Goal: Task Accomplishment & Management: Complete application form

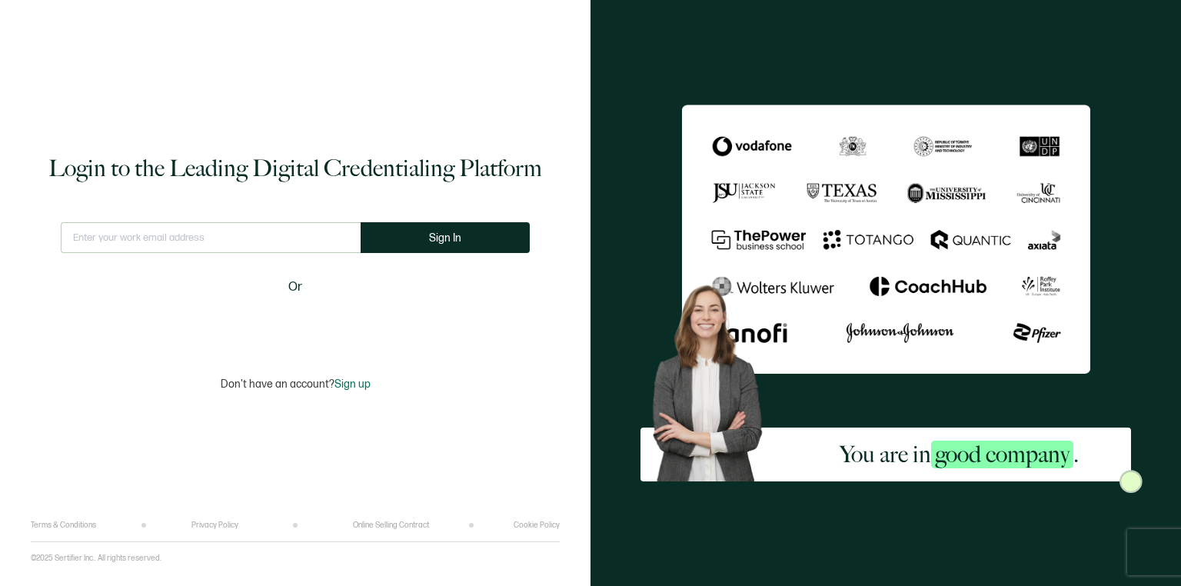
click at [238, 238] on input "text" at bounding box center [211, 237] width 300 height 31
type input "[EMAIL_ADDRESS][DOMAIN_NAME]"
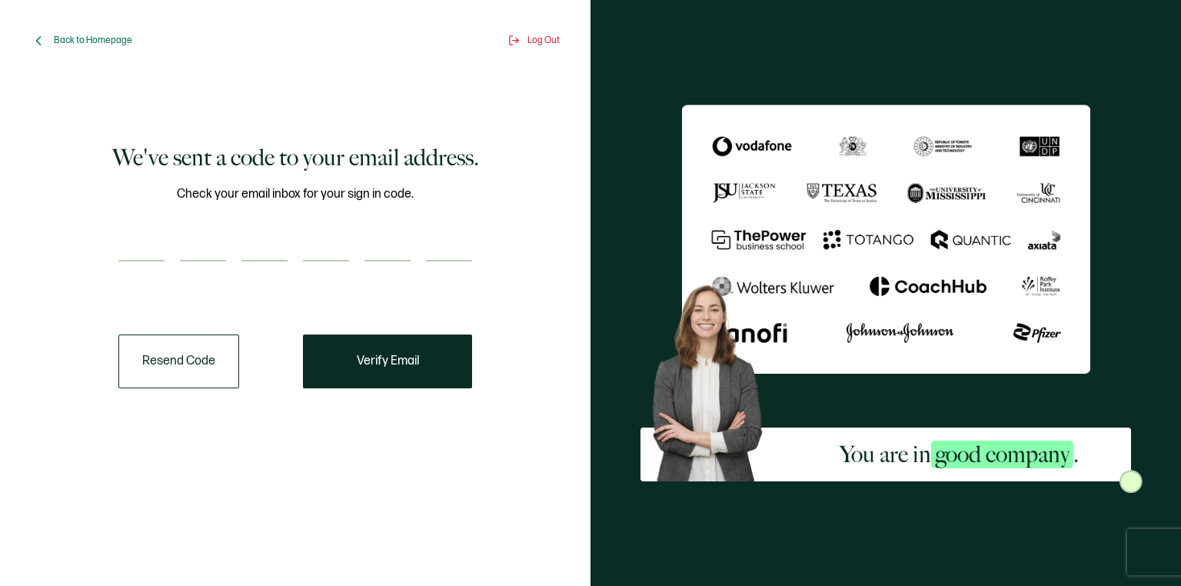
click at [155, 226] on div "Check your email inbox for your sign in code." at bounding box center [295, 233] width 354 height 96
paste input "4"
type input "4"
type input "8"
type input "1"
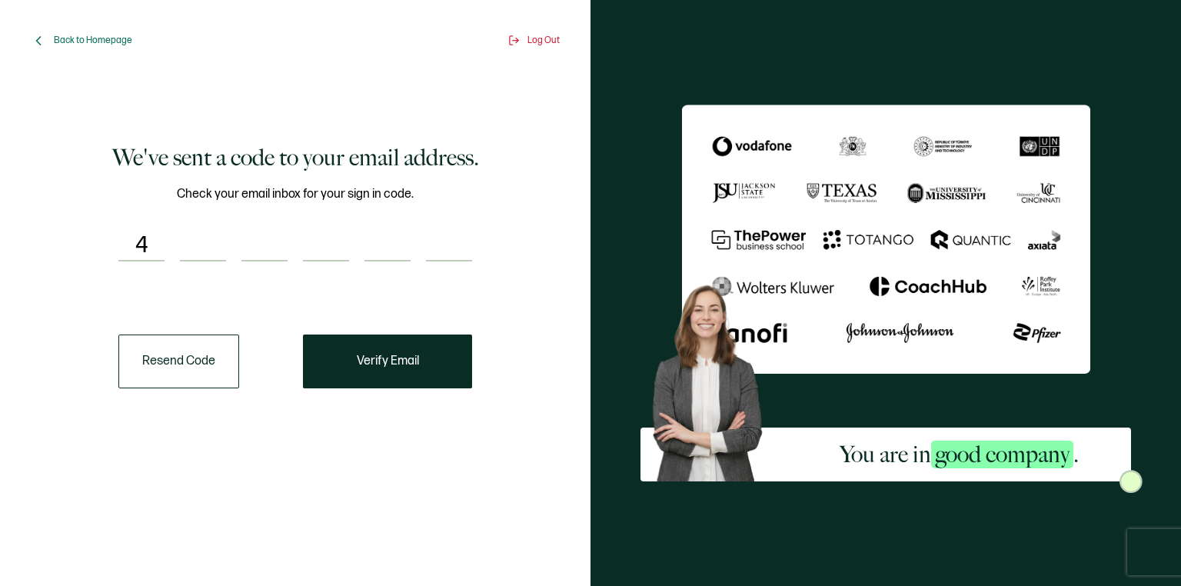
type input "6"
type input "0"
type input "8"
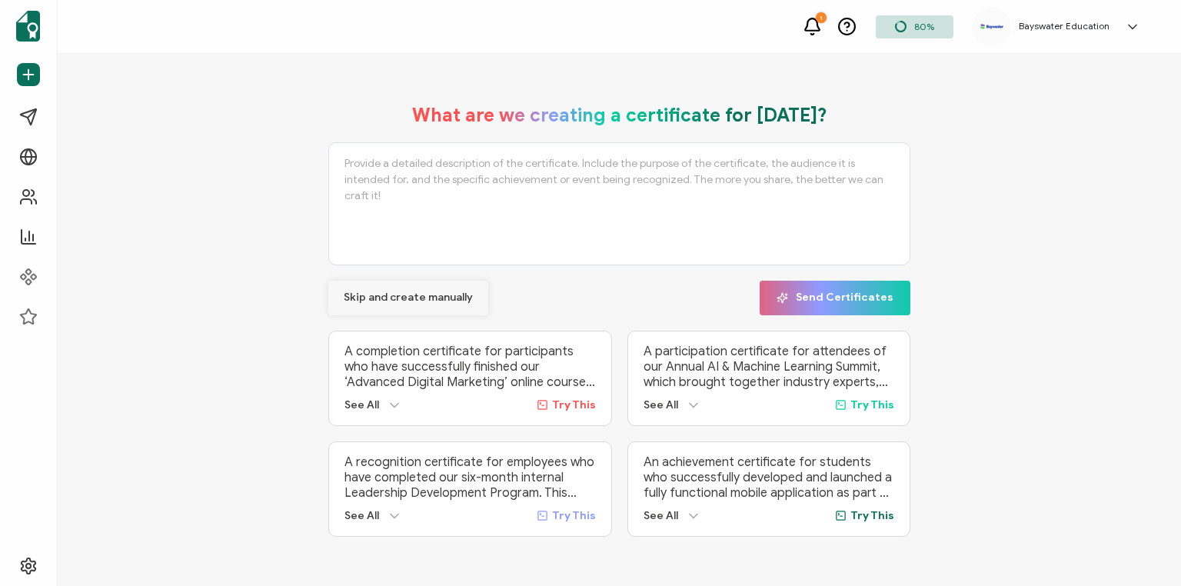
click at [385, 296] on span "Skip and create manually" at bounding box center [408, 297] width 129 height 11
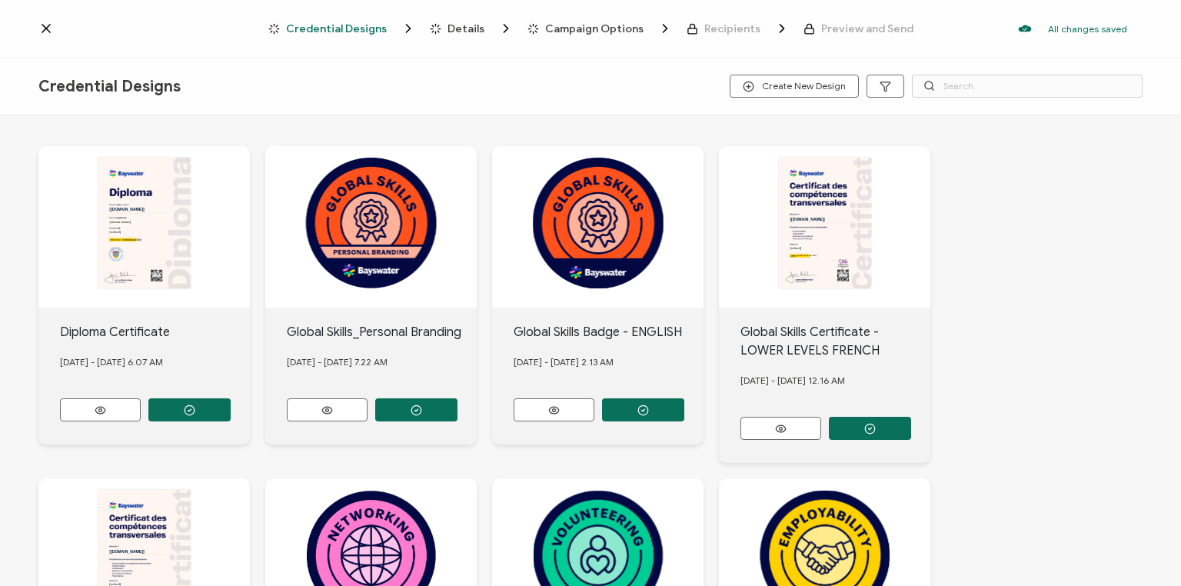
click at [364, 28] on span "Credential Designs" at bounding box center [336, 29] width 101 height 12
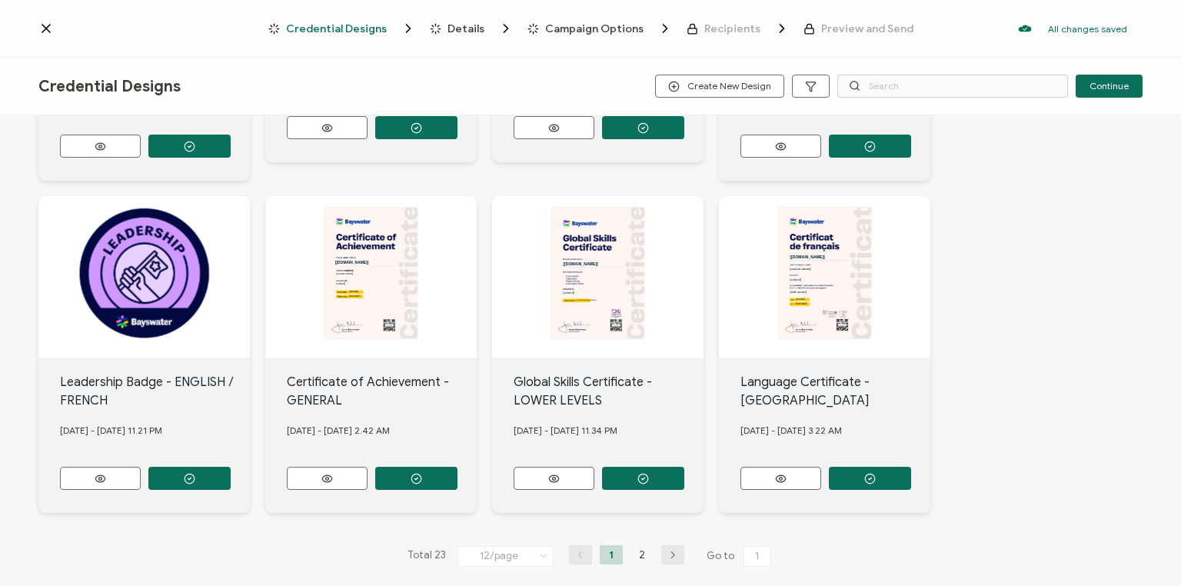
scroll to position [712, 0]
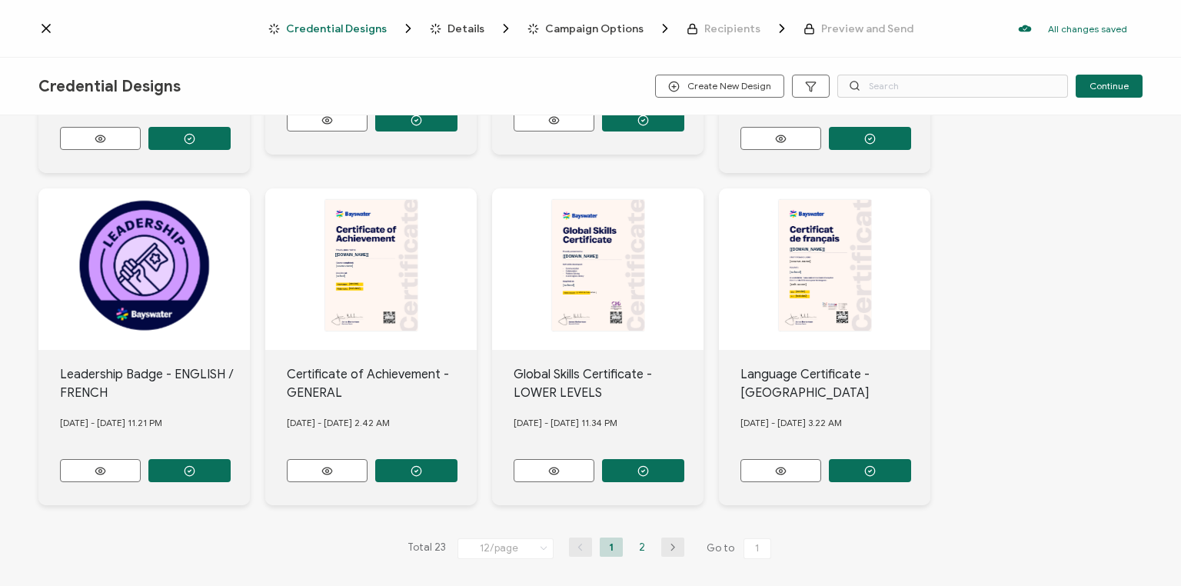
click at [637, 539] on li "2" at bounding box center [642, 546] width 23 height 19
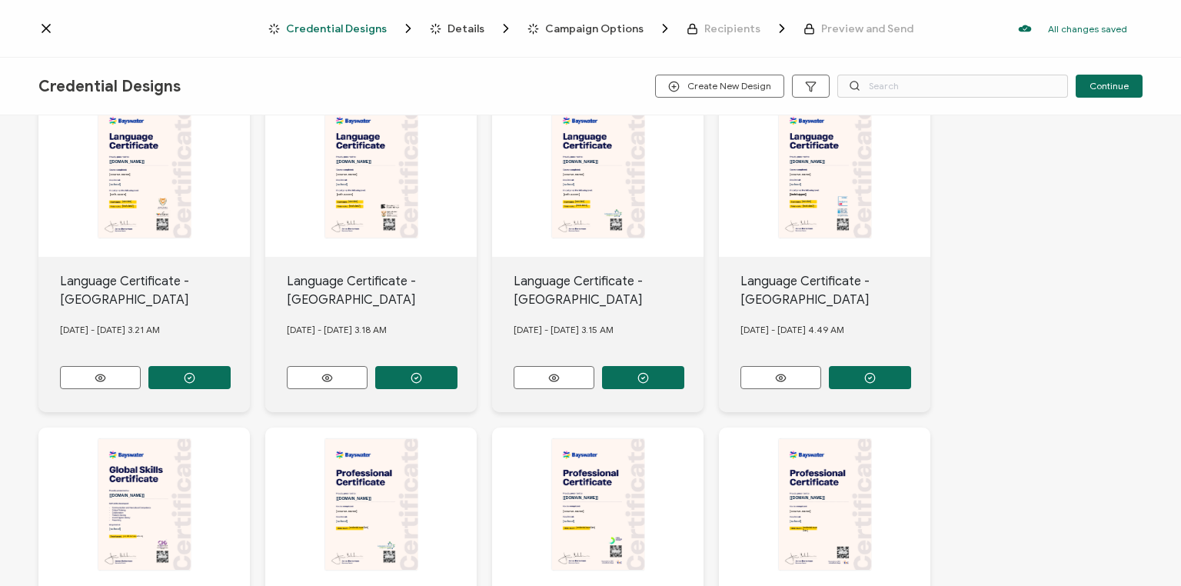
scroll to position [140, 0]
click at [637, 374] on button "button" at bounding box center [643, 378] width 82 height 23
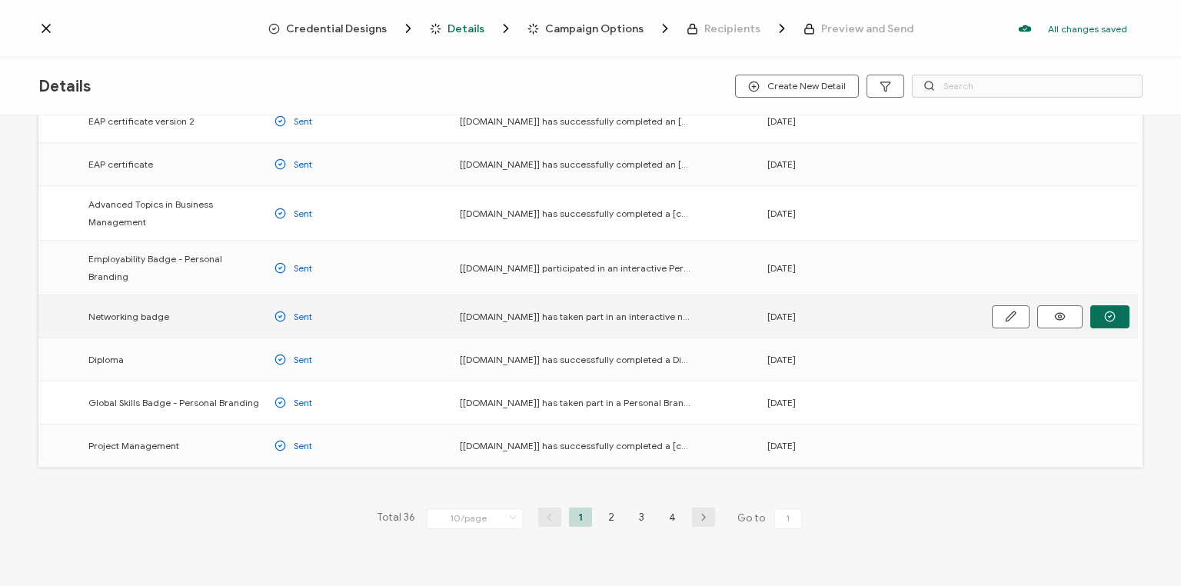
scroll to position [195, 0]
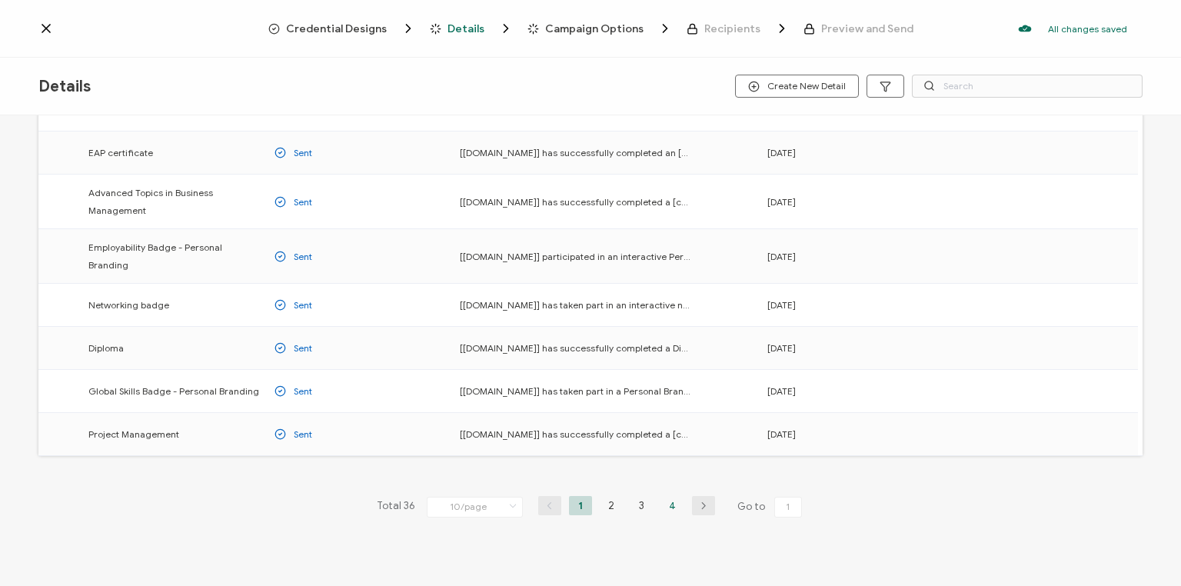
click at [673, 496] on li "4" at bounding box center [672, 505] width 23 height 19
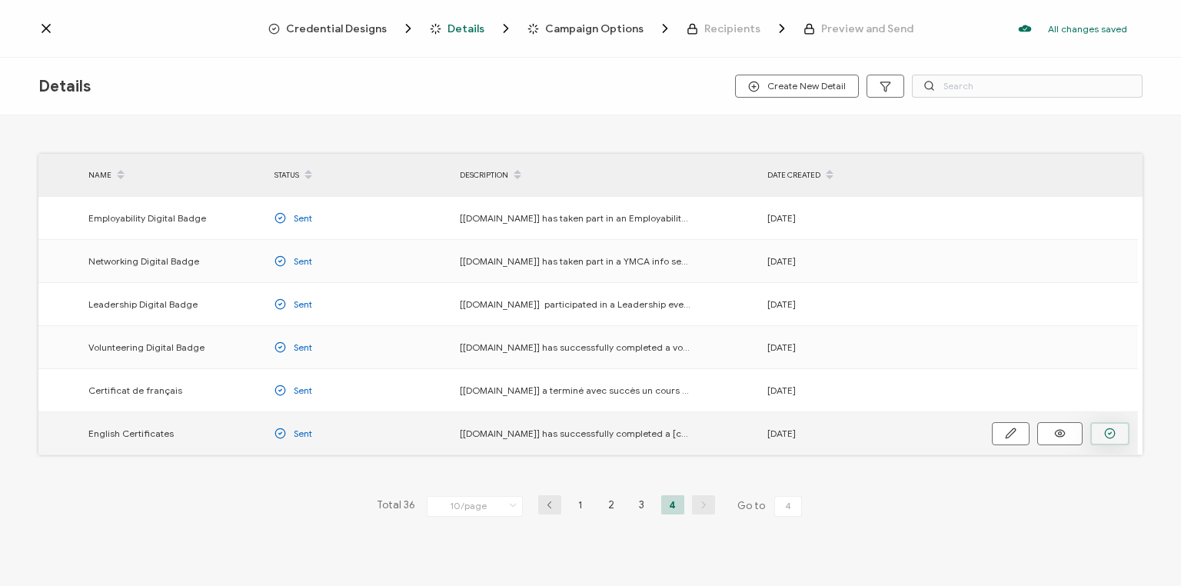
click at [1112, 433] on icon "button" at bounding box center [1110, 434] width 12 height 12
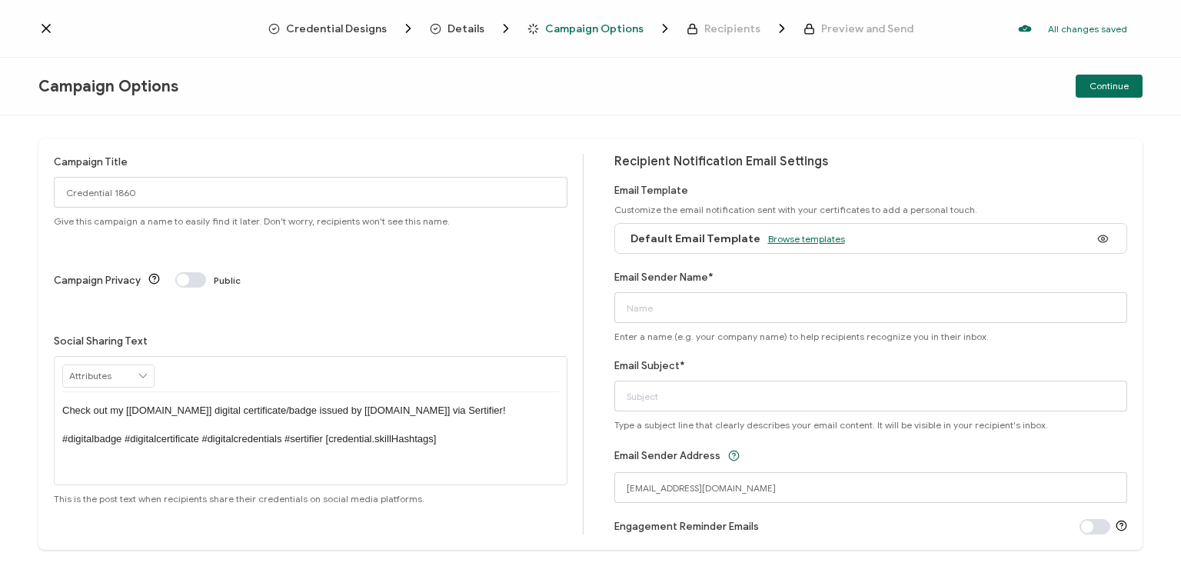
click at [782, 239] on span "Browse templates" at bounding box center [806, 239] width 77 height 12
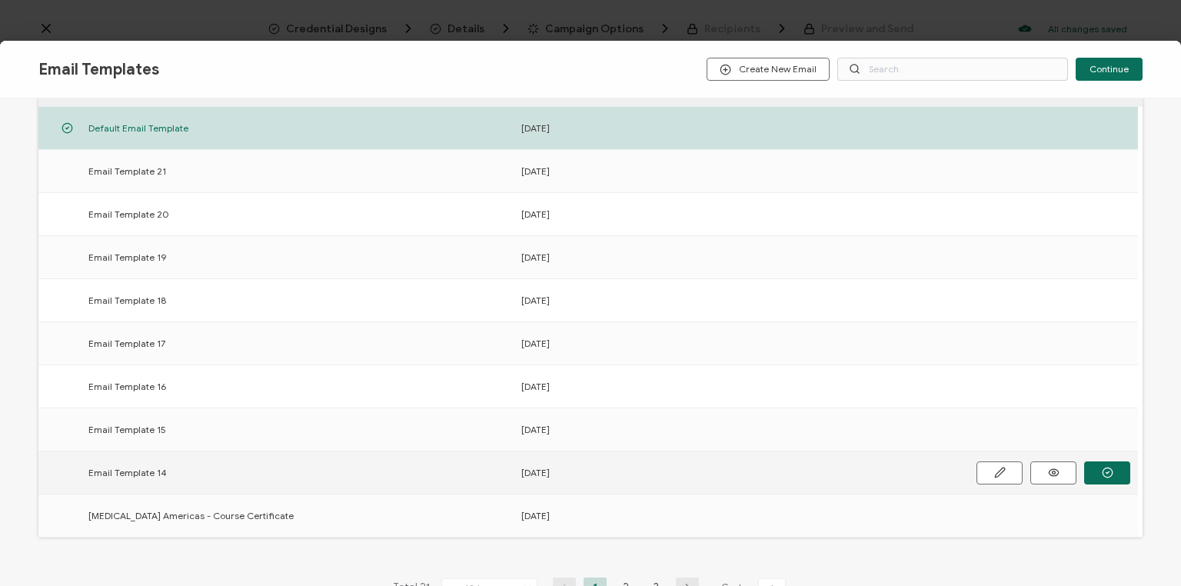
scroll to position [221, 0]
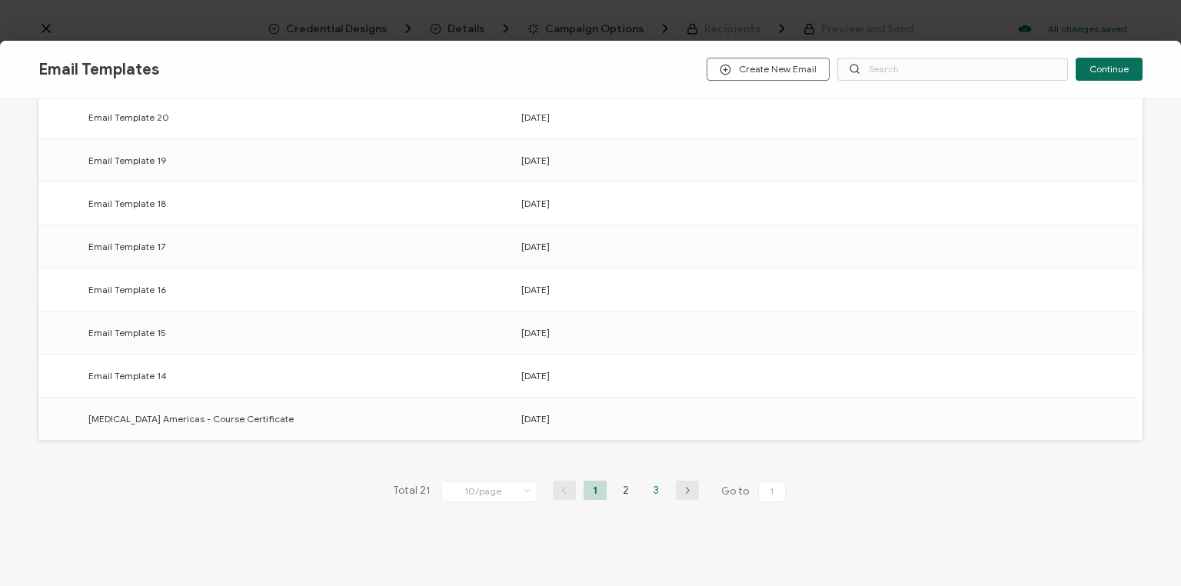
click at [654, 485] on li "3" at bounding box center [656, 490] width 23 height 19
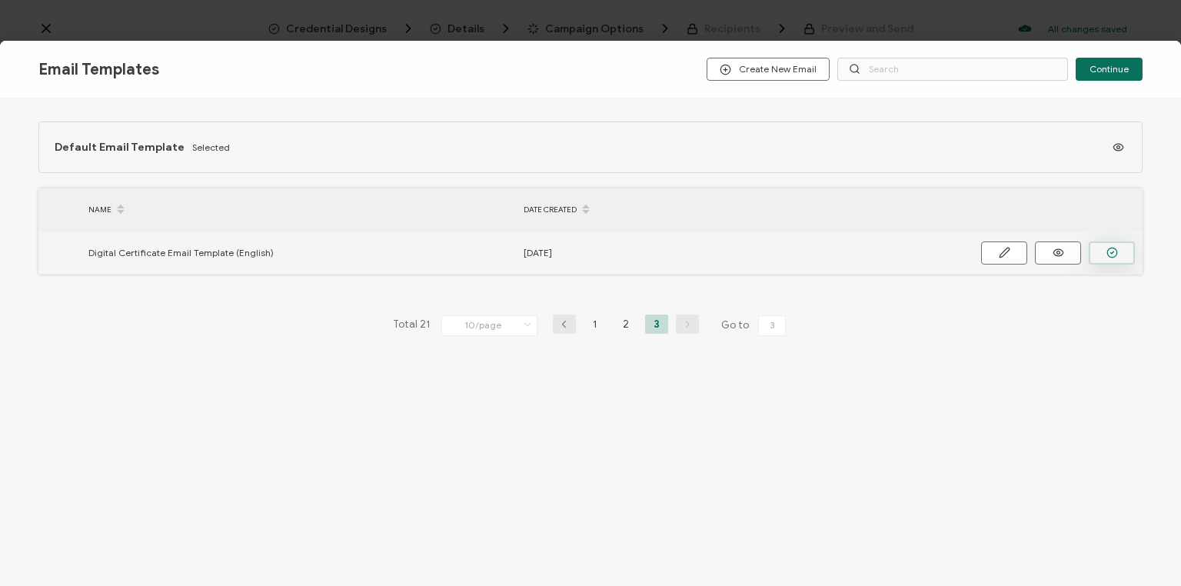
click at [1113, 249] on icon "button" at bounding box center [1113, 253] width 12 height 12
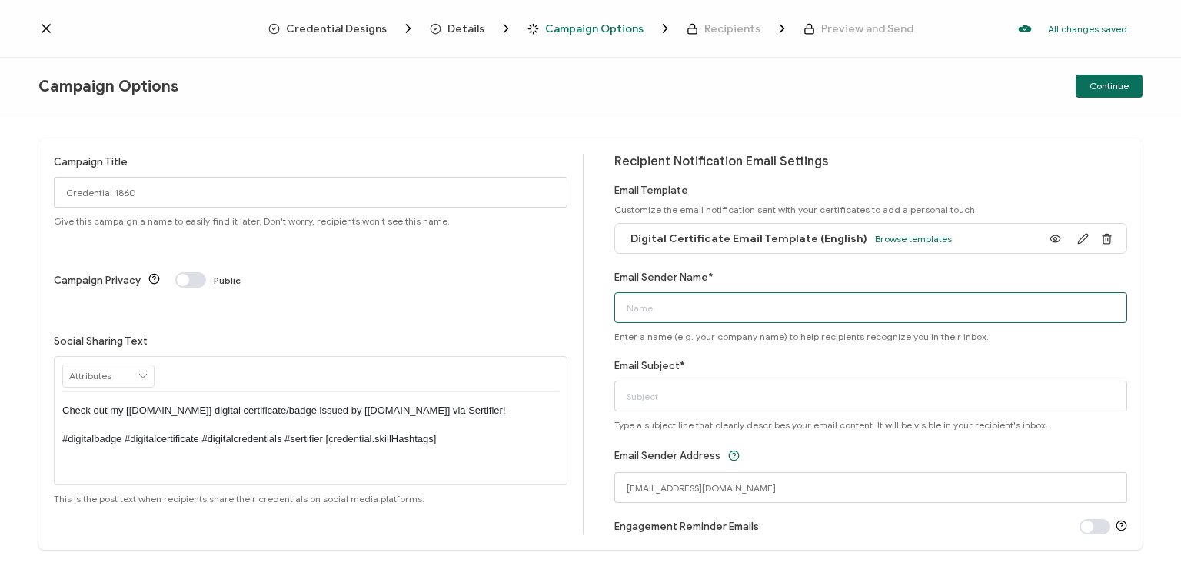
click at [677, 308] on input "Email Sender Name*" at bounding box center [871, 307] width 514 height 31
type input "Bayswater [GEOGRAPHIC_DATA]"
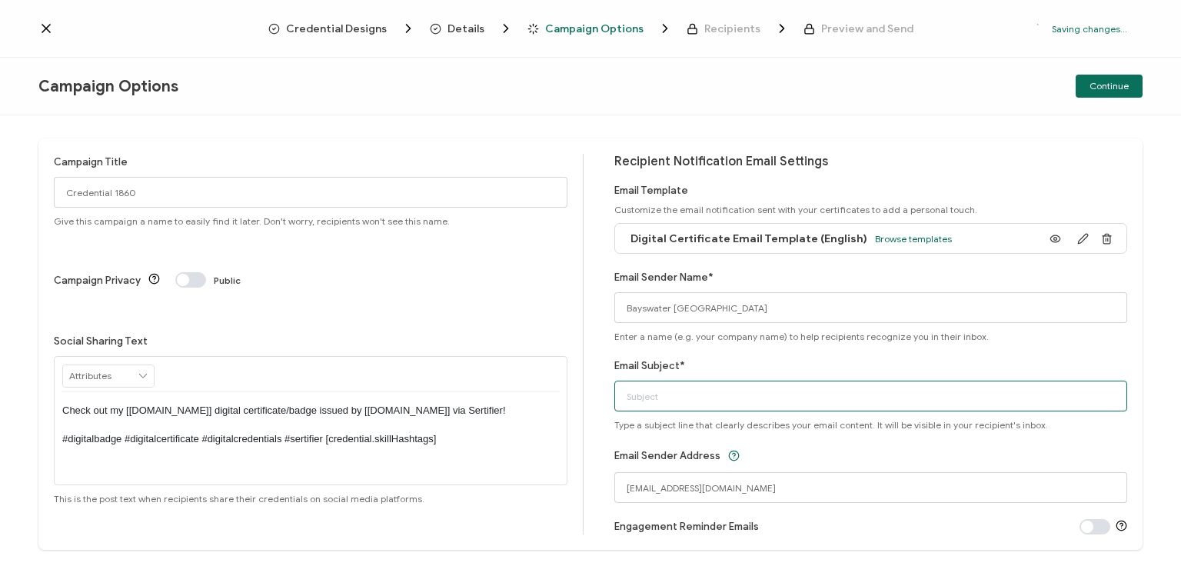
click at [677, 384] on input "Email Subject*" at bounding box center [871, 396] width 514 height 31
type input "Your Digital Certificate"
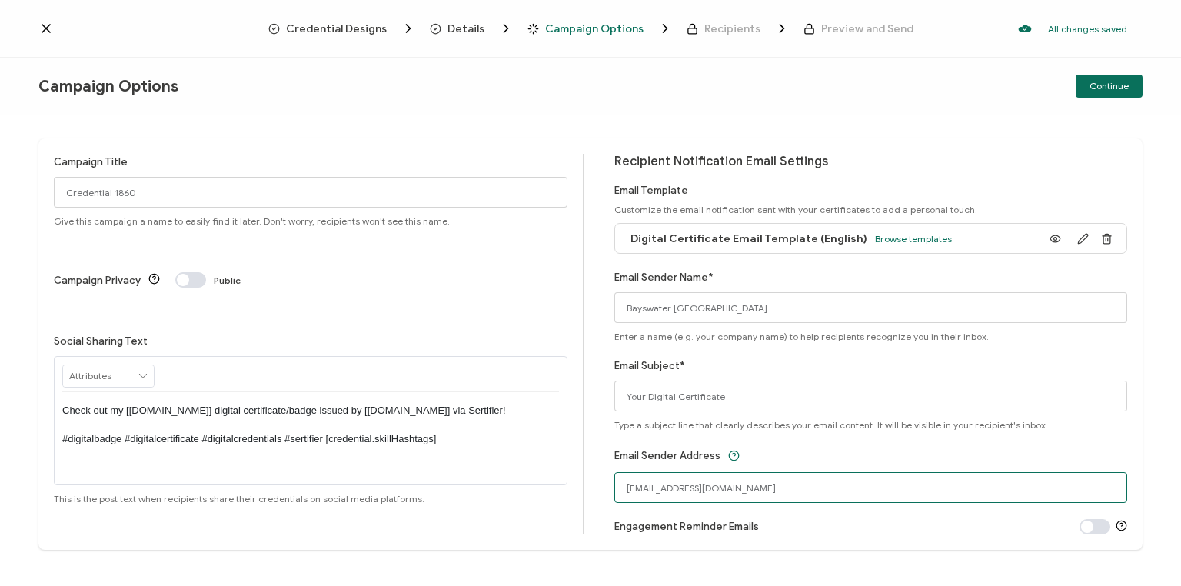
click at [649, 491] on input "[EMAIL_ADDRESS][DOMAIN_NAME]" at bounding box center [871, 487] width 514 height 31
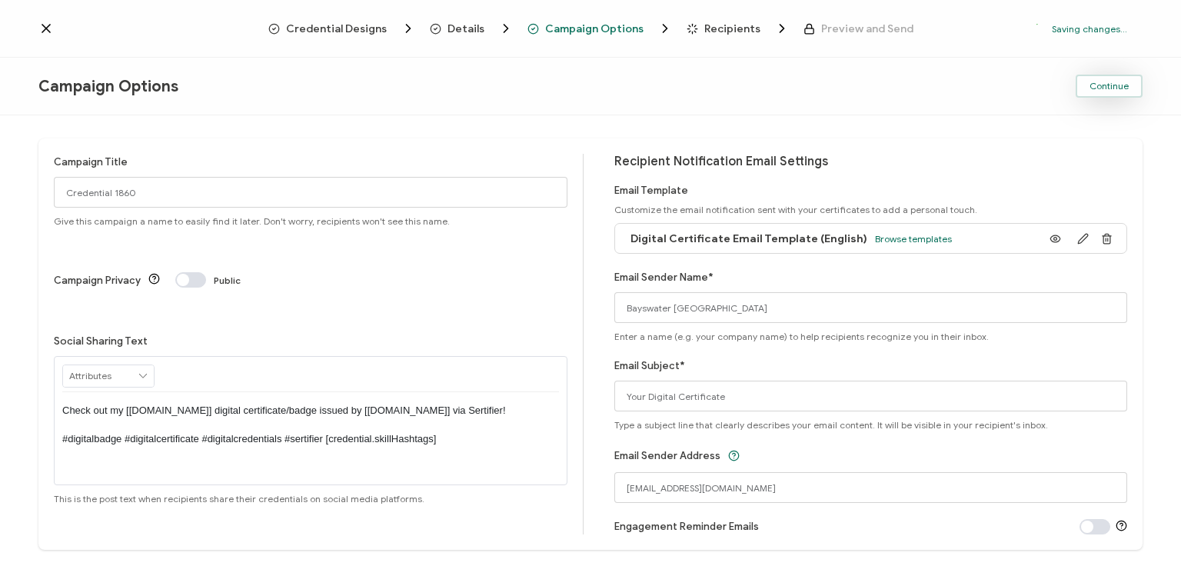
click at [1117, 86] on span "Continue" at bounding box center [1109, 86] width 39 height 9
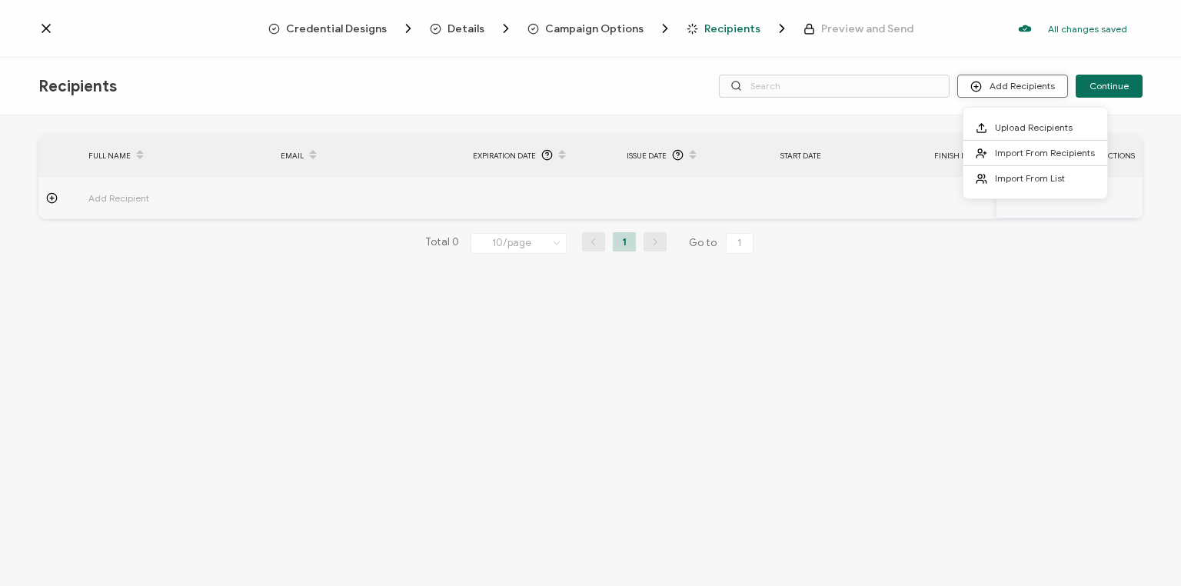
click at [1012, 88] on button "Add Recipients" at bounding box center [1012, 86] width 111 height 23
click at [1018, 125] on span "Upload Recipients" at bounding box center [1034, 127] width 78 height 12
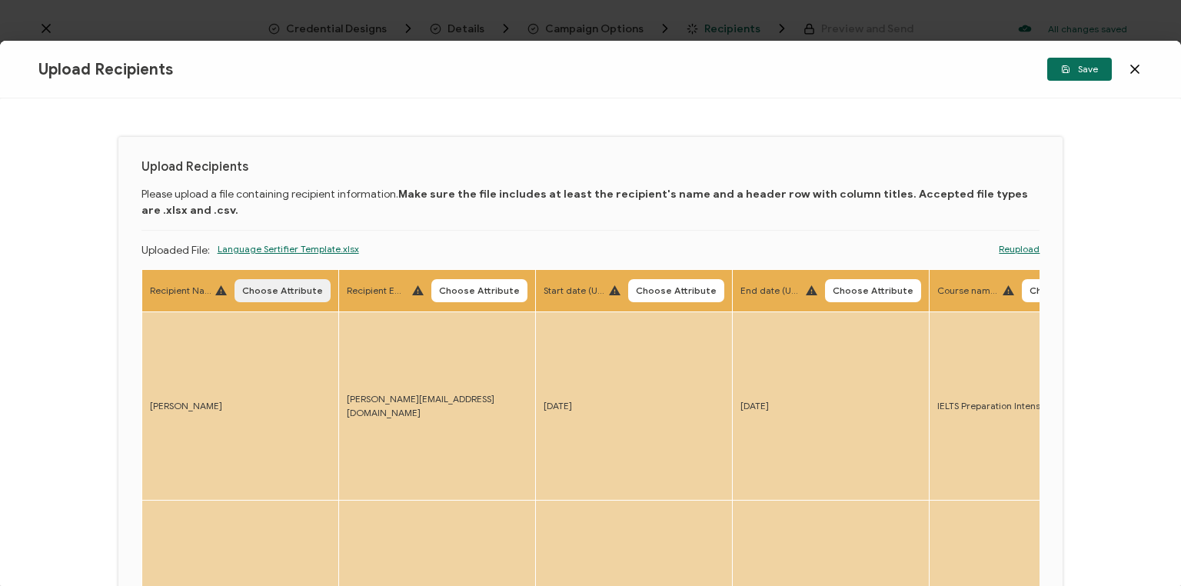
click at [279, 291] on span "Choose Attribute" at bounding box center [282, 290] width 81 height 9
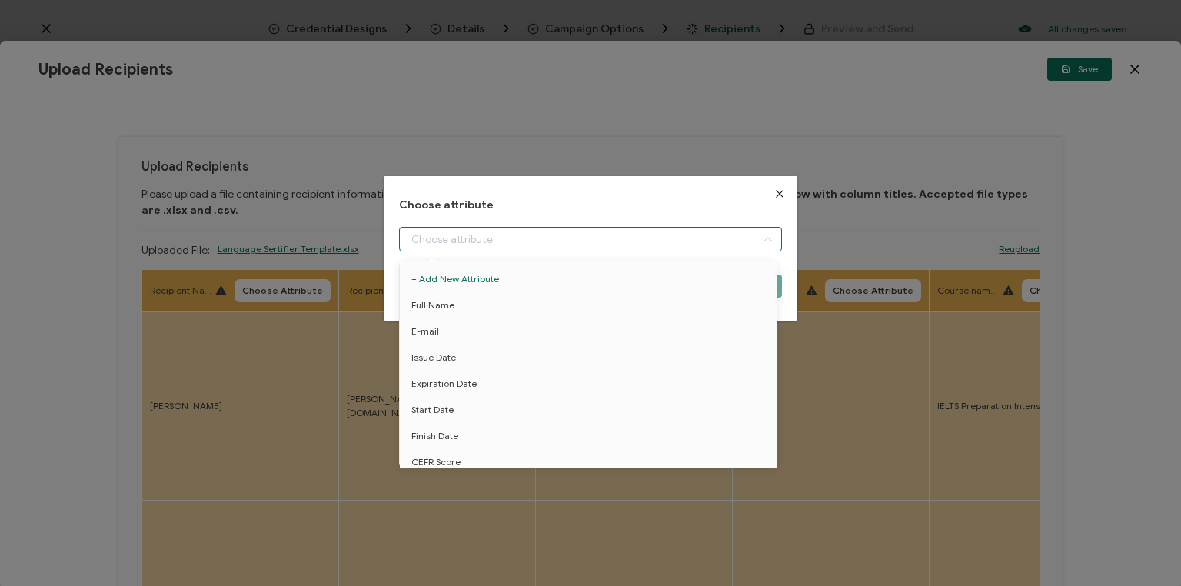
click at [486, 235] on input "dialog" at bounding box center [590, 239] width 383 height 25
click at [447, 308] on span "Full Name" at bounding box center [432, 305] width 43 height 26
type input "Full Name"
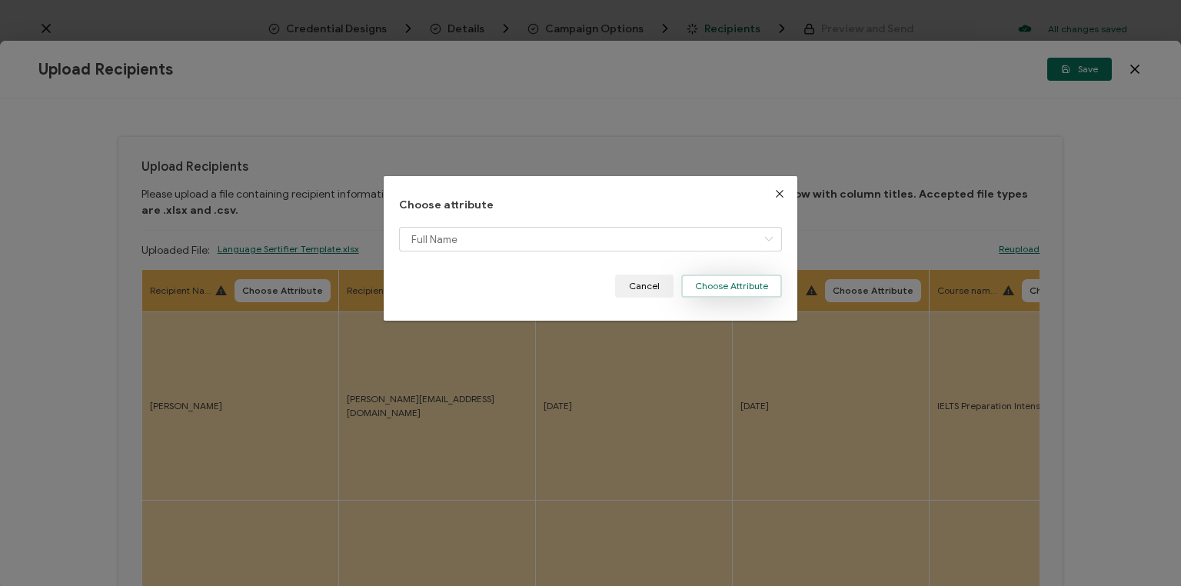
click at [729, 289] on button "Choose Attribute" at bounding box center [731, 286] width 101 height 23
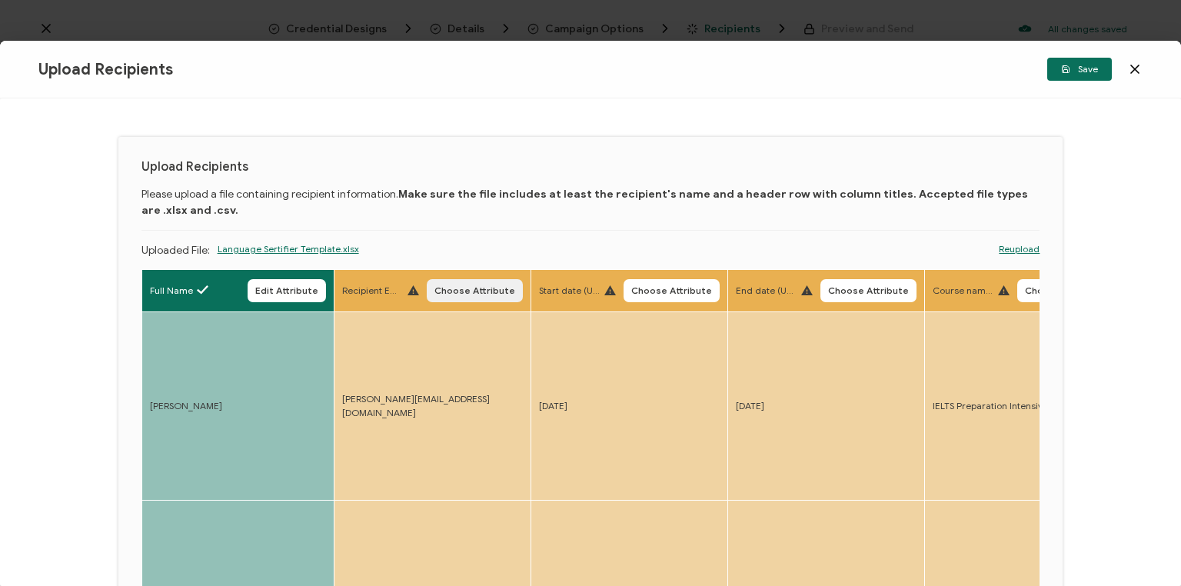
click at [474, 290] on span "Choose Attribute" at bounding box center [474, 290] width 81 height 9
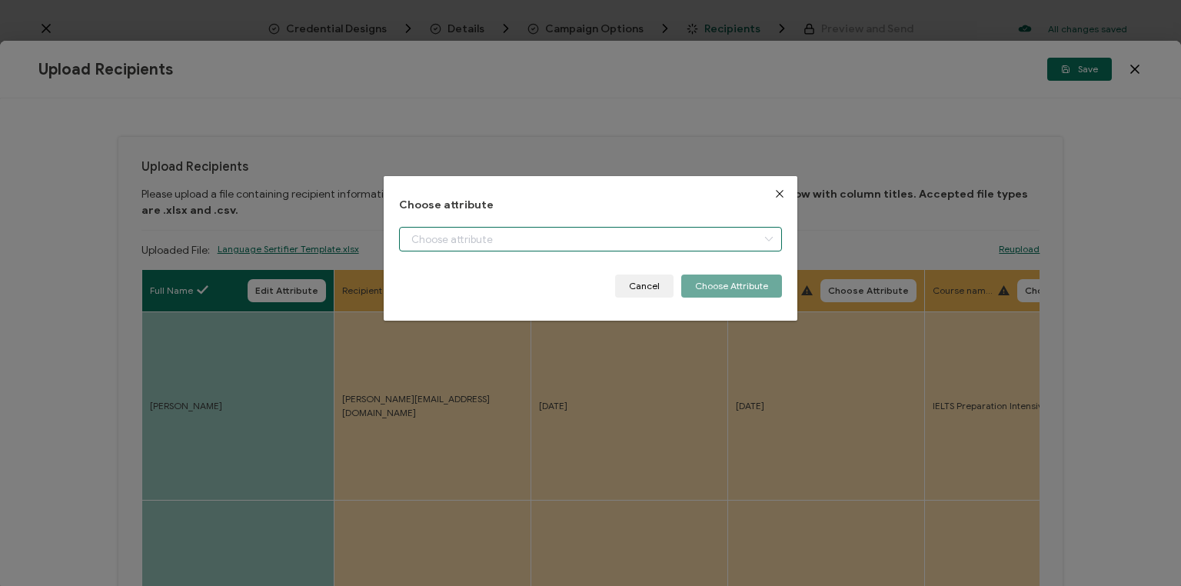
click at [496, 235] on input "dialog" at bounding box center [590, 239] width 383 height 25
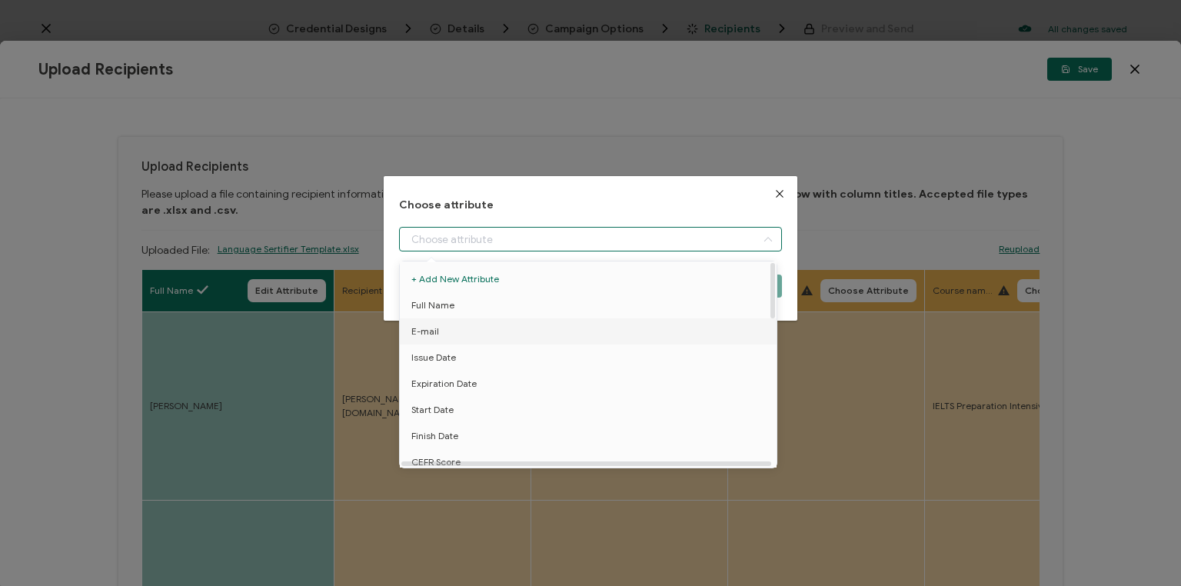
click at [454, 338] on li "E-mail" at bounding box center [590, 331] width 389 height 26
type input "E-mail"
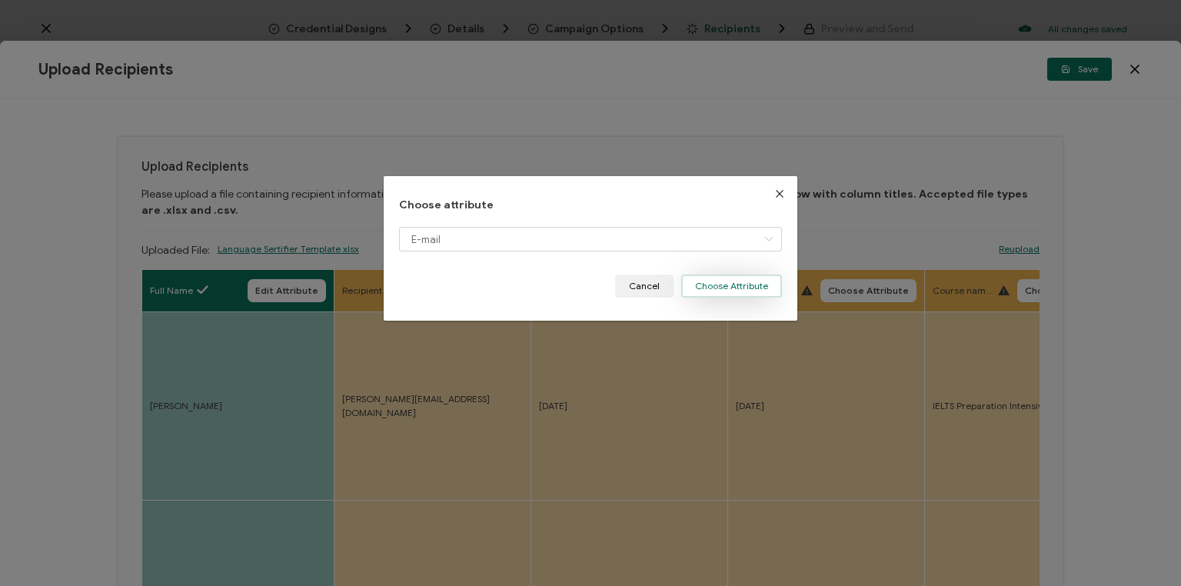
click at [724, 288] on button "Choose Attribute" at bounding box center [731, 286] width 101 height 23
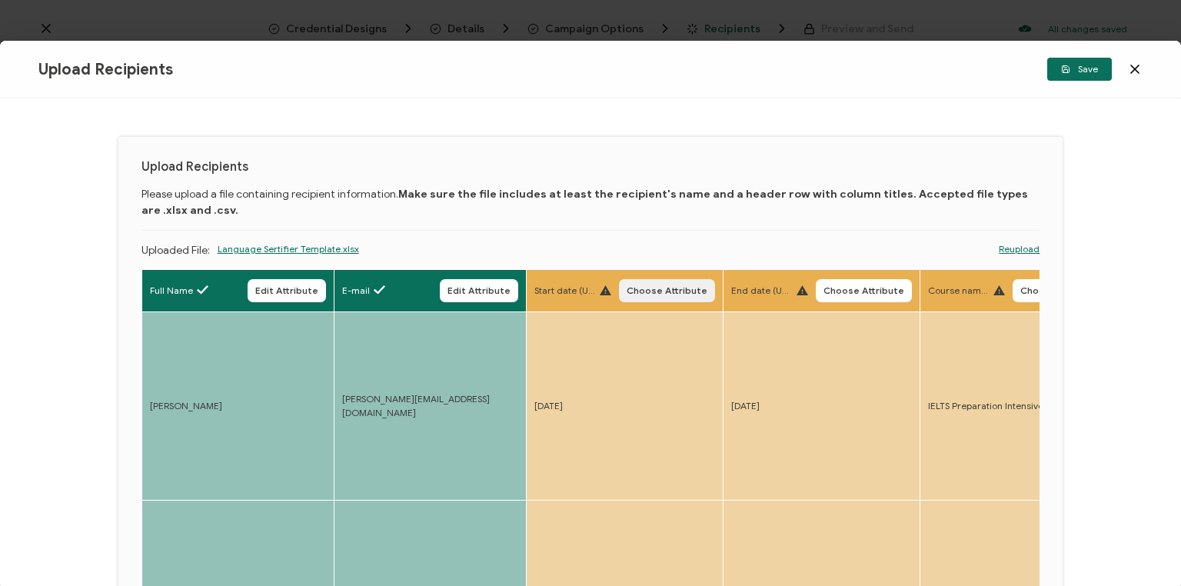
click at [670, 291] on span "Choose Attribute" at bounding box center [667, 290] width 81 height 9
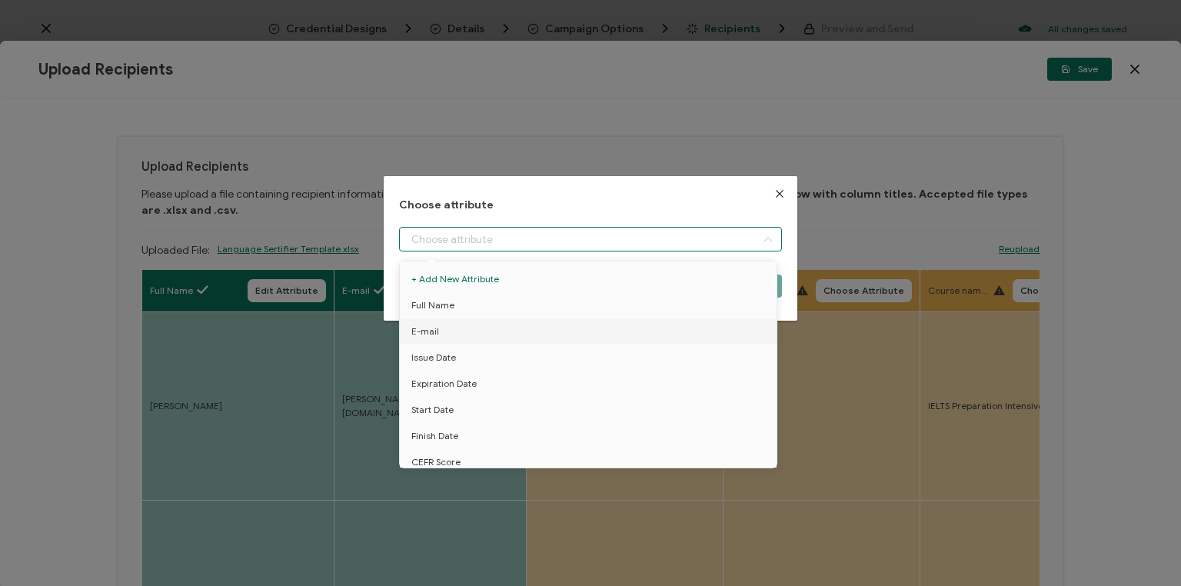
click at [547, 244] on input "dialog" at bounding box center [590, 239] width 383 height 25
click at [461, 405] on li "Start Date" at bounding box center [590, 410] width 389 height 26
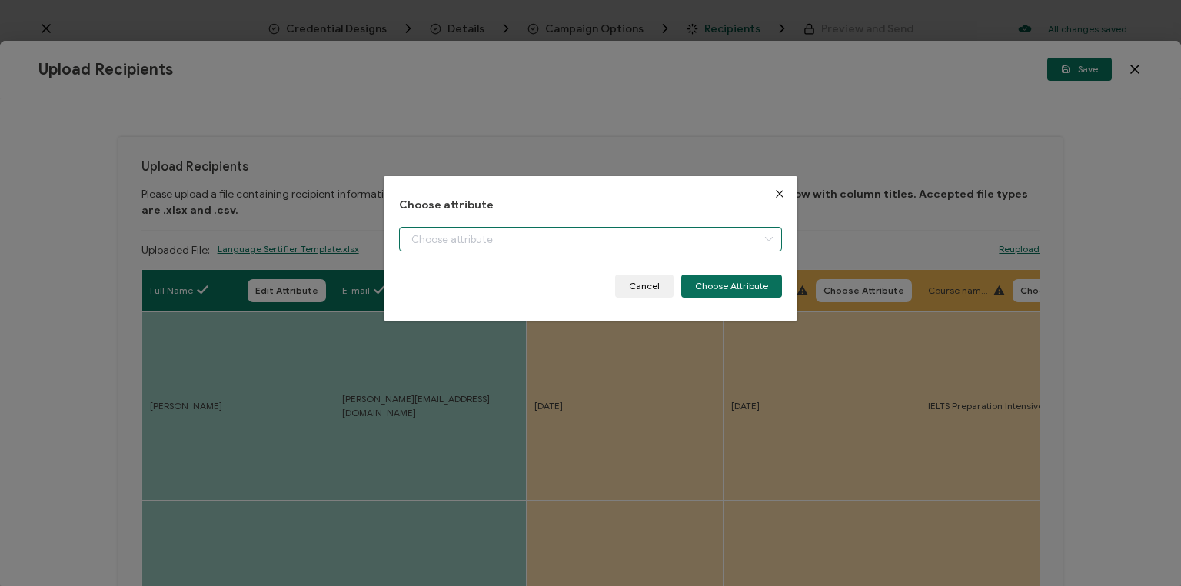
type input "Start Date"
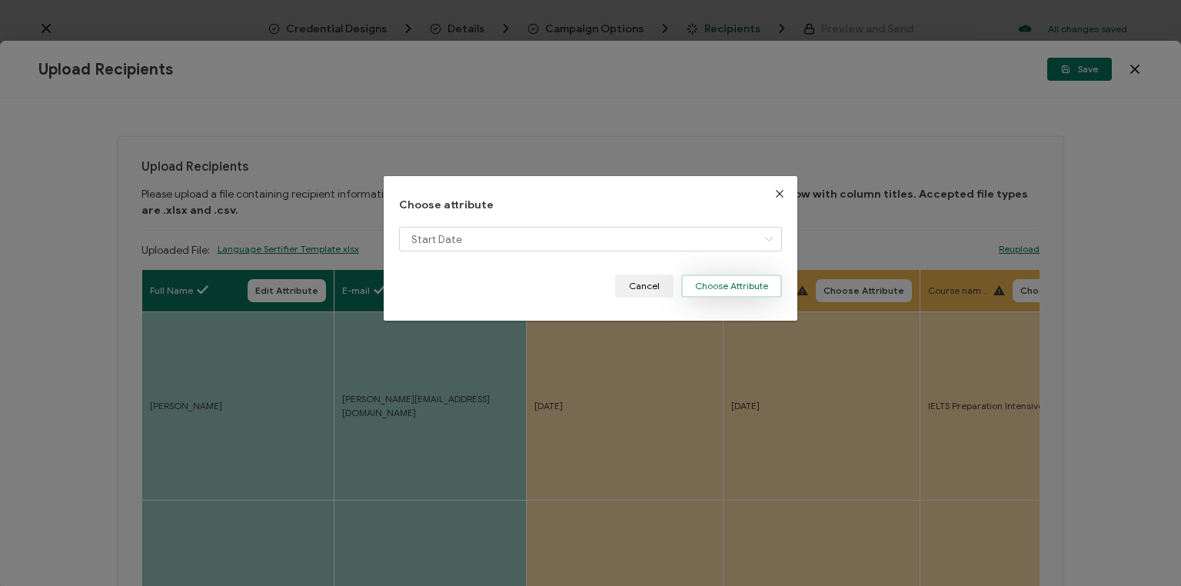
click at [725, 287] on button "Choose Attribute" at bounding box center [731, 286] width 101 height 23
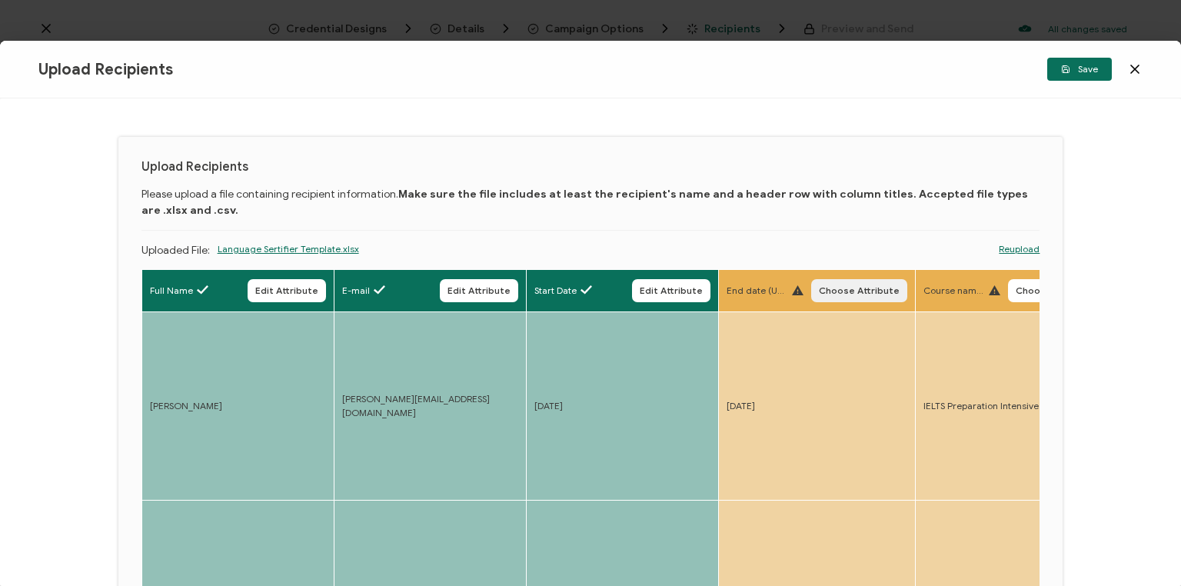
click at [852, 291] on span "Choose Attribute" at bounding box center [859, 290] width 81 height 9
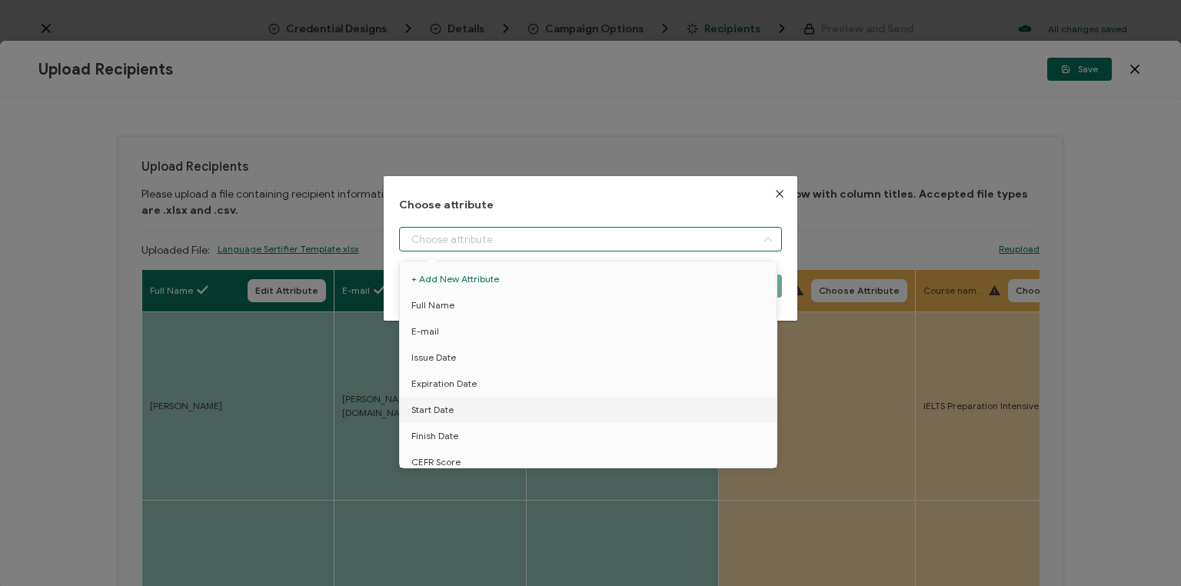
click at [539, 241] on input "dialog" at bounding box center [590, 239] width 383 height 25
drag, startPoint x: 446, startPoint y: 437, endPoint x: 504, endPoint y: 418, distance: 61.3
click at [446, 437] on span "Finish Date" at bounding box center [434, 436] width 47 height 26
type input "Finish Date"
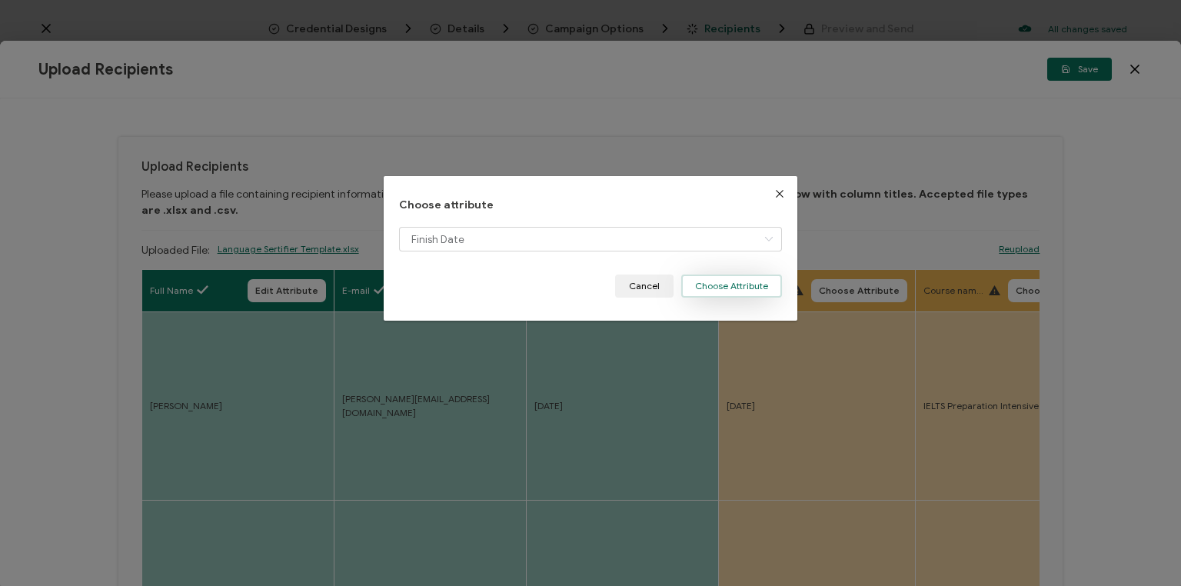
click at [714, 286] on button "Choose Attribute" at bounding box center [731, 286] width 101 height 23
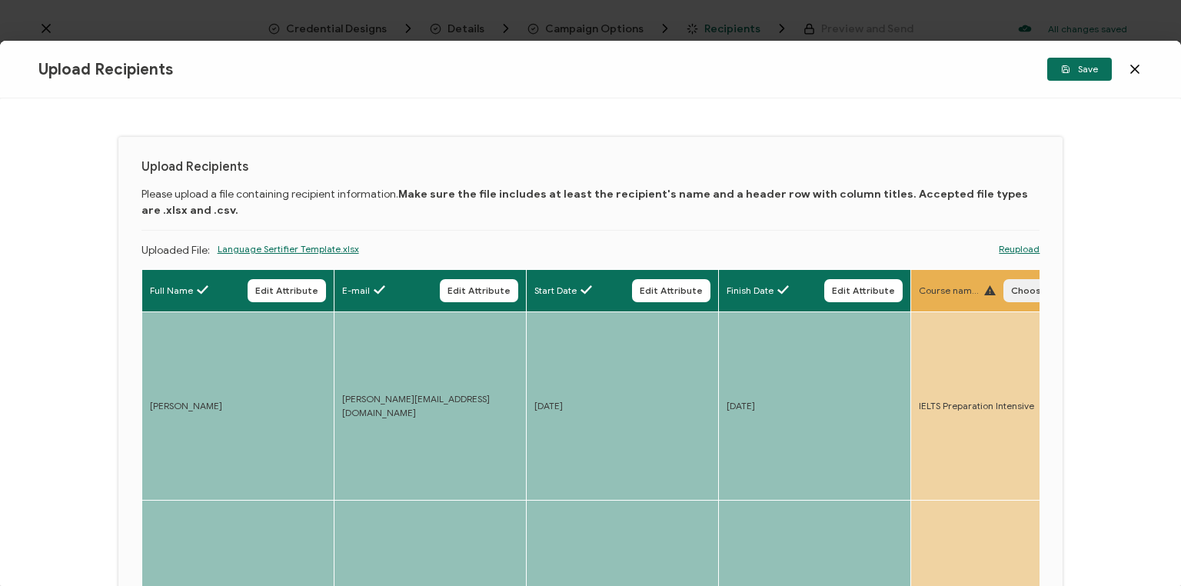
click at [1027, 289] on span "Choose Attribute" at bounding box center [1051, 290] width 81 height 9
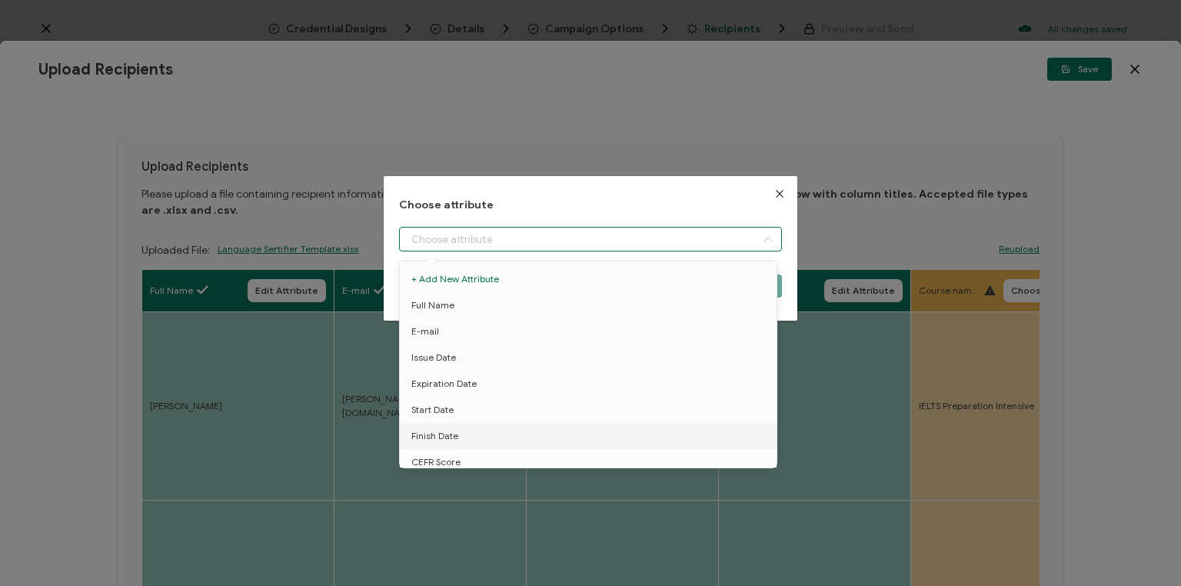
click at [589, 243] on input "dialog" at bounding box center [590, 239] width 383 height 25
click at [448, 366] on span "Course name" at bounding box center [440, 365] width 58 height 26
type input "Course name"
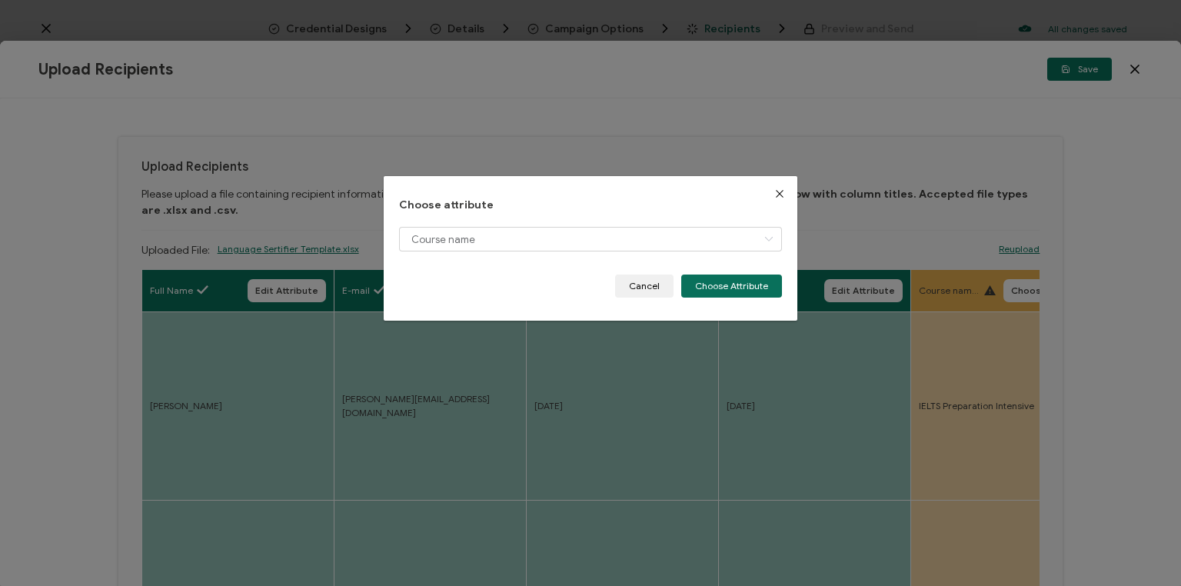
drag, startPoint x: 724, startPoint y: 286, endPoint x: 787, endPoint y: 320, distance: 72.2
click at [724, 285] on button "Choose Attribute" at bounding box center [731, 286] width 101 height 23
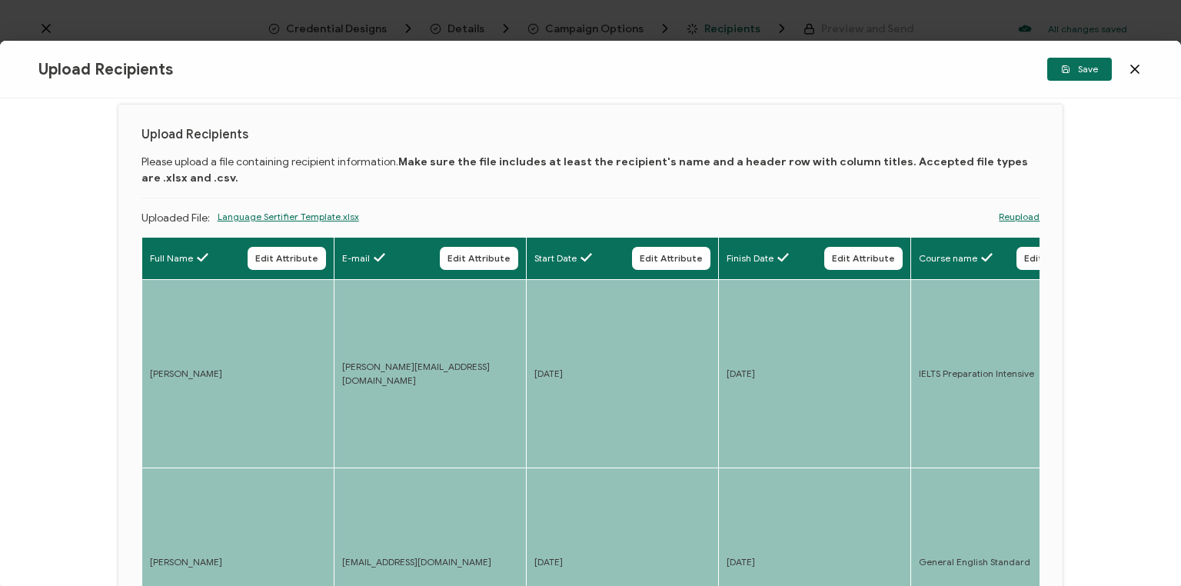
scroll to position [0, 0]
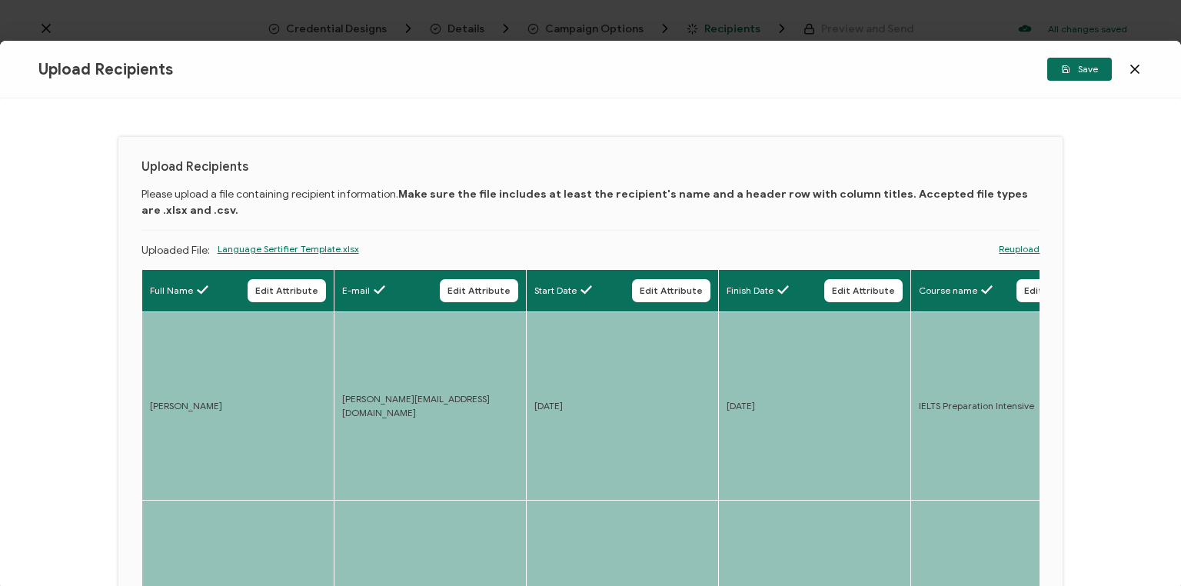
drag, startPoint x: 846, startPoint y: 468, endPoint x: 1111, endPoint y: 386, distance: 277.8
drag, startPoint x: 695, startPoint y: 447, endPoint x: 410, endPoint y: 476, distance: 286.8
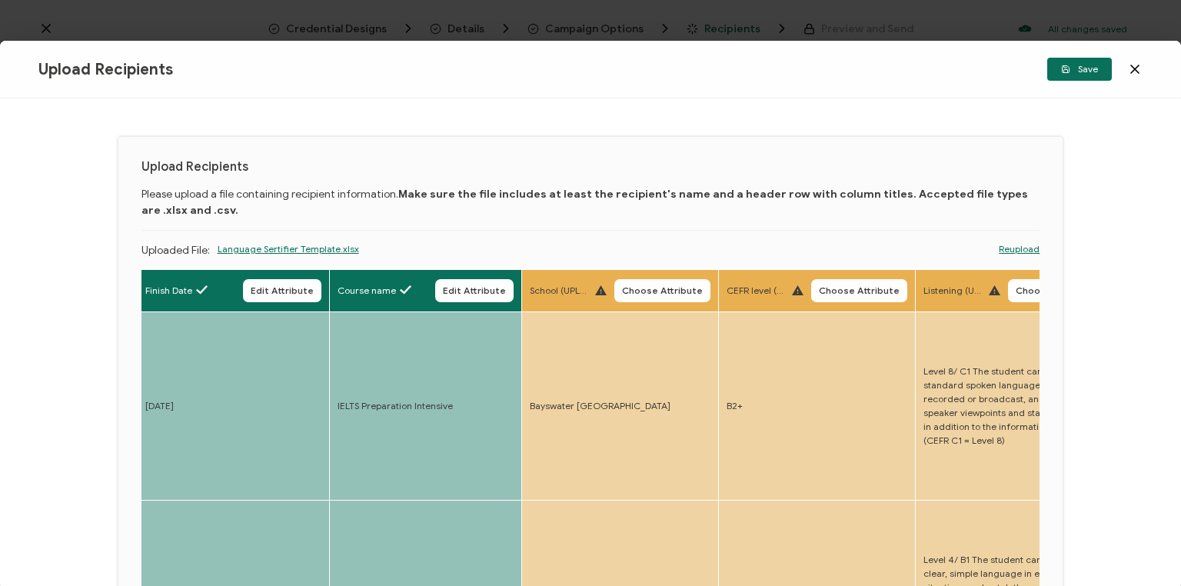
drag, startPoint x: 741, startPoint y: 428, endPoint x: 829, endPoint y: 411, distance: 89.3
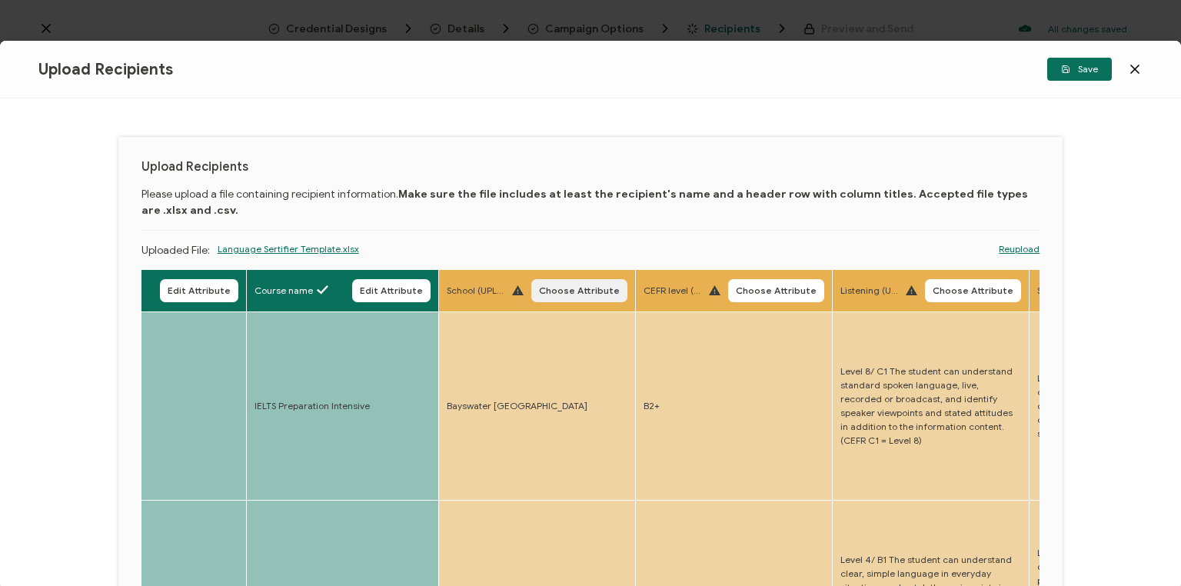
click at [576, 293] on span "Choose Attribute" at bounding box center [579, 290] width 81 height 9
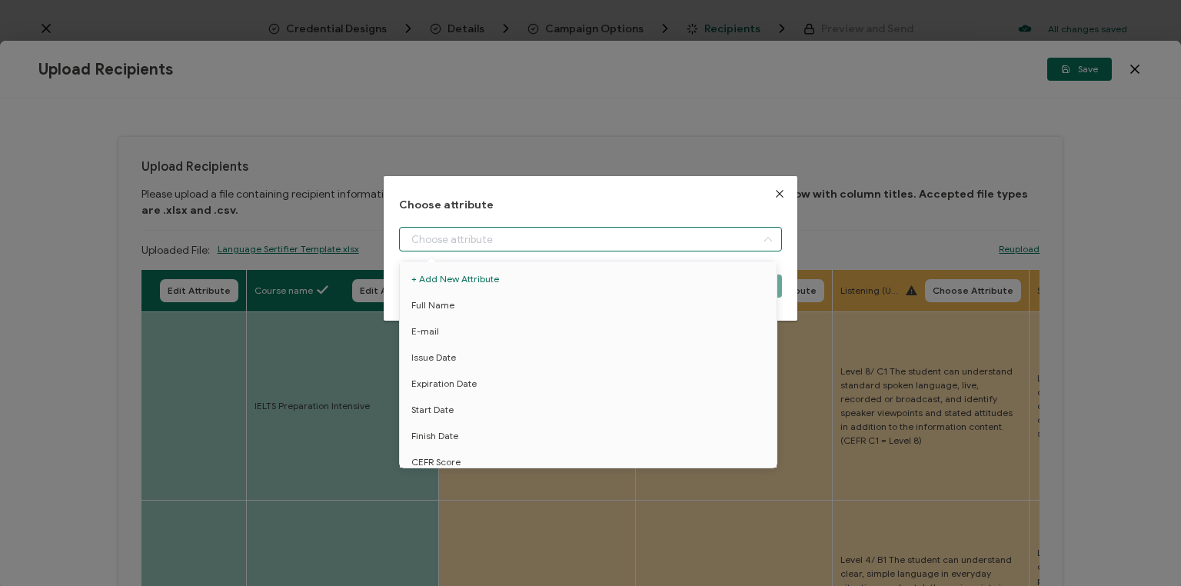
click at [581, 238] on input "dialog" at bounding box center [590, 239] width 383 height 25
drag, startPoint x: 428, startPoint y: 391, endPoint x: 516, endPoint y: 378, distance: 89.3
click at [428, 391] on span "School" at bounding box center [425, 391] width 28 height 26
type input "School"
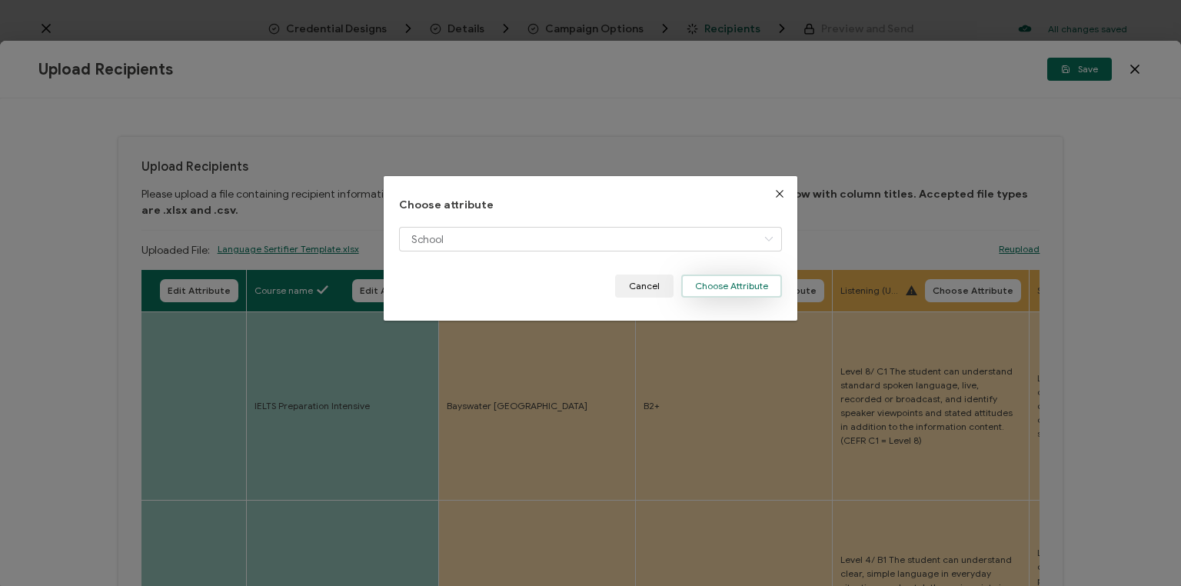
click at [743, 282] on button "Choose Attribute" at bounding box center [731, 286] width 101 height 23
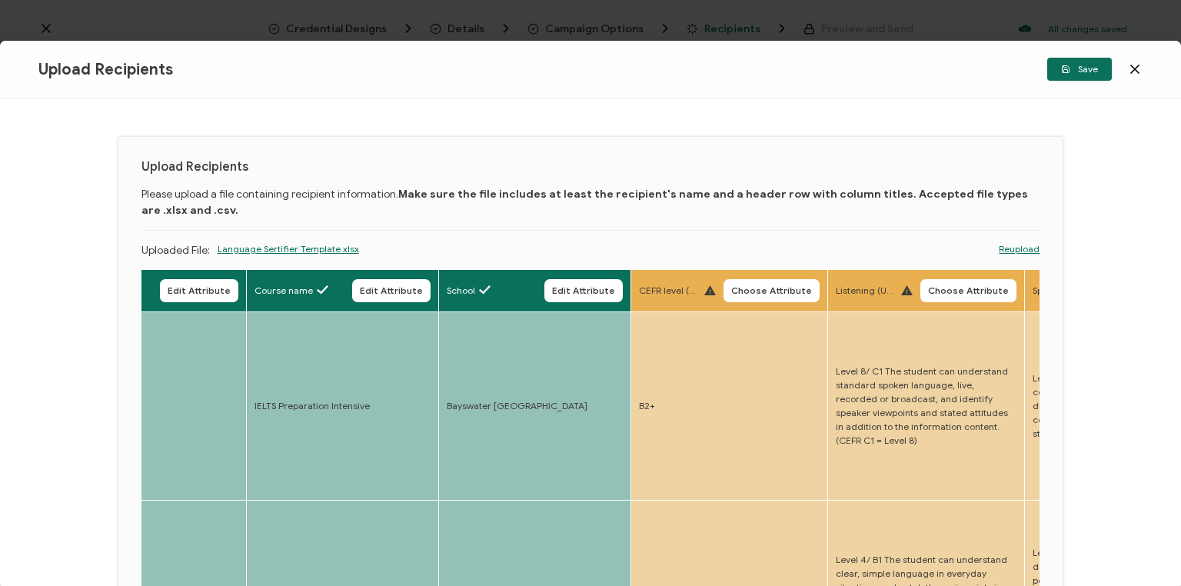
click at [761, 283] on button "Choose Attribute" at bounding box center [772, 290] width 96 height 23
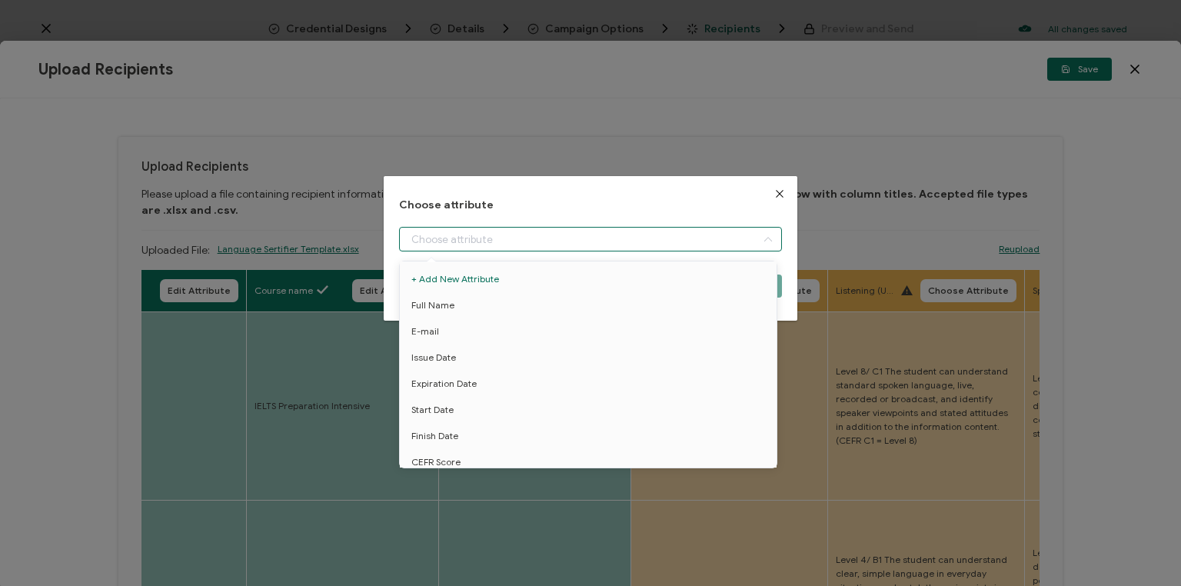
click at [595, 236] on input "dialog" at bounding box center [590, 239] width 383 height 25
click at [434, 400] on span "CEFR Score" at bounding box center [435, 401] width 49 height 26
type input "CEFR Score"
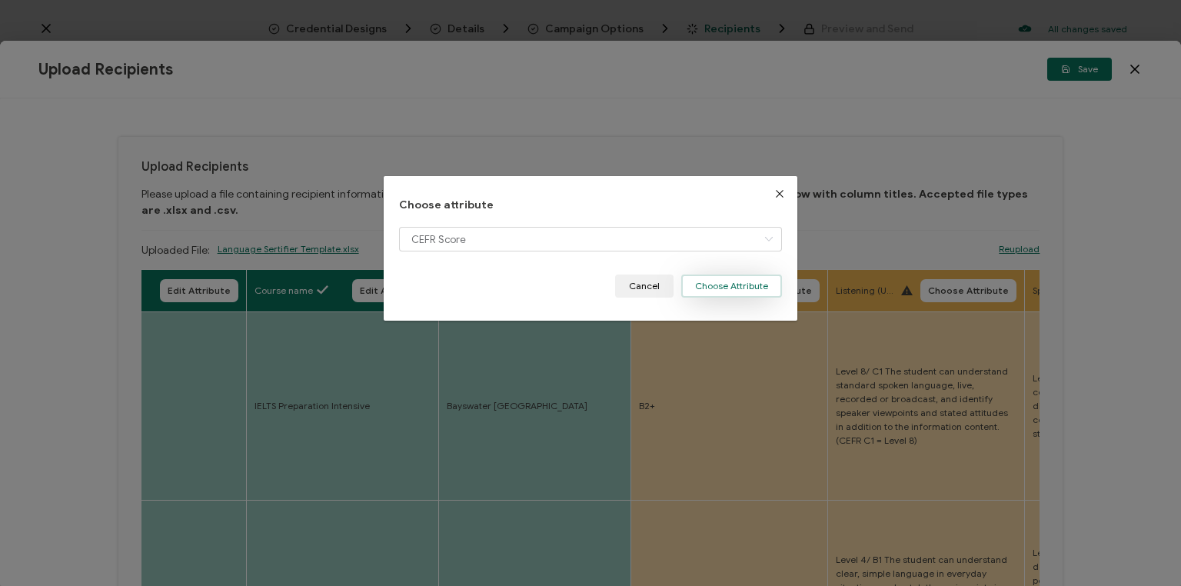
click at [732, 288] on button "Choose Attribute" at bounding box center [731, 286] width 101 height 23
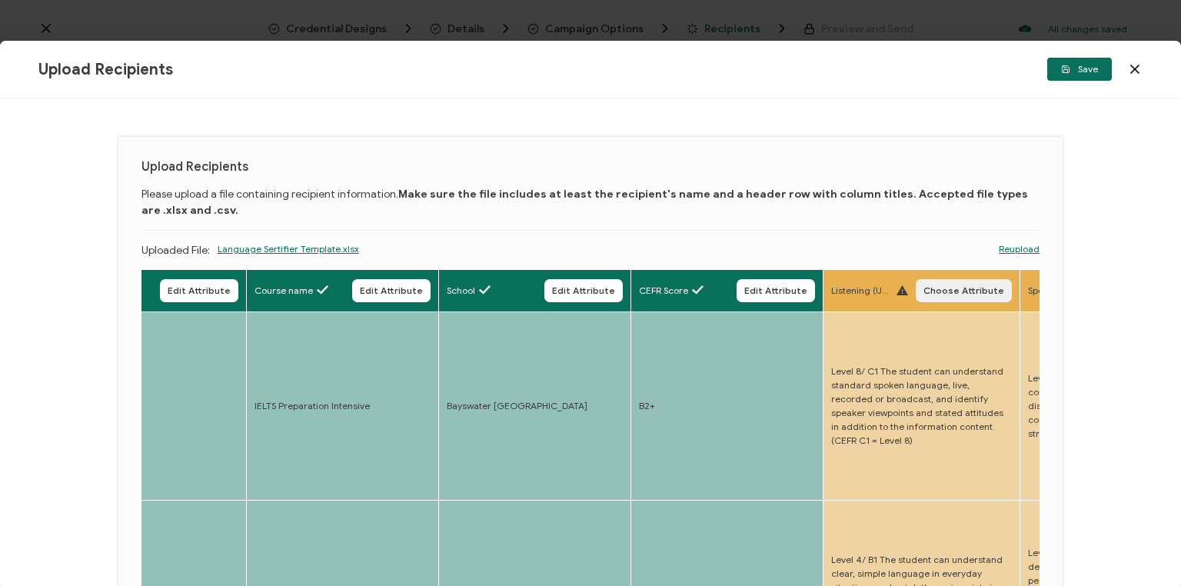
click at [987, 291] on span "Choose Attribute" at bounding box center [964, 290] width 81 height 9
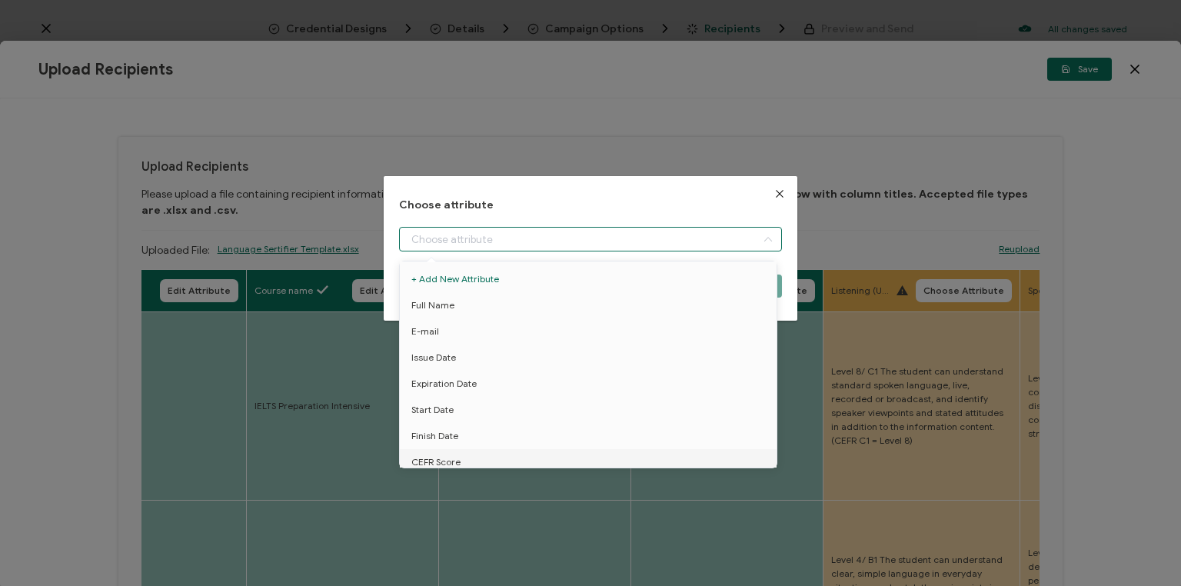
click at [589, 238] on input "dialog" at bounding box center [590, 239] width 383 height 25
drag, startPoint x: 454, startPoint y: 434, endPoint x: 464, endPoint y: 431, distance: 10.5
click at [455, 434] on span "Listening level" at bounding box center [442, 434] width 62 height 26
type input "Listening level"
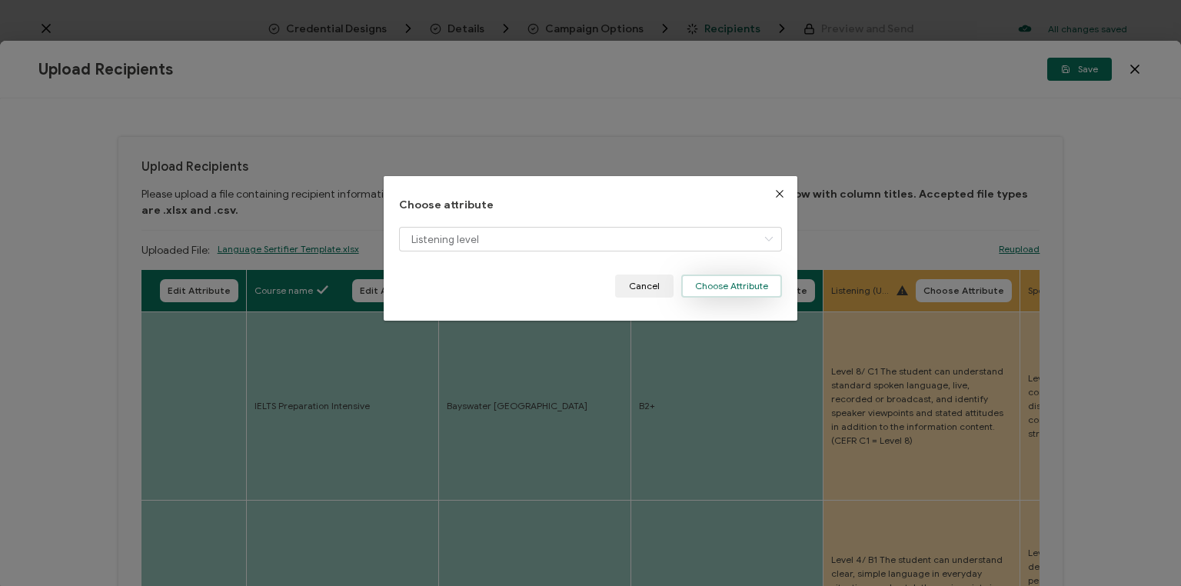
click at [723, 289] on button "Choose Attribute" at bounding box center [731, 286] width 101 height 23
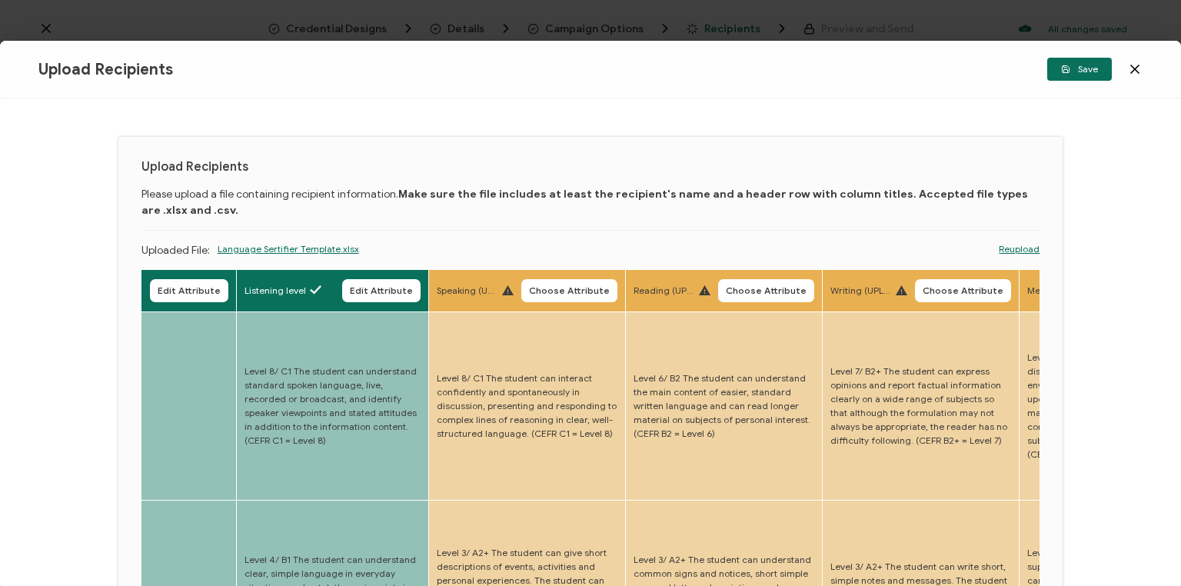
drag, startPoint x: 720, startPoint y: 443, endPoint x: 847, endPoint y: 425, distance: 128.1
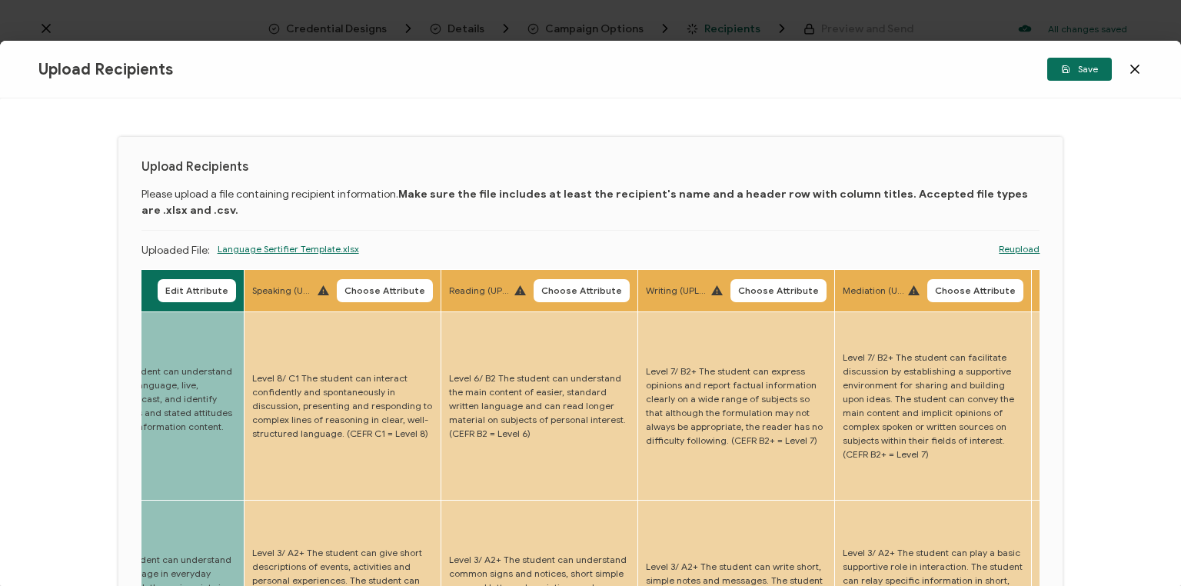
click at [385, 290] on span "Choose Attribute" at bounding box center [384, 290] width 81 height 9
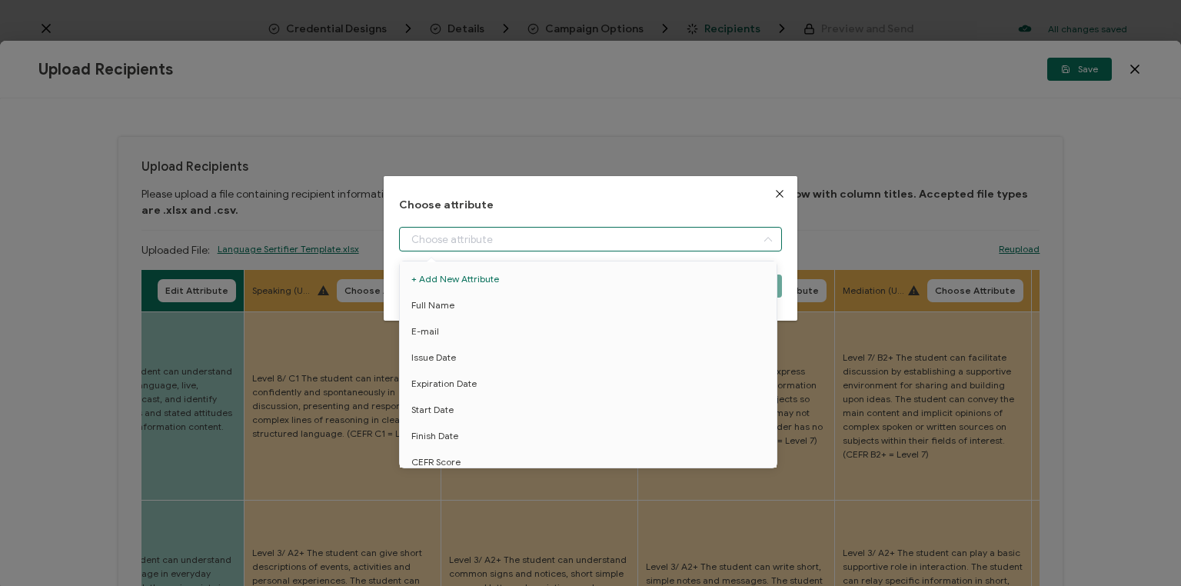
click at [526, 239] on input "dialog" at bounding box center [590, 239] width 383 height 25
click at [454, 407] on span "Speaking level" at bounding box center [442, 408] width 62 height 26
type input "Speaking level"
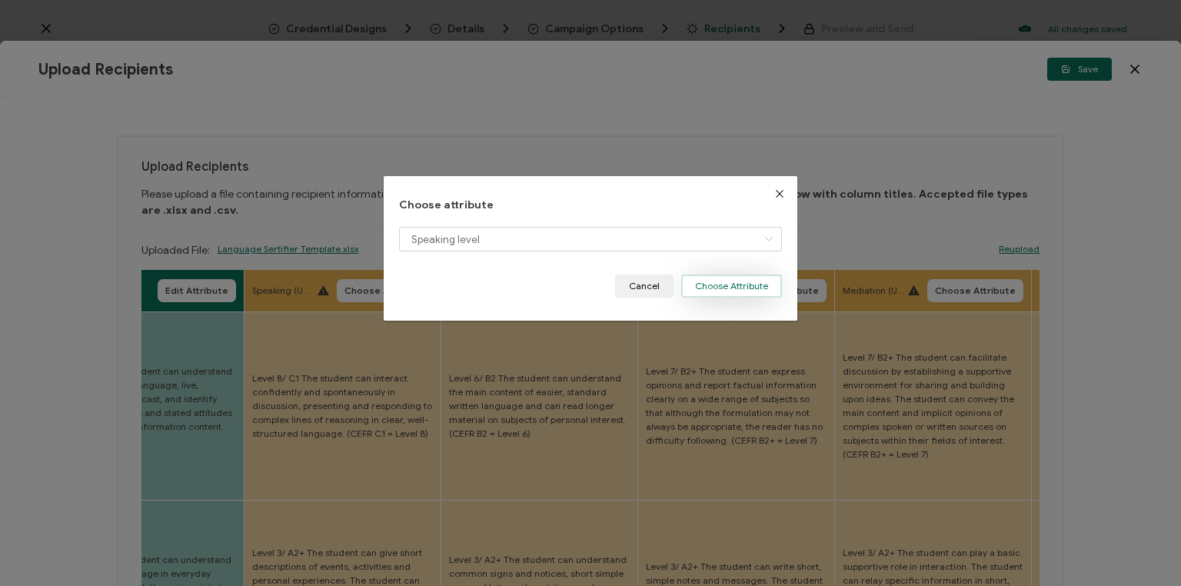
click at [714, 279] on button "Choose Attribute" at bounding box center [731, 286] width 101 height 23
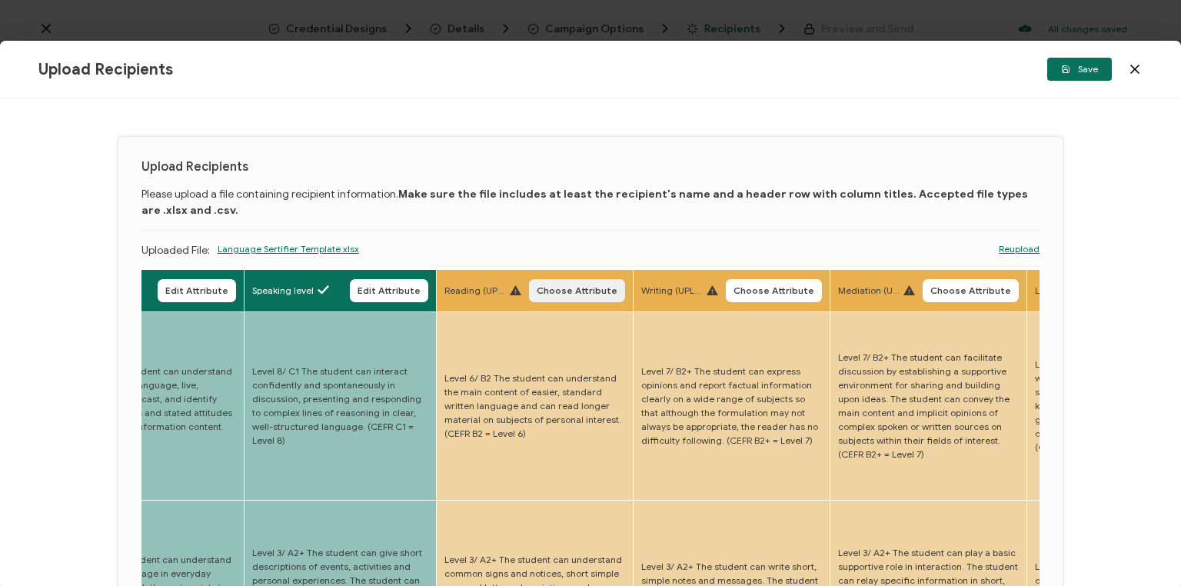
click at [566, 289] on span "Choose Attribute" at bounding box center [577, 290] width 81 height 9
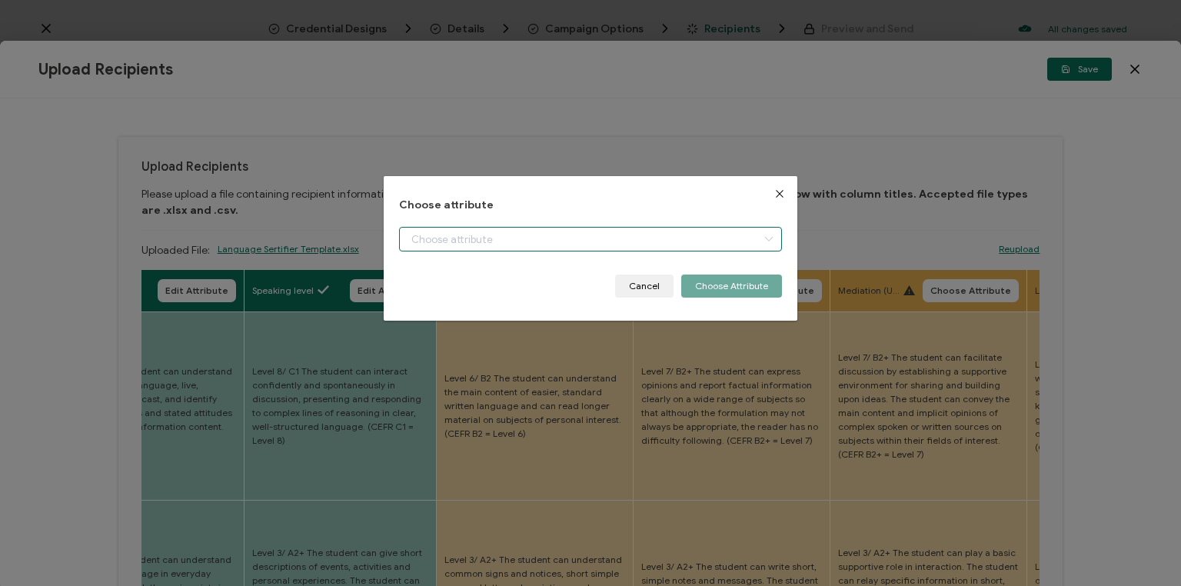
click at [501, 236] on input "dialog" at bounding box center [590, 239] width 383 height 25
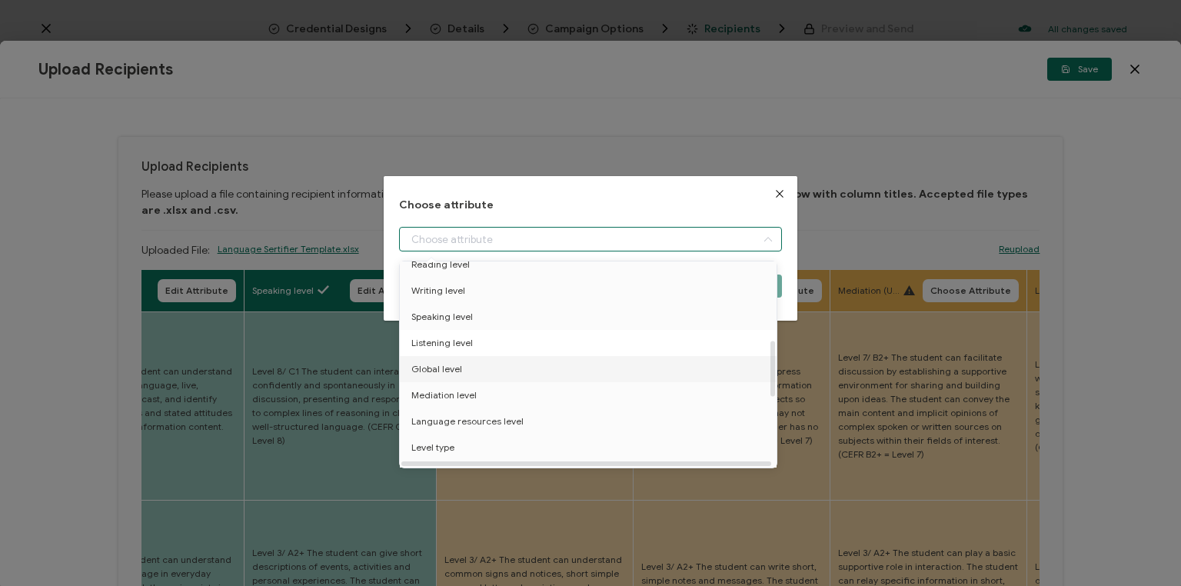
scroll to position [246, 0]
click at [461, 291] on span "Reading level" at bounding box center [440, 294] width 58 height 26
type input "Reading level"
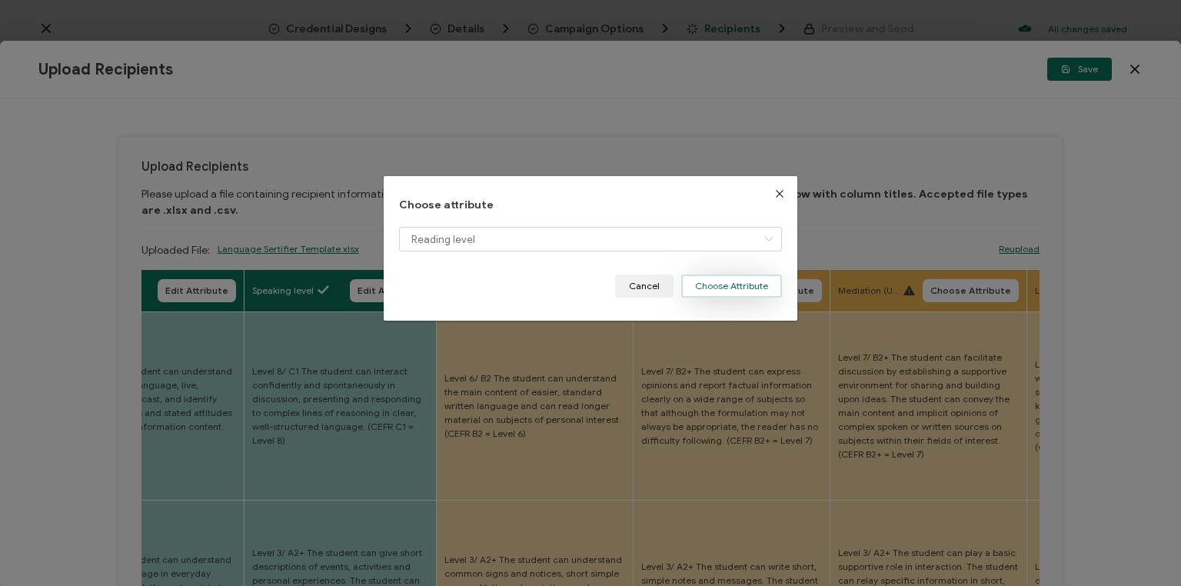
click at [711, 286] on button "Choose Attribute" at bounding box center [731, 286] width 101 height 23
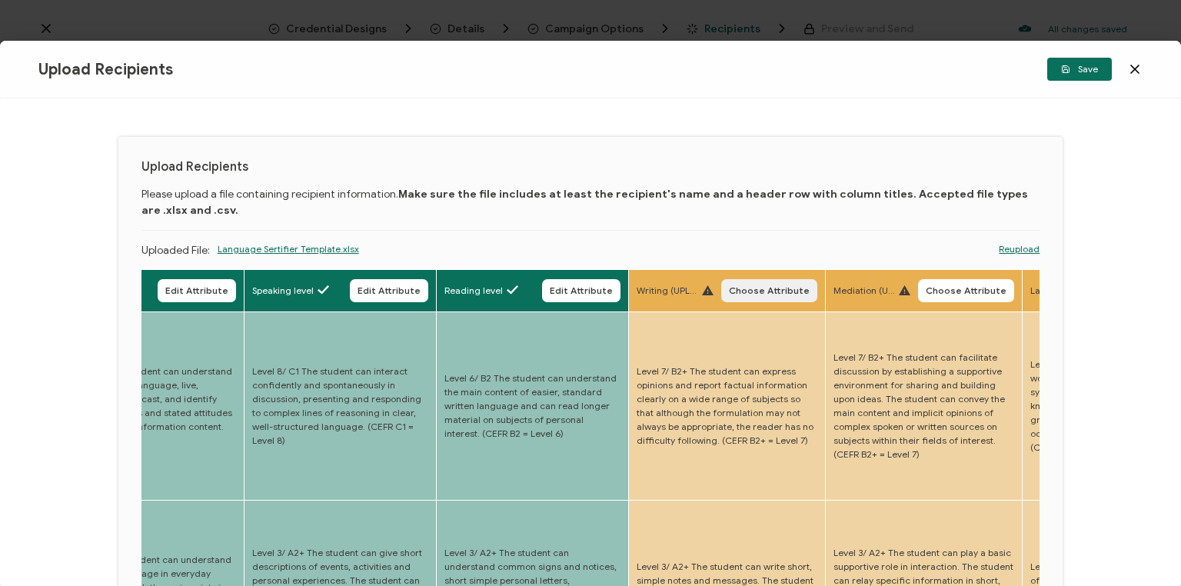
click at [777, 286] on span "Choose Attribute" at bounding box center [769, 290] width 81 height 9
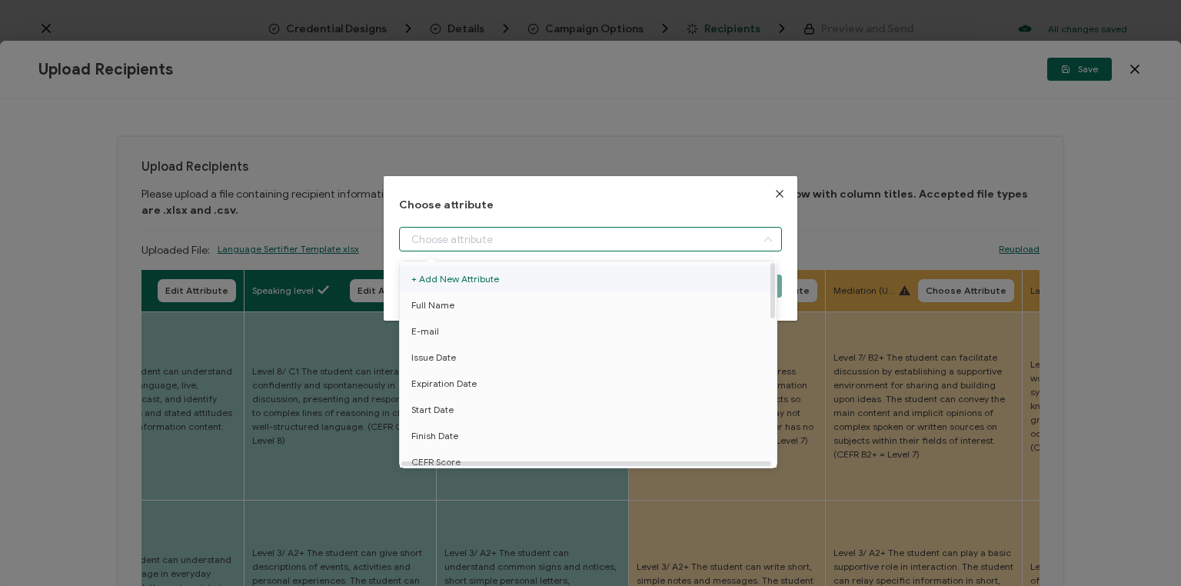
drag, startPoint x: 614, startPoint y: 246, endPoint x: 618, endPoint y: 269, distance: 23.4
click at [615, 246] on input "dialog" at bounding box center [590, 239] width 383 height 25
click at [451, 384] on span "Writing level" at bounding box center [438, 382] width 54 height 26
type input "Writing level"
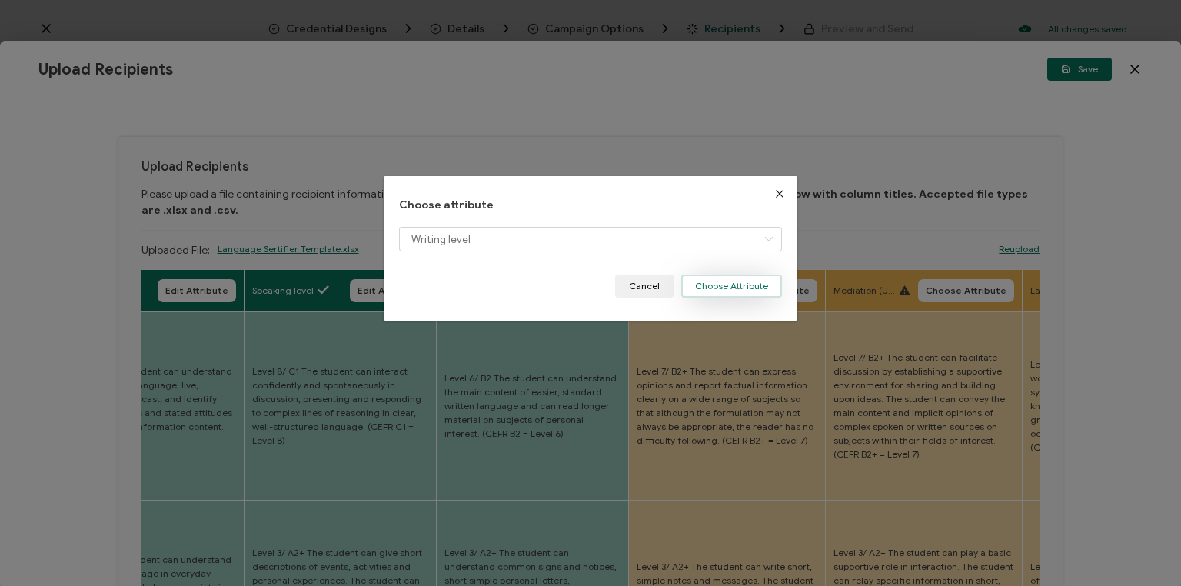
click at [726, 285] on button "Choose Attribute" at bounding box center [731, 286] width 101 height 23
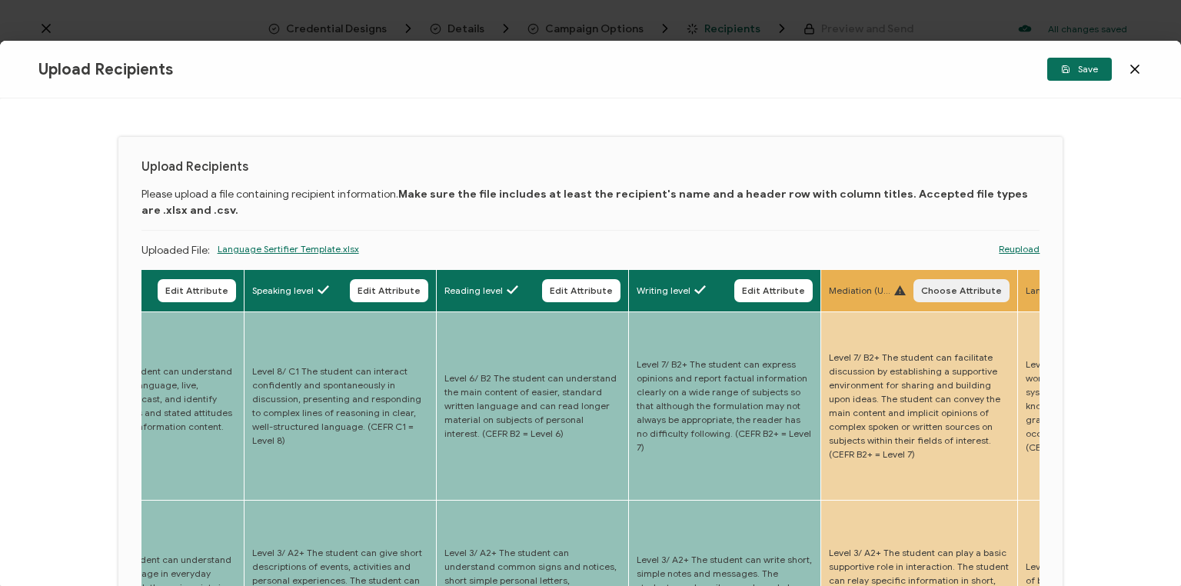
click at [958, 291] on span "Choose Attribute" at bounding box center [961, 290] width 81 height 9
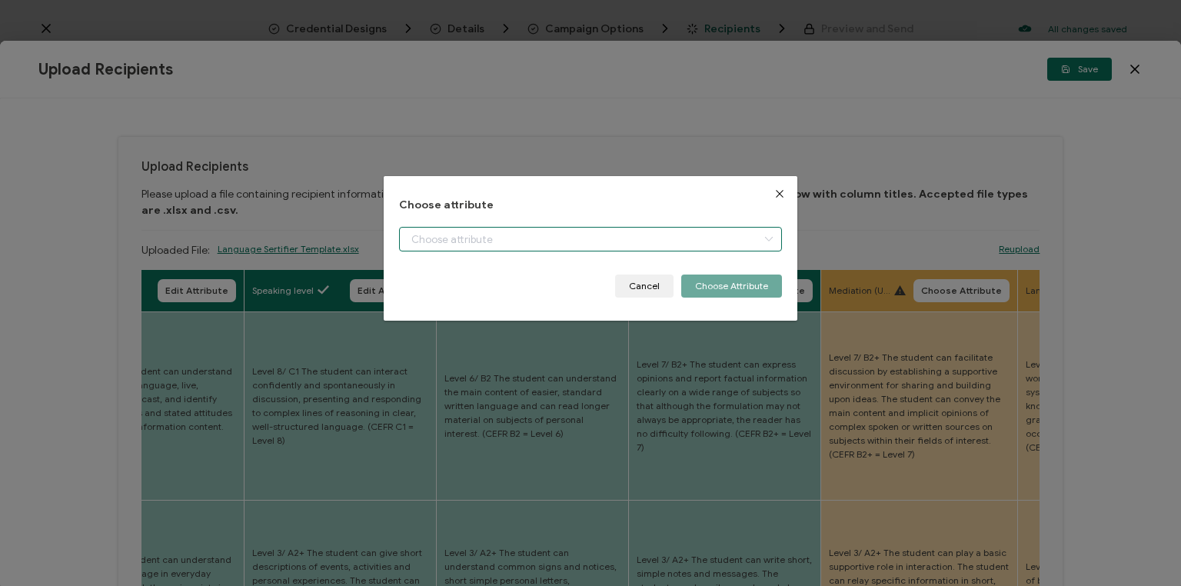
click at [571, 234] on input "dialog" at bounding box center [590, 239] width 383 height 25
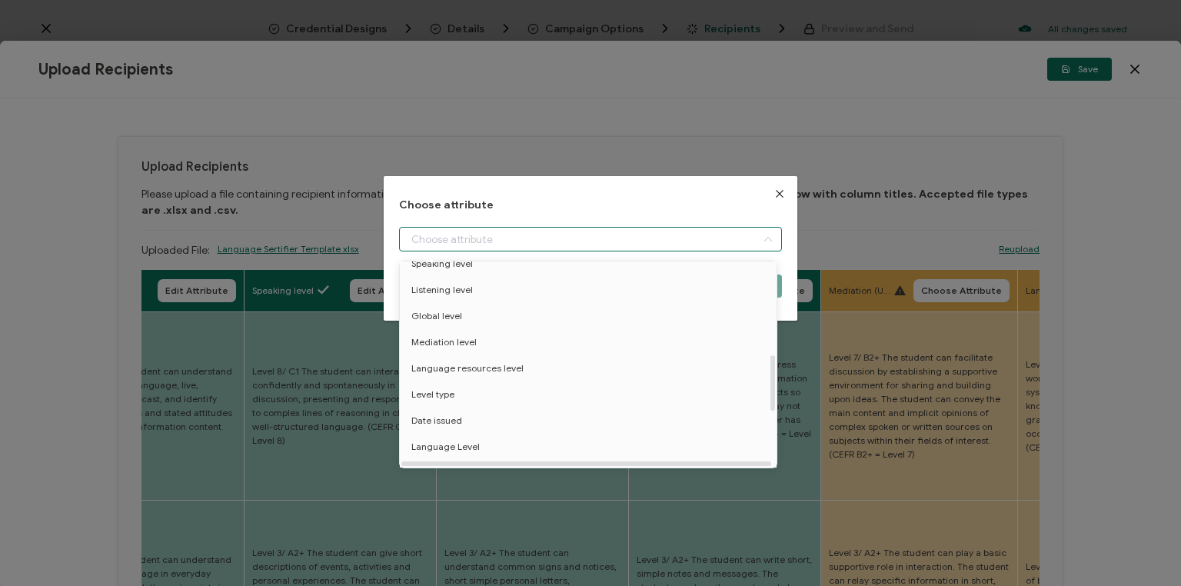
scroll to position [369, 0]
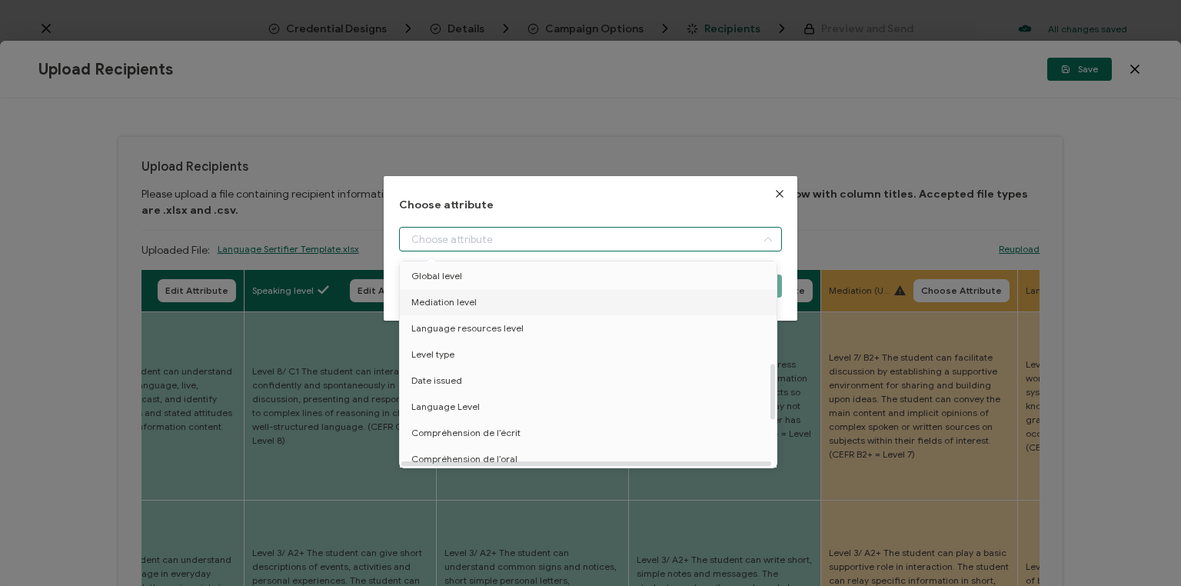
click at [458, 297] on span "Mediation level" at bounding box center [443, 302] width 65 height 26
type input "Mediation level"
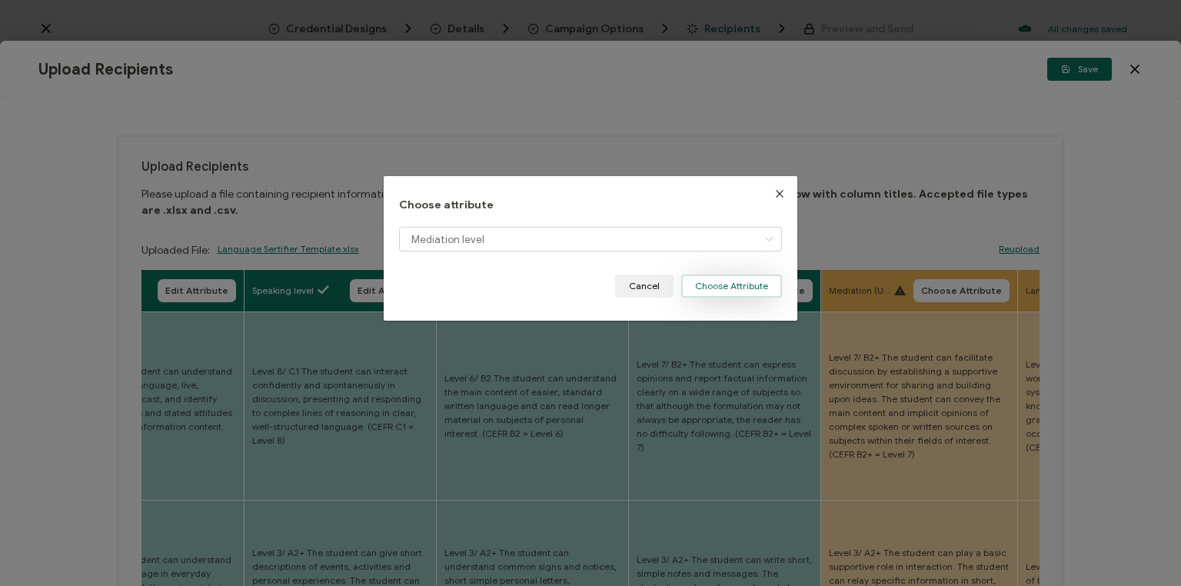
click at [732, 286] on button "Choose Attribute" at bounding box center [731, 286] width 101 height 23
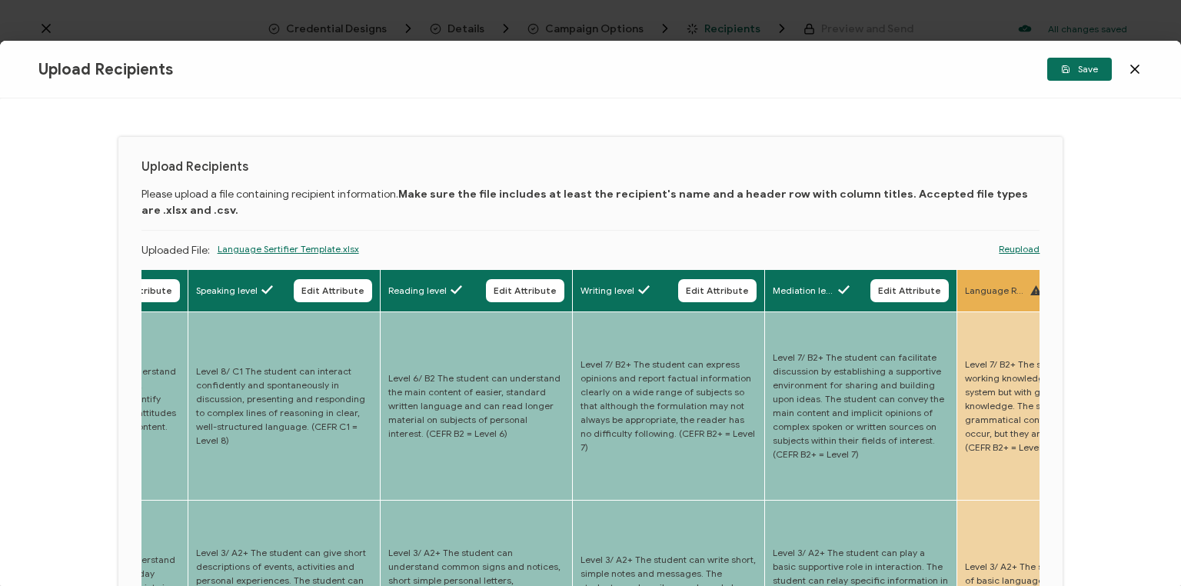
scroll to position [0, 2565]
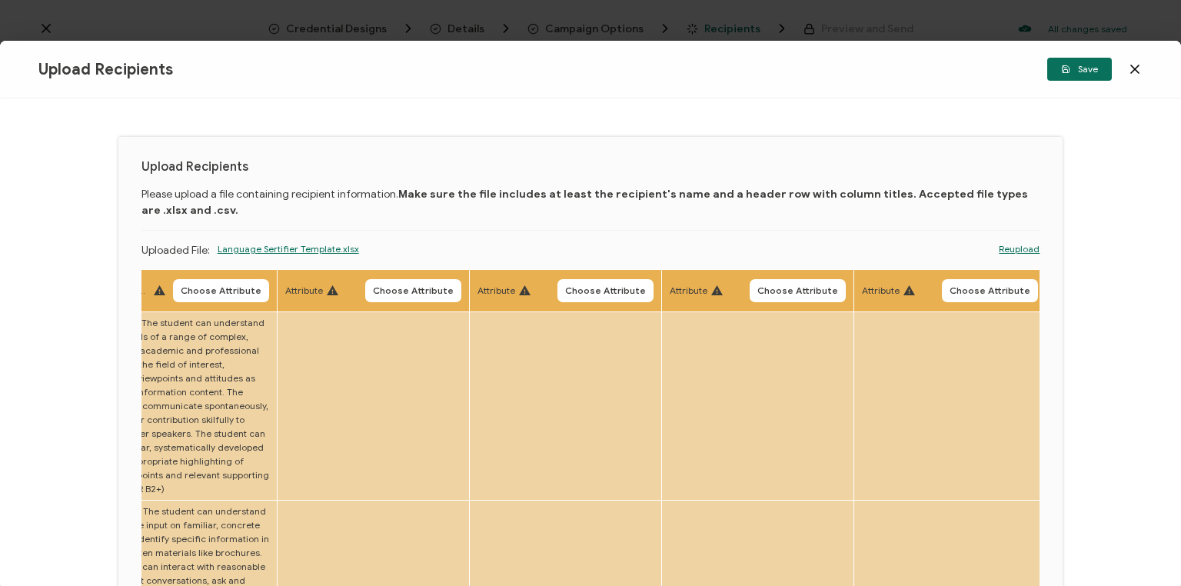
drag, startPoint x: 855, startPoint y: 367, endPoint x: 962, endPoint y: 381, distance: 107.9
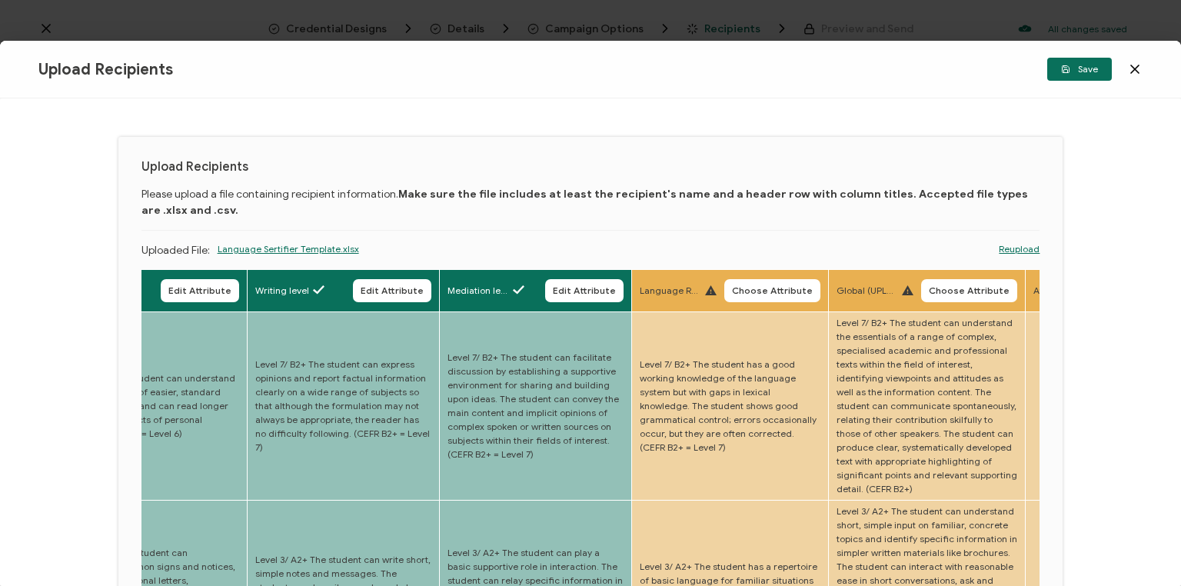
drag, startPoint x: 517, startPoint y: 411, endPoint x: 400, endPoint y: 431, distance: 118.4
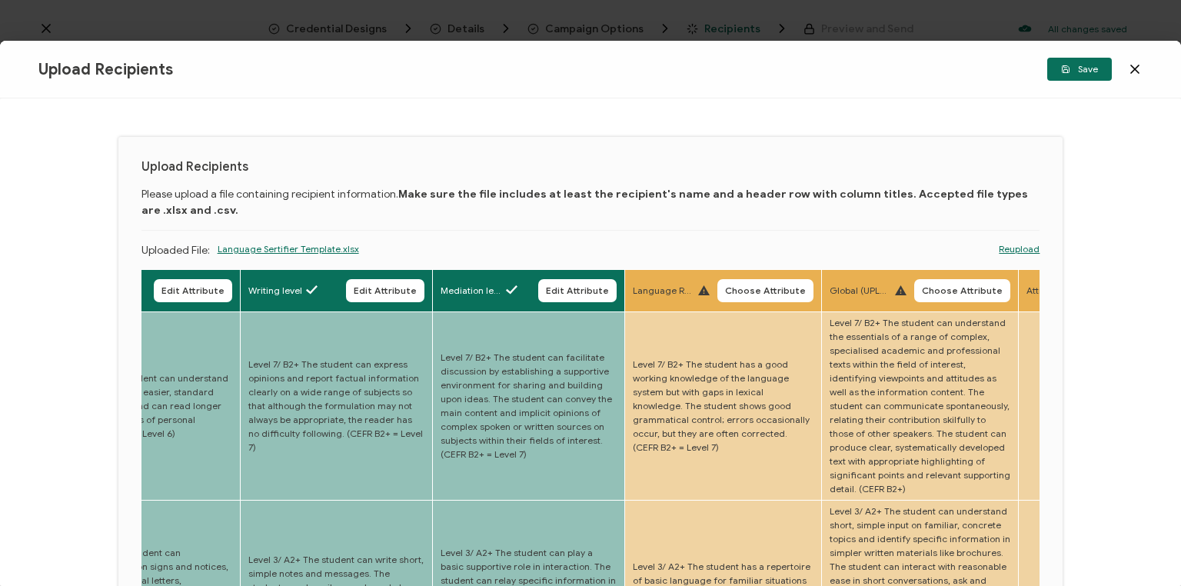
drag, startPoint x: 729, startPoint y: 394, endPoint x: 799, endPoint y: 384, distance: 70.7
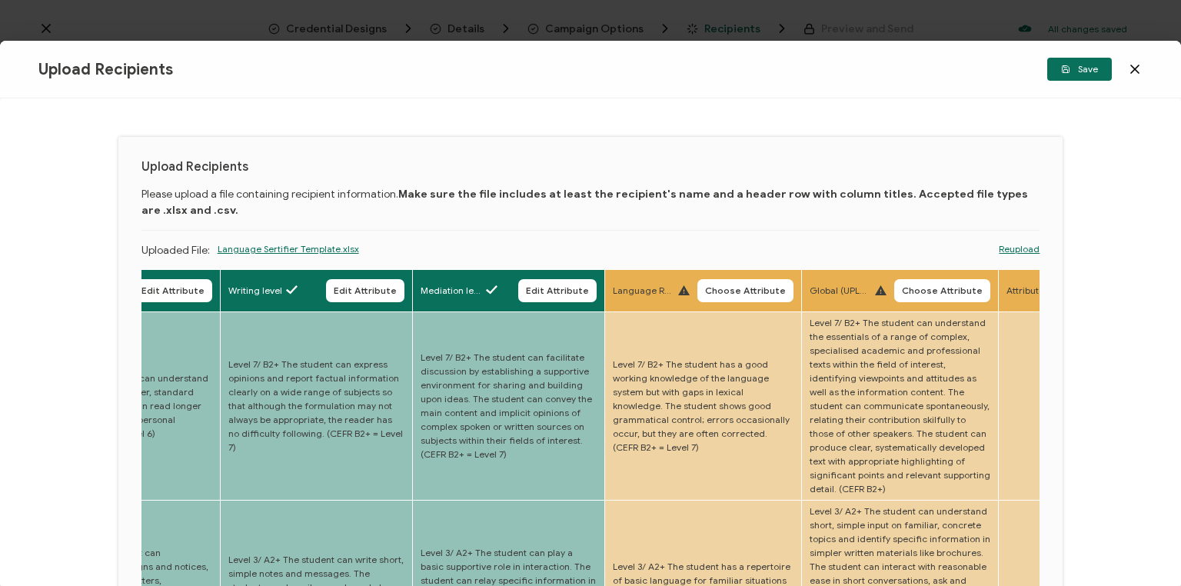
click at [742, 286] on span "Choose Attribute" at bounding box center [745, 290] width 81 height 9
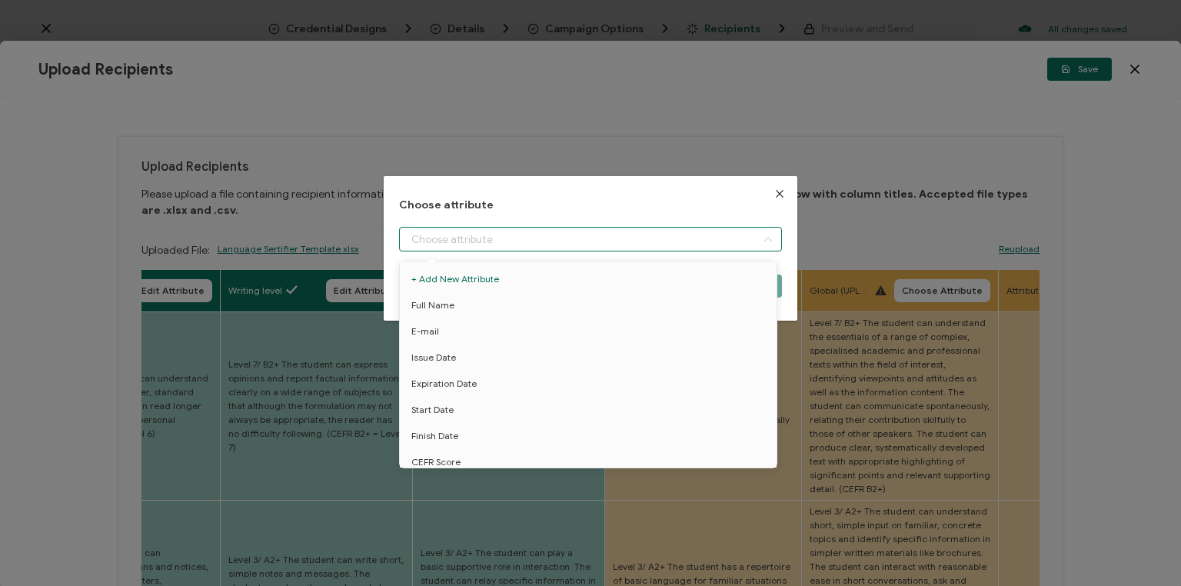
click at [646, 239] on input "dialog" at bounding box center [590, 239] width 383 height 25
click at [484, 391] on span "Language resources level" at bounding box center [467, 390] width 112 height 26
type input "Language resources level"
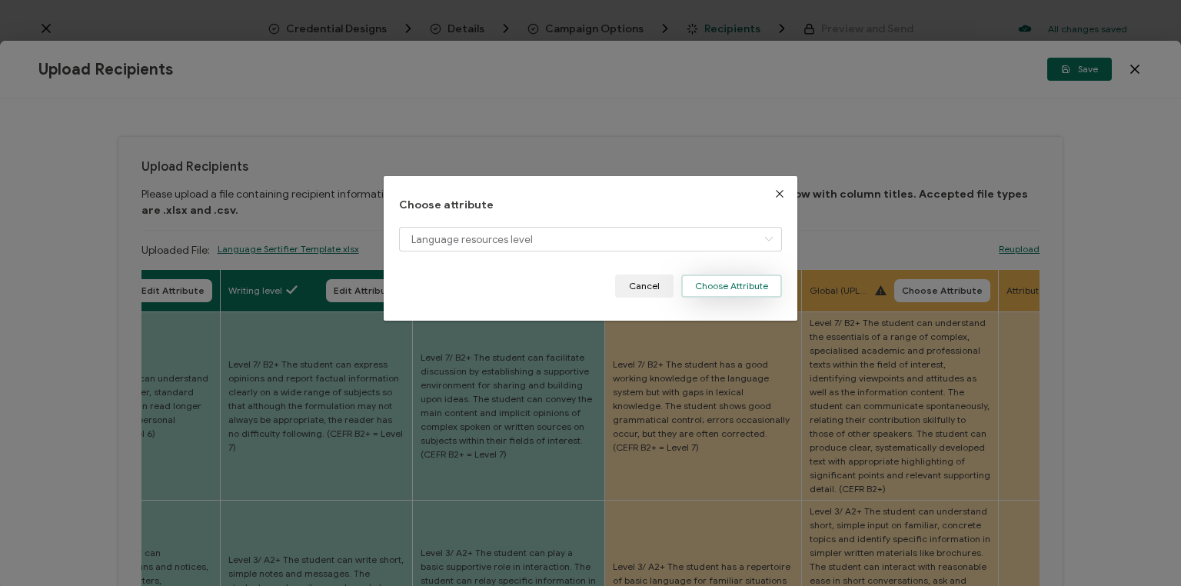
click at [727, 283] on button "Choose Attribute" at bounding box center [731, 286] width 101 height 23
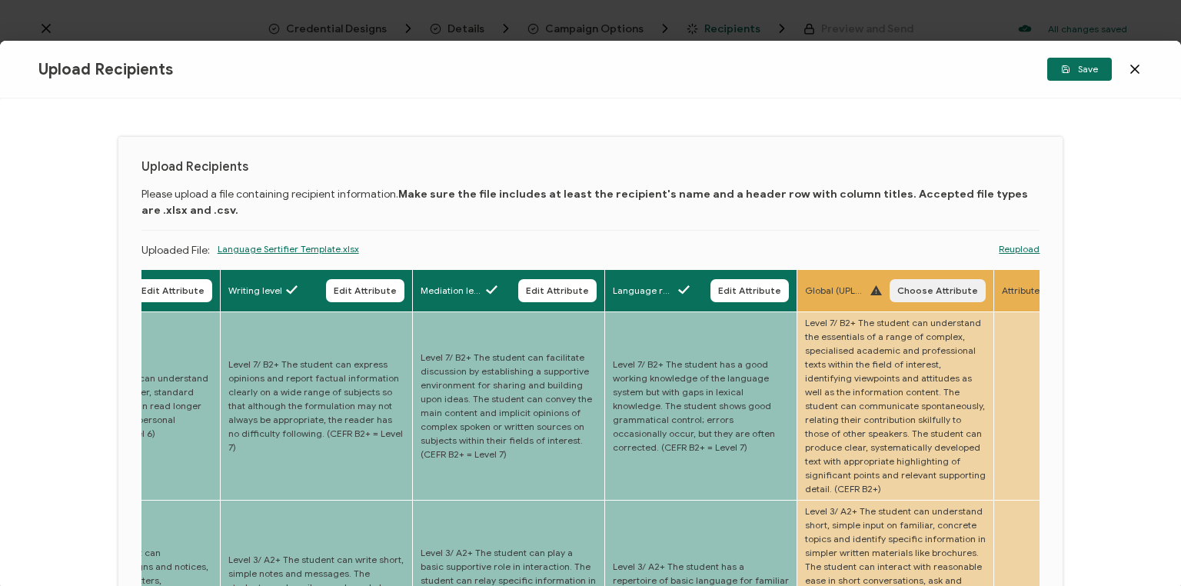
click at [940, 295] on span "Choose Attribute" at bounding box center [937, 290] width 81 height 9
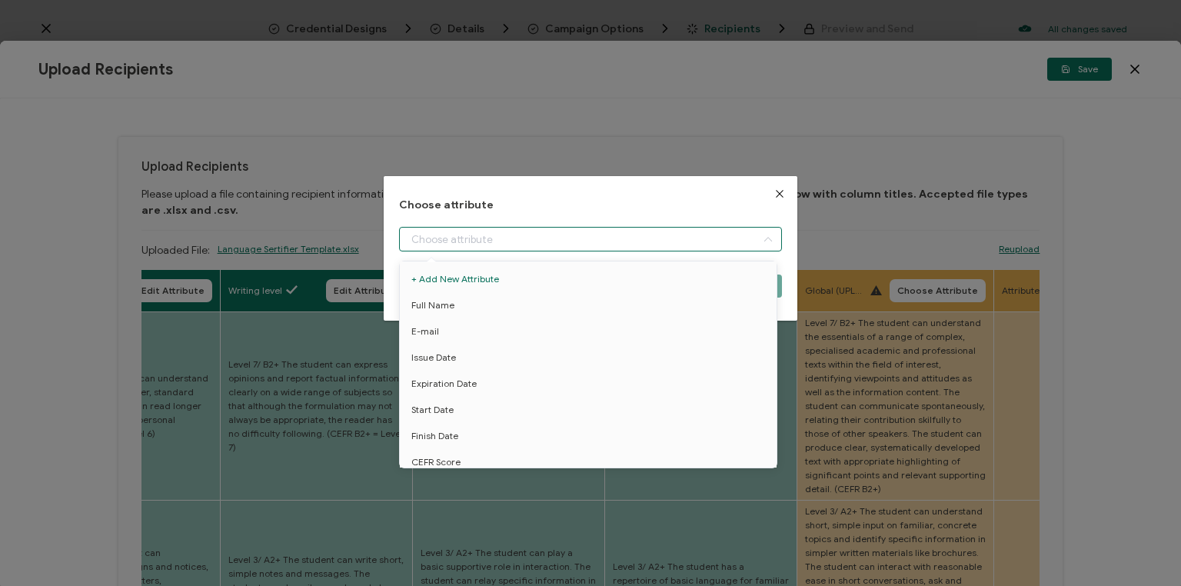
click at [641, 239] on input "dialog" at bounding box center [590, 239] width 383 height 25
click at [443, 335] on span "Global level" at bounding box center [436, 337] width 51 height 26
type input "Global level"
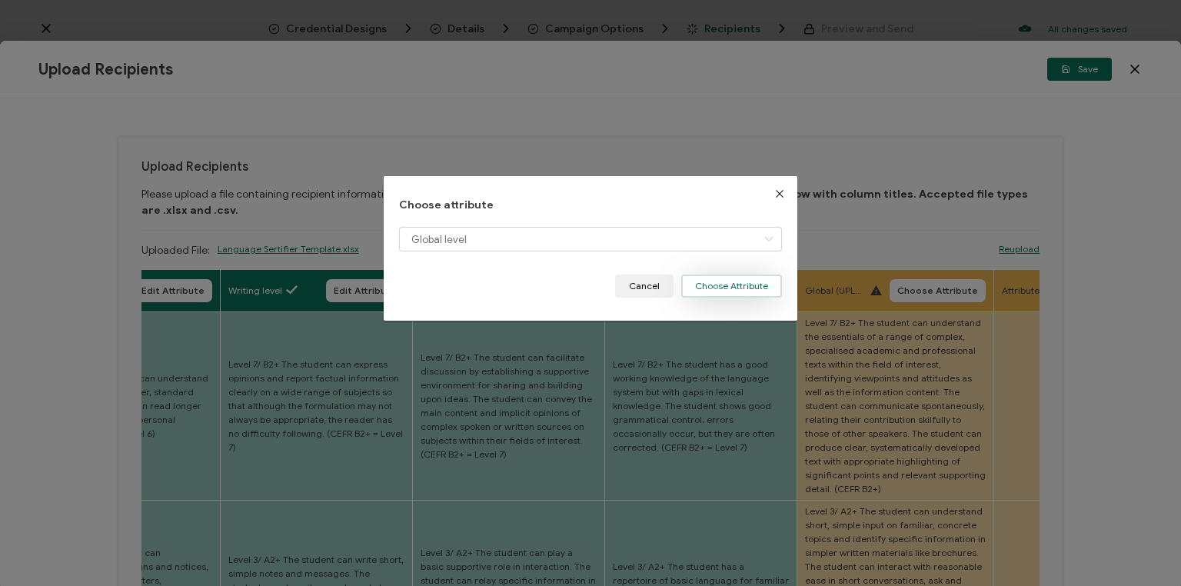
click at [734, 283] on button "Choose Attribute" at bounding box center [731, 286] width 101 height 23
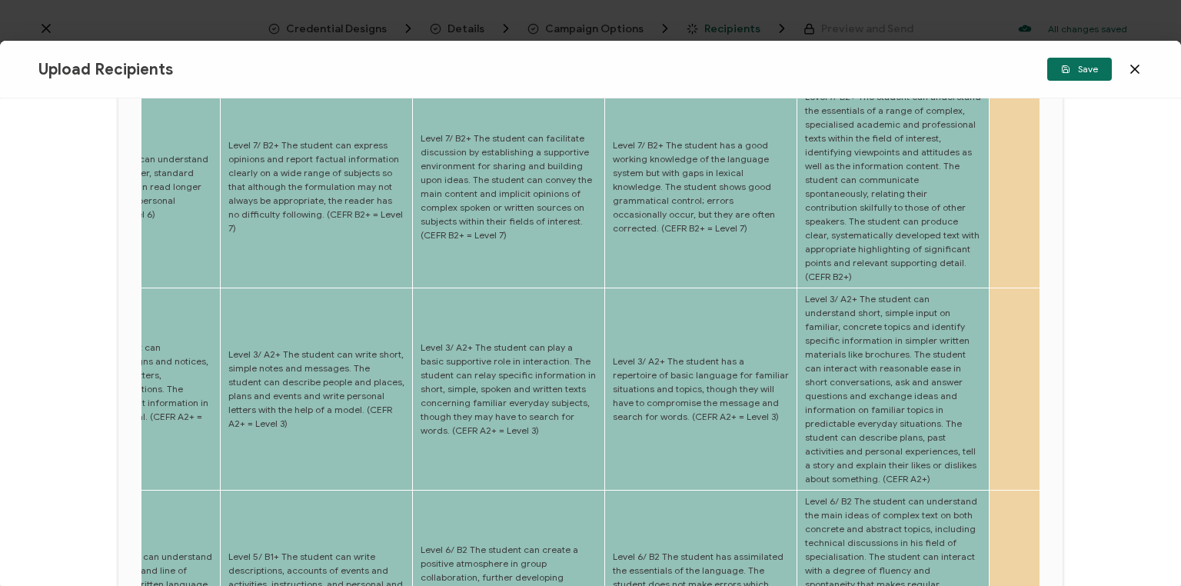
scroll to position [610, 0]
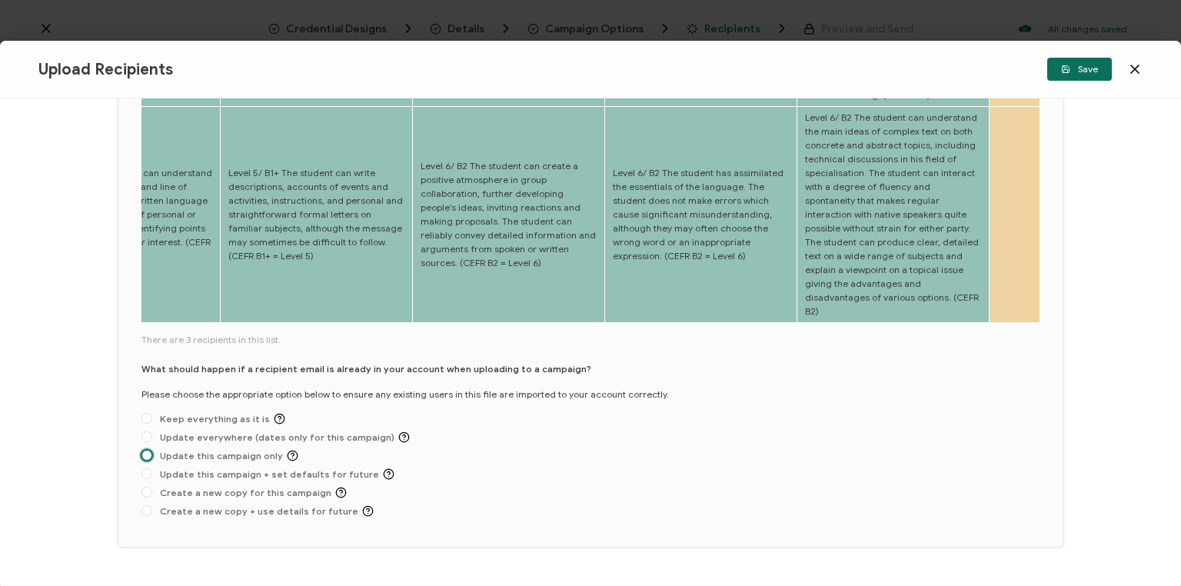
click at [148, 450] on span at bounding box center [146, 455] width 11 height 11
click at [148, 450] on input "Update this campaign only" at bounding box center [146, 456] width 11 height 12
radio input "true"
click at [1083, 65] on span "Save" at bounding box center [1079, 69] width 37 height 9
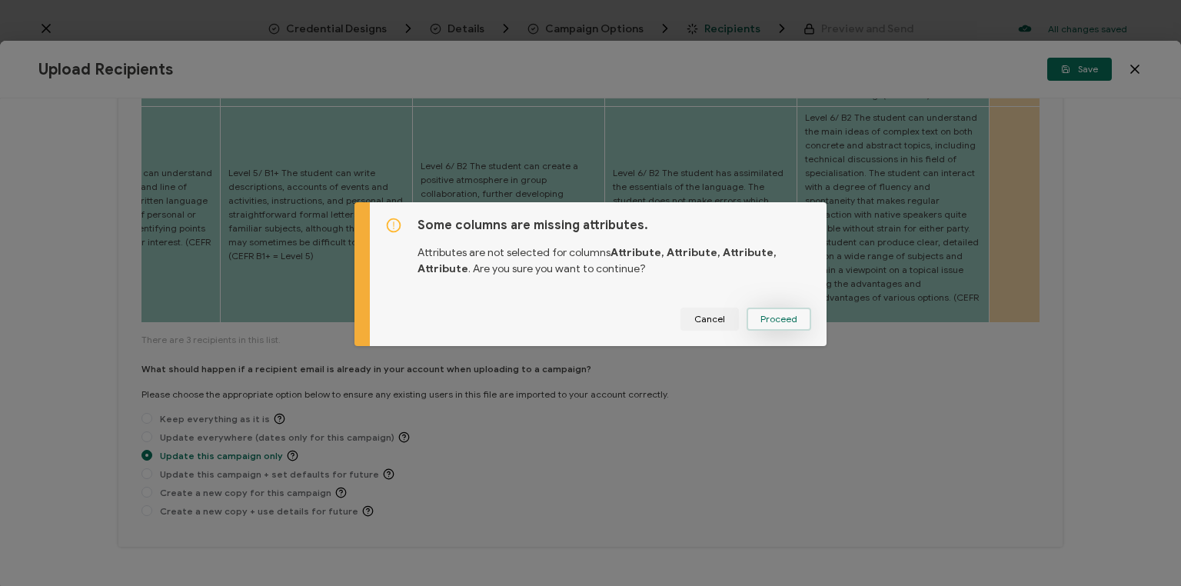
drag, startPoint x: 786, startPoint y: 320, endPoint x: 775, endPoint y: 328, distance: 13.2
click at [784, 320] on span "Proceed" at bounding box center [778, 318] width 37 height 9
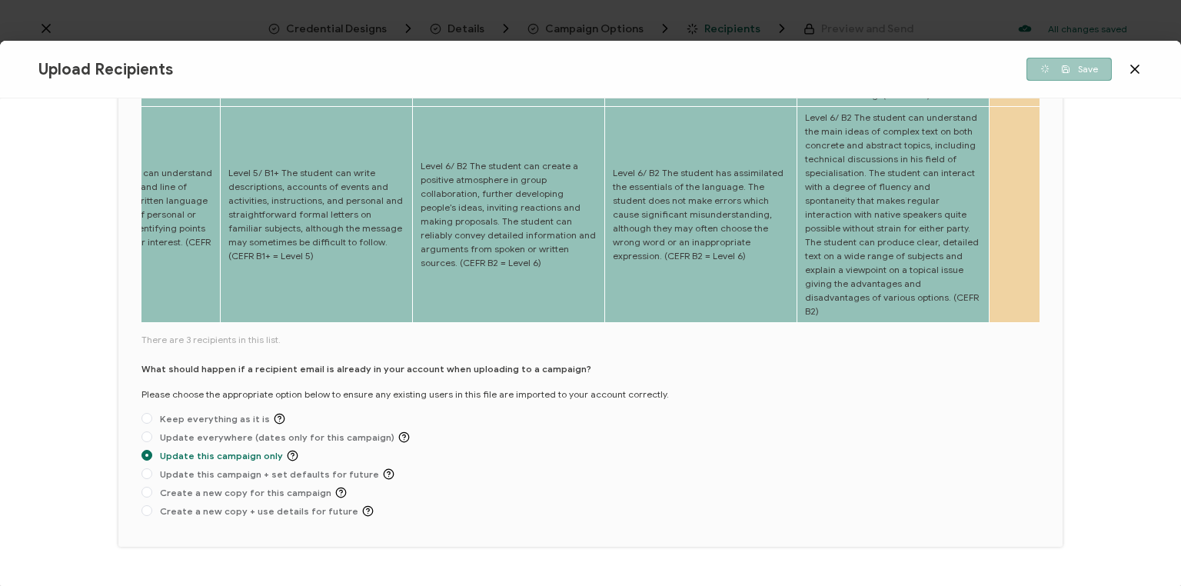
scroll to position [431, 0]
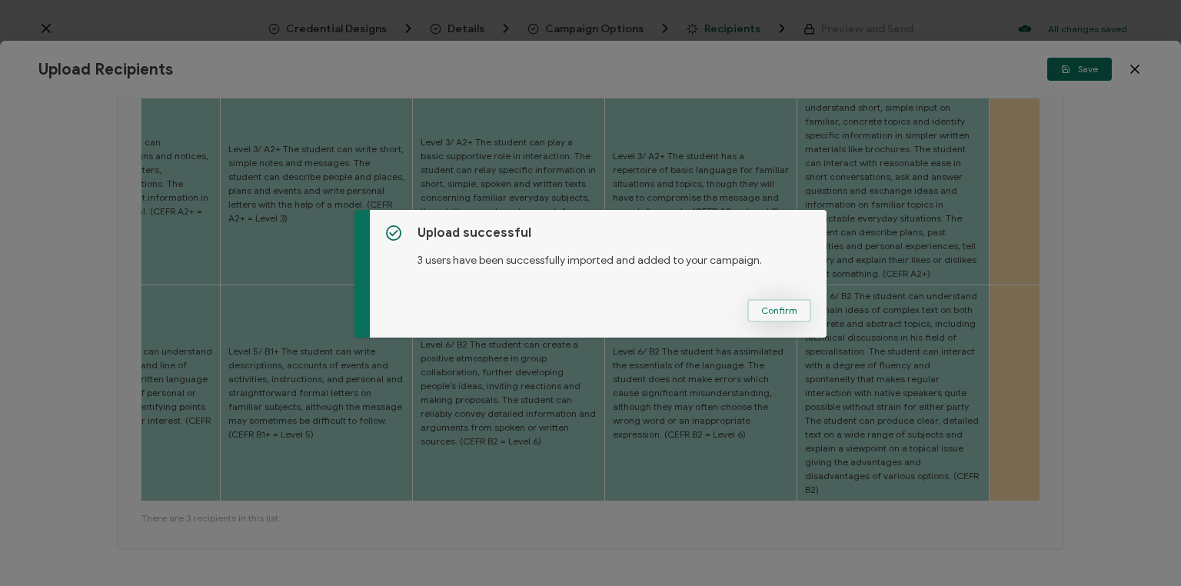
click at [777, 314] on span "Confirm" at bounding box center [779, 310] width 36 height 9
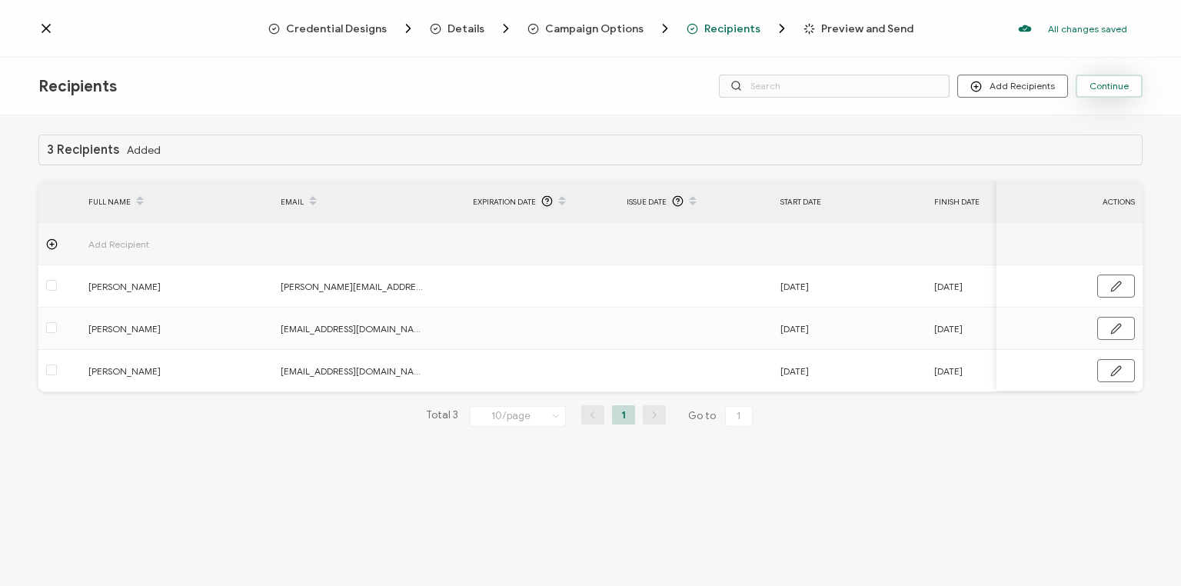
click at [1111, 86] on span "Continue" at bounding box center [1109, 86] width 39 height 9
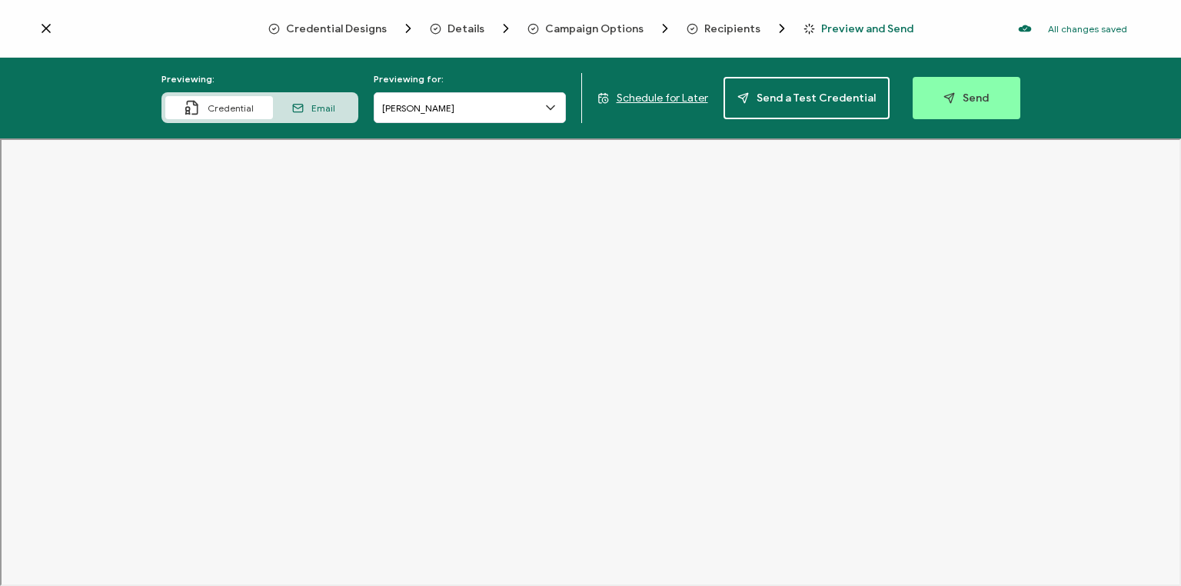
click at [667, 98] on span "Schedule for Later" at bounding box center [663, 98] width 92 height 13
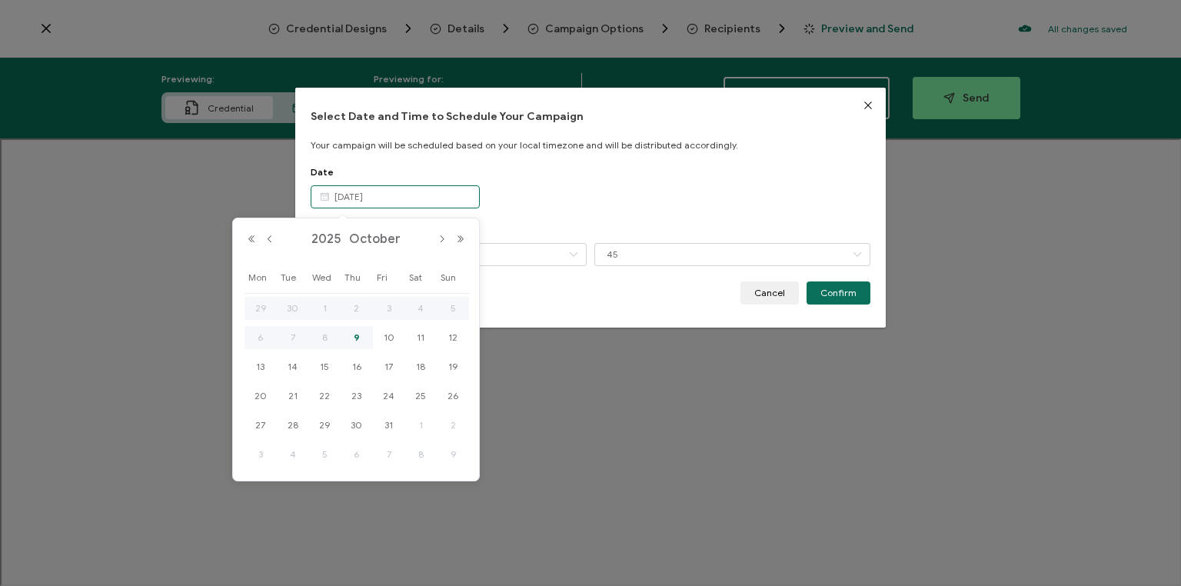
click at [418, 205] on input "[DATE]" at bounding box center [395, 196] width 169 height 23
click at [388, 341] on span "10" at bounding box center [389, 337] width 18 height 18
type input "[DATE]"
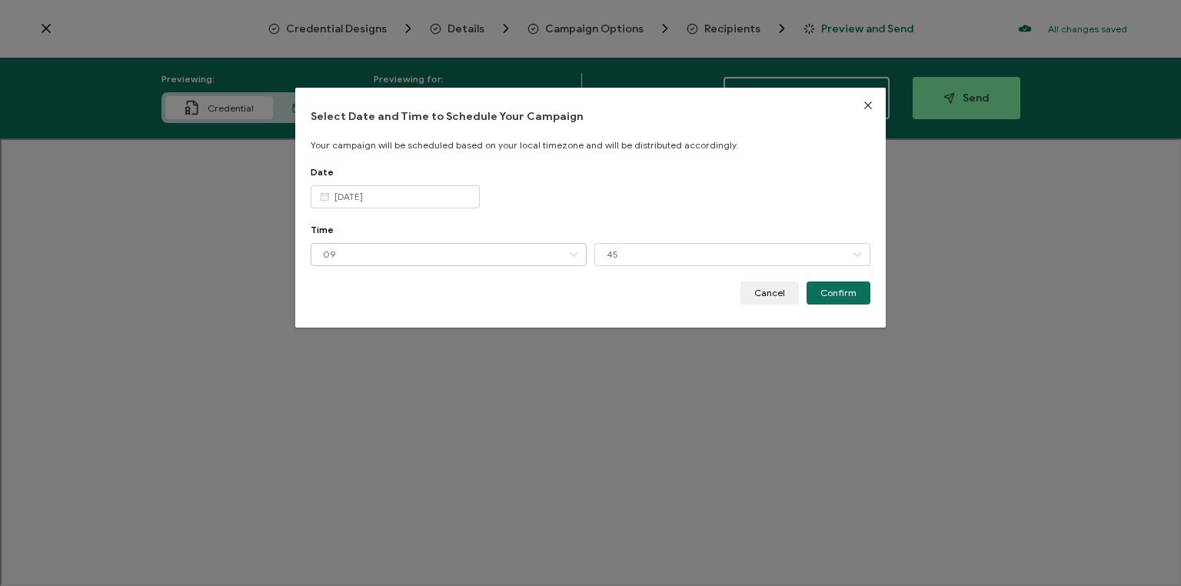
click at [571, 254] on icon "dialog" at bounding box center [573, 254] width 19 height 23
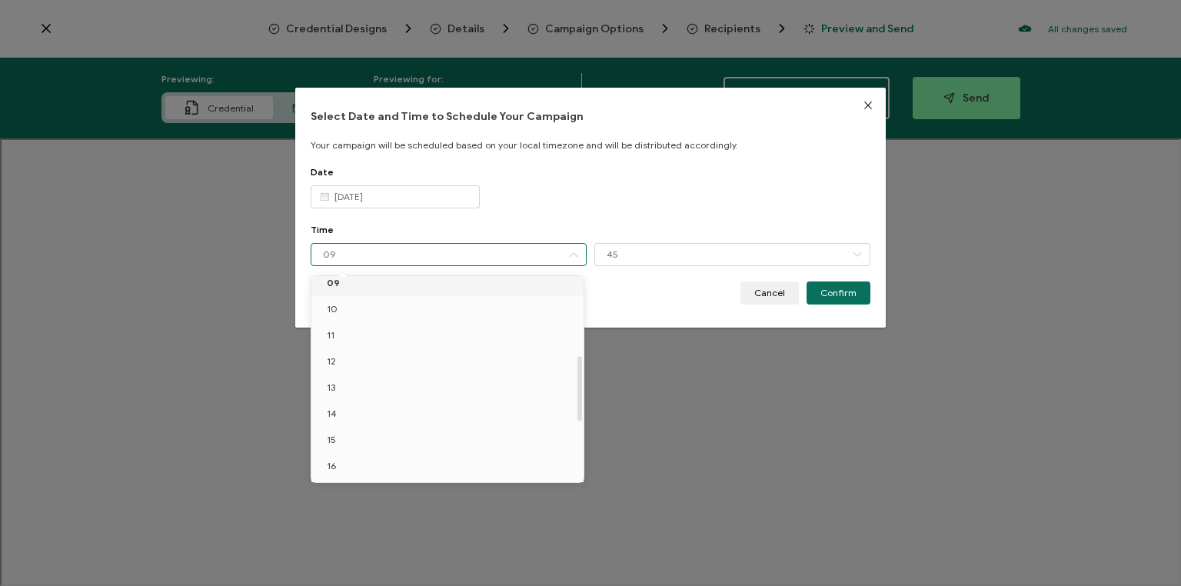
scroll to position [247, 0]
click at [342, 302] on li "10" at bounding box center [449, 308] width 277 height 26
type input "10"
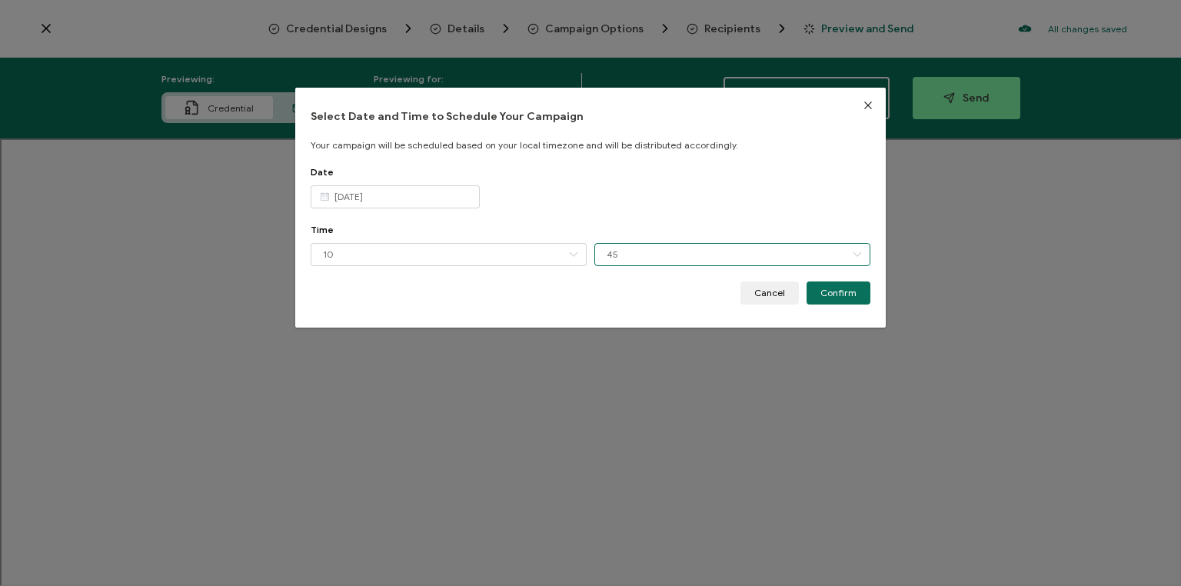
click at [671, 258] on input "45" at bounding box center [732, 254] width 276 height 23
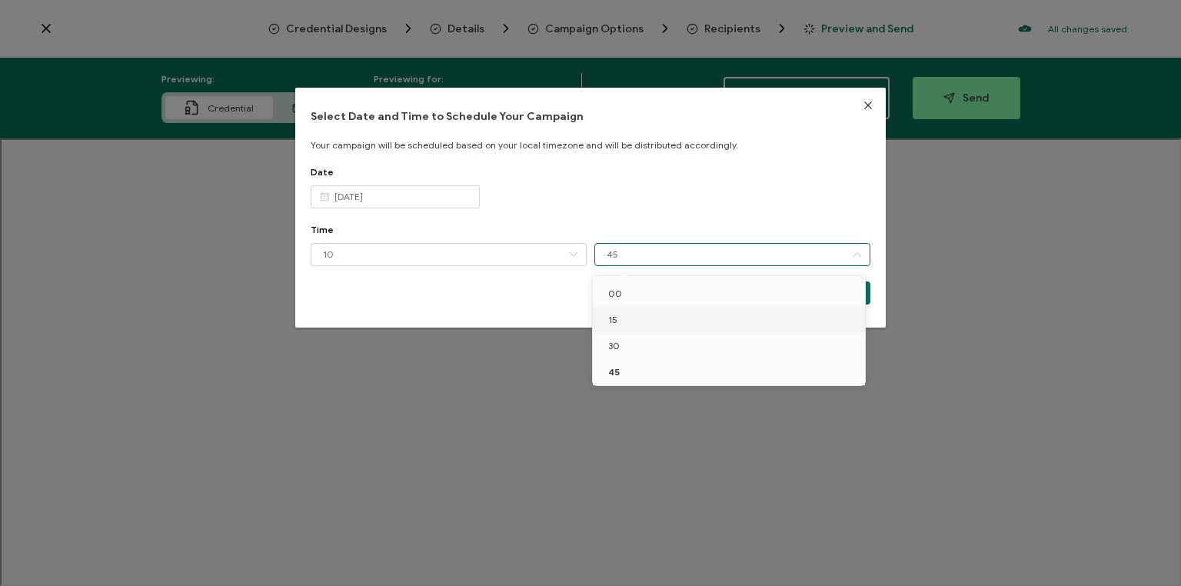
click at [644, 319] on li "15" at bounding box center [731, 320] width 277 height 26
type input "15"
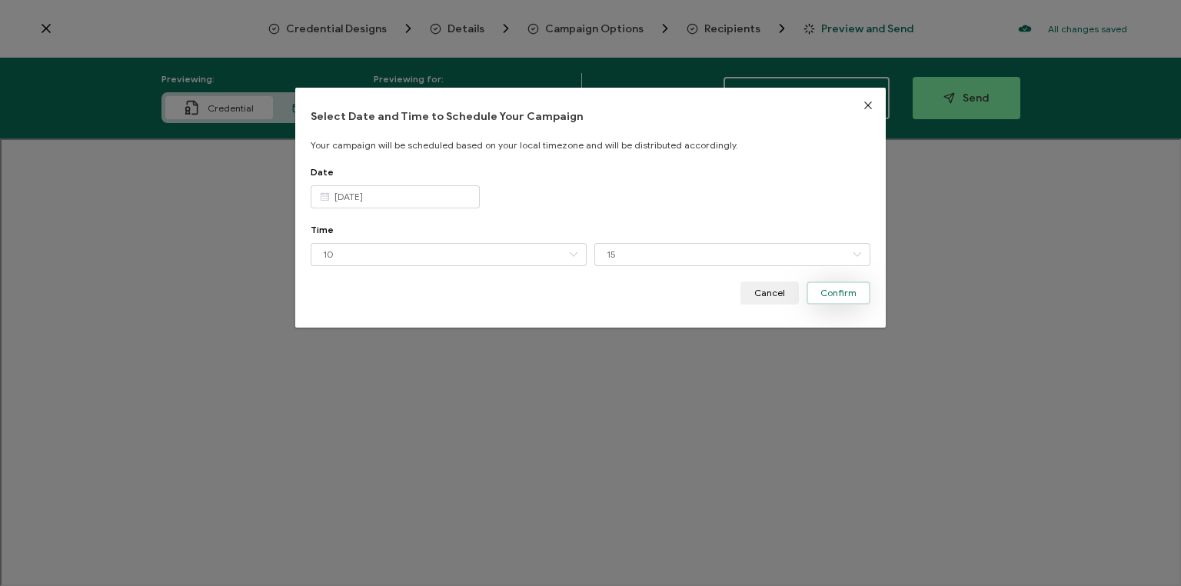
click at [834, 292] on span "Confirm" at bounding box center [838, 292] width 36 height 9
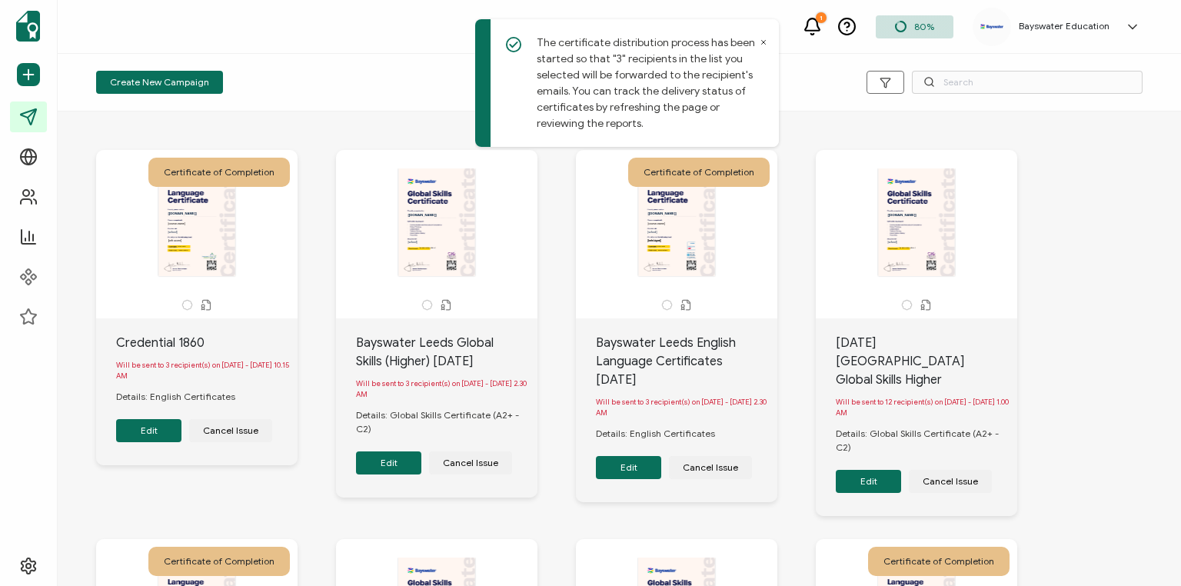
click at [142, 431] on button "Edit" at bounding box center [148, 430] width 65 height 23
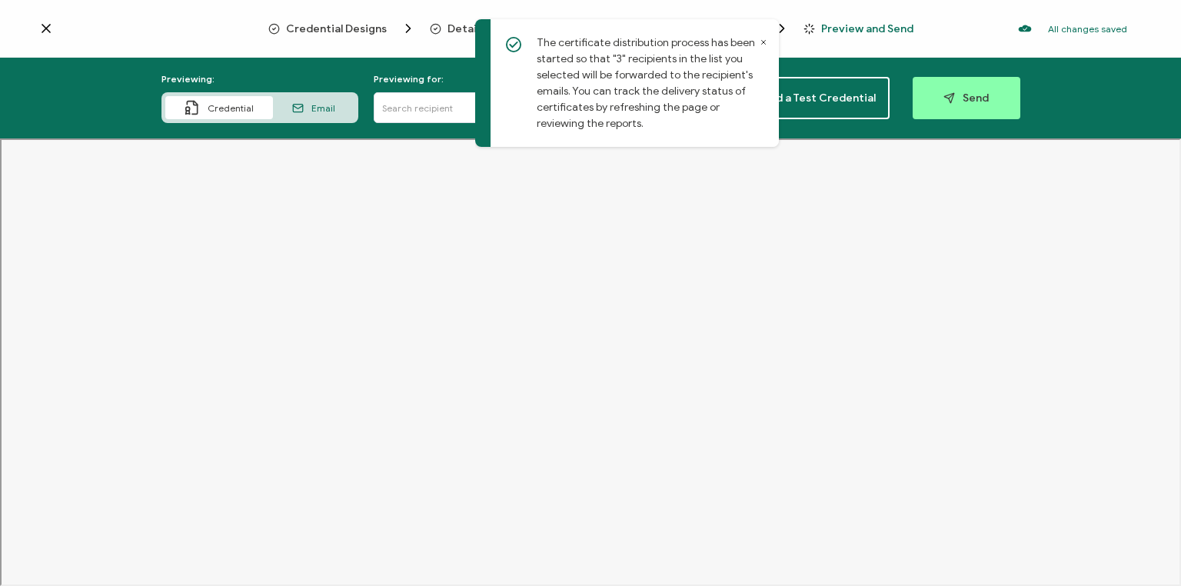
click at [762, 43] on icon at bounding box center [764, 42] width 8 height 8
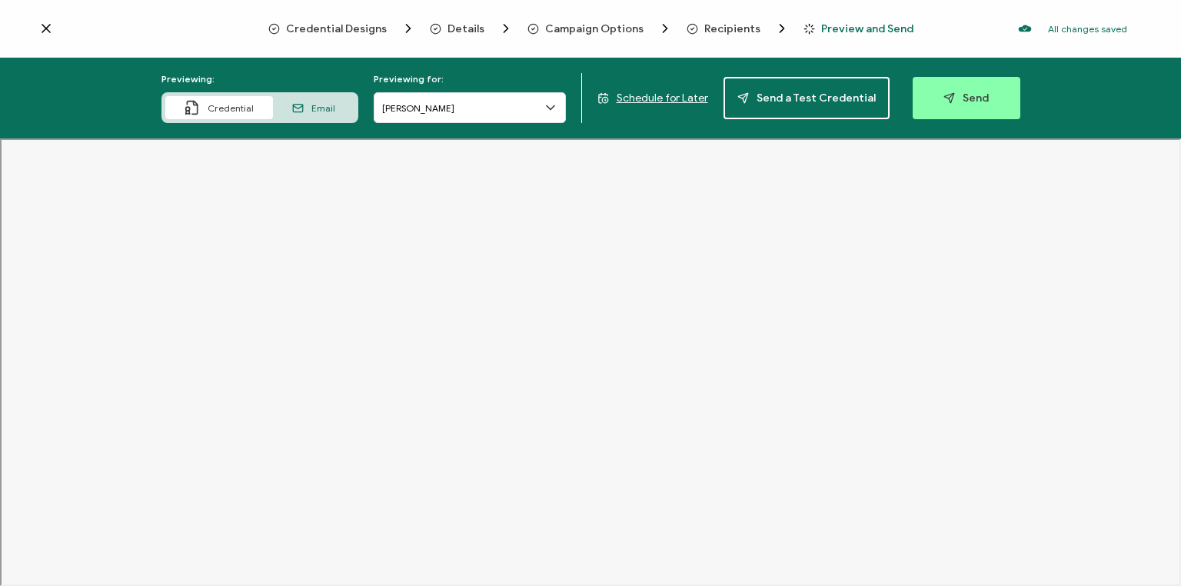
click at [843, 29] on span "Preview and Send" at bounding box center [867, 29] width 92 height 12
click at [351, 27] on span "Credential Designs" at bounding box center [336, 29] width 101 height 12
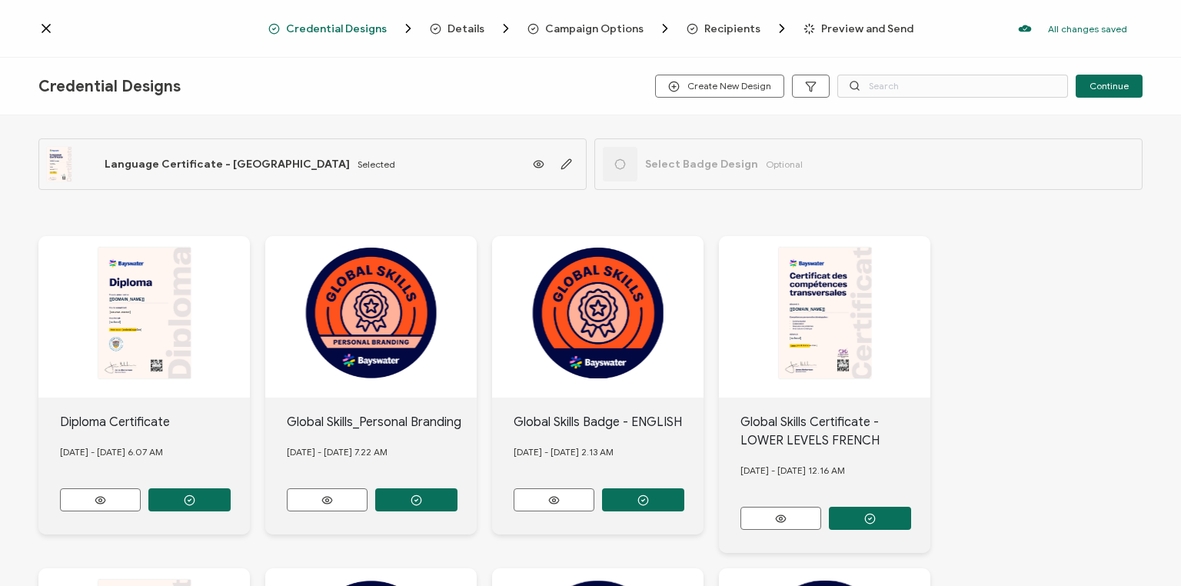
click at [464, 30] on span "Details" at bounding box center [466, 29] width 37 height 12
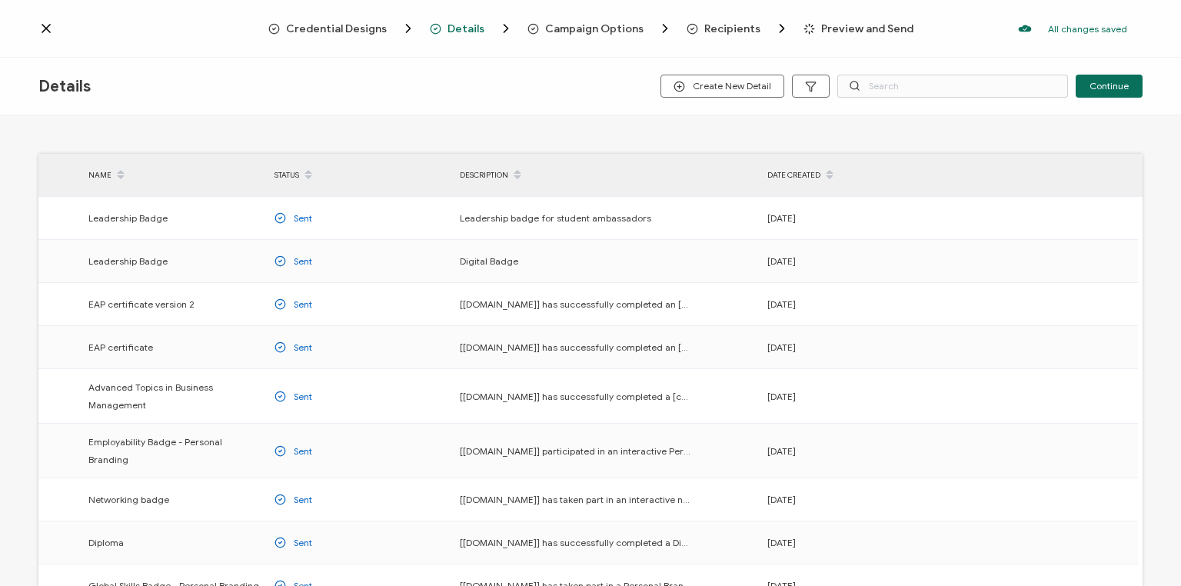
click at [572, 31] on span "Campaign Options" at bounding box center [594, 29] width 98 height 12
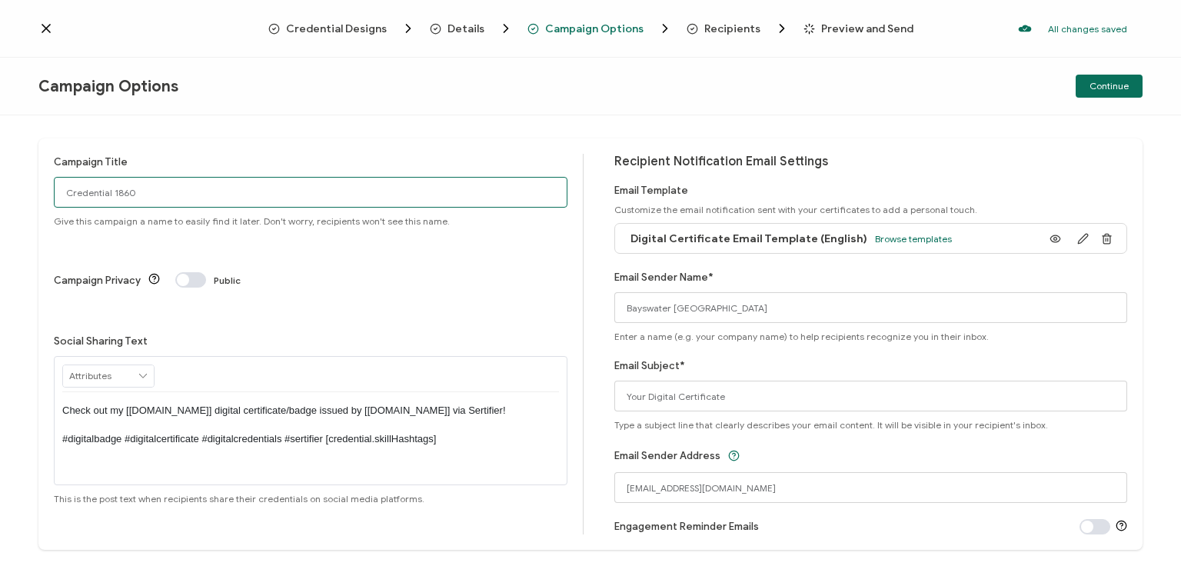
drag, startPoint x: 152, startPoint y: 194, endPoint x: 38, endPoint y: 212, distance: 116.0
click at [38, 212] on div "Campaign Title Credential 1860 Give this campaign a name to easily find it late…" at bounding box center [590, 343] width 1104 height 411
type input "Van Eng [DATE]"
click at [1120, 86] on span "Continue" at bounding box center [1109, 86] width 39 height 9
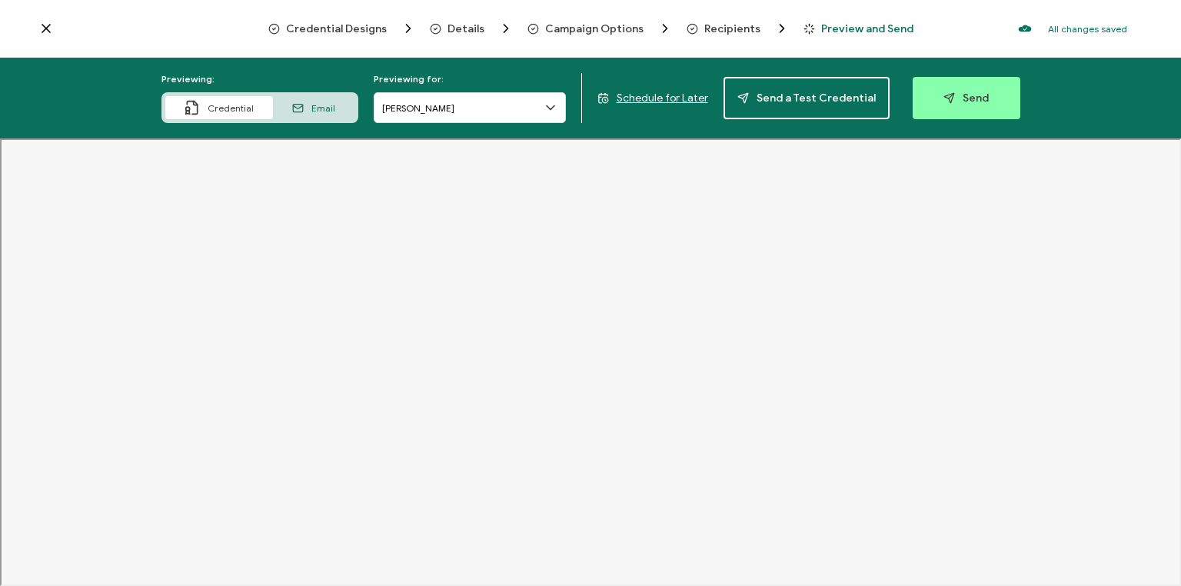
click at [658, 95] on span "Schedule for Later" at bounding box center [663, 98] width 92 height 13
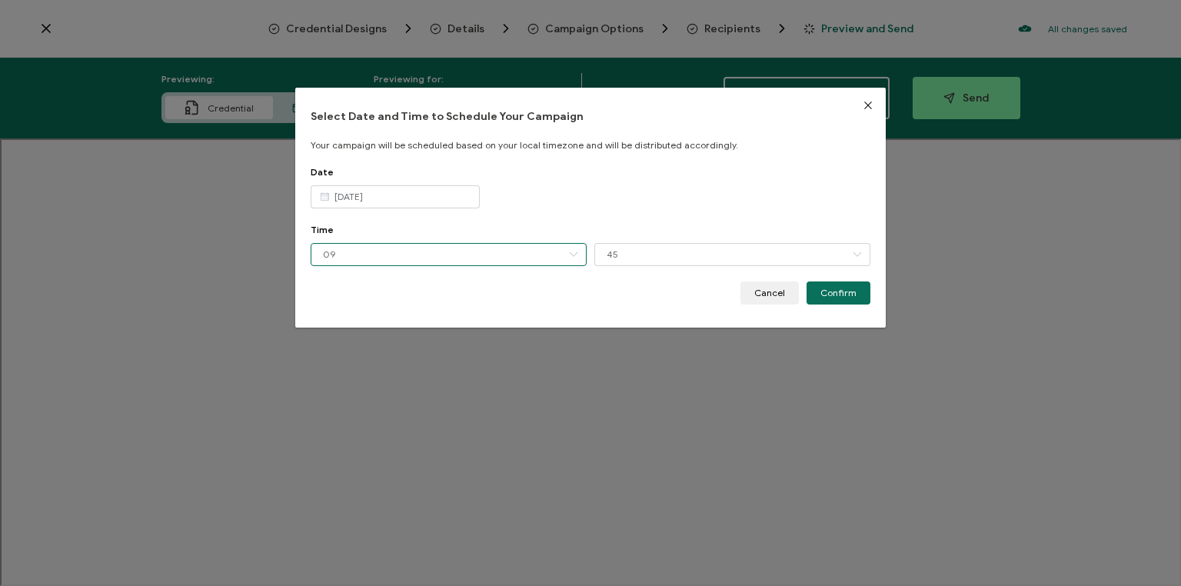
click at [459, 249] on input "09" at bounding box center [449, 254] width 276 height 23
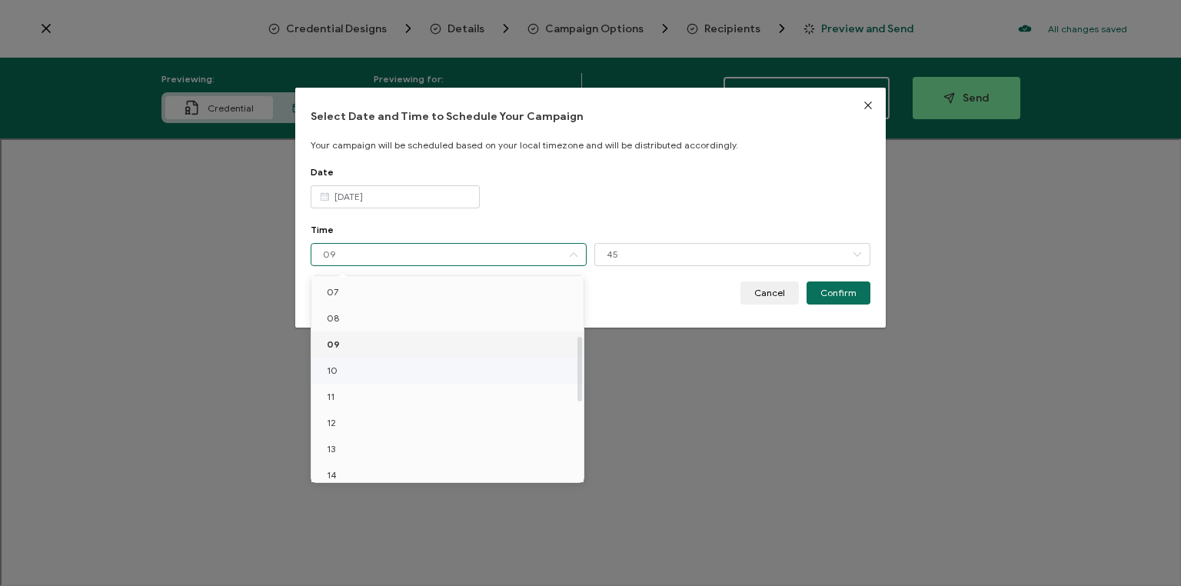
scroll to position [185, 0]
click at [354, 358] on li "10" at bounding box center [449, 370] width 277 height 26
type input "10"
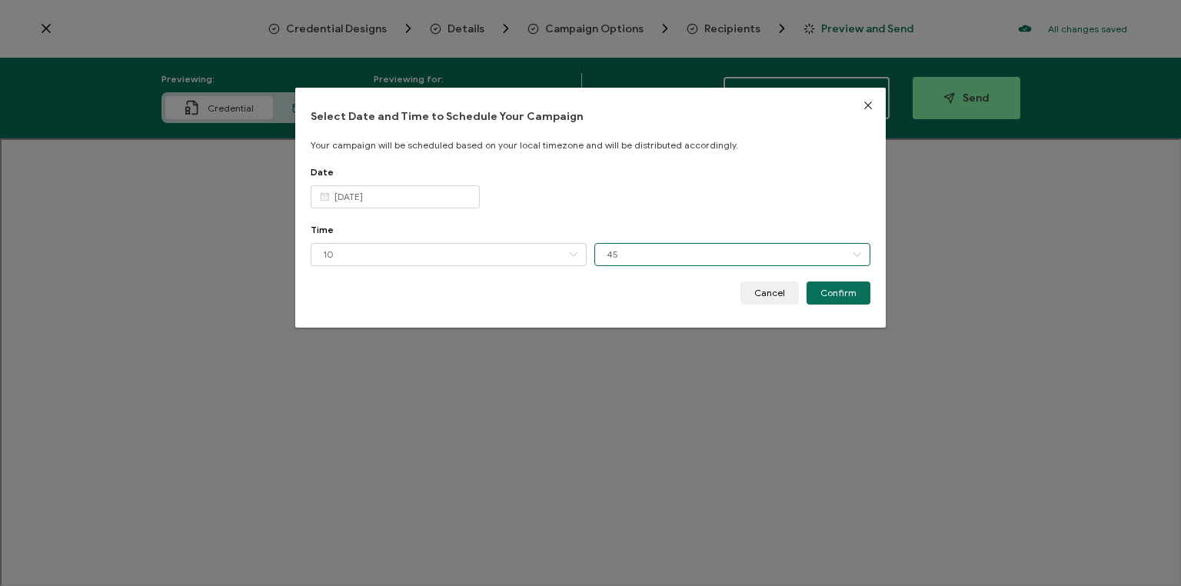
click at [698, 254] on input "45" at bounding box center [732, 254] width 276 height 23
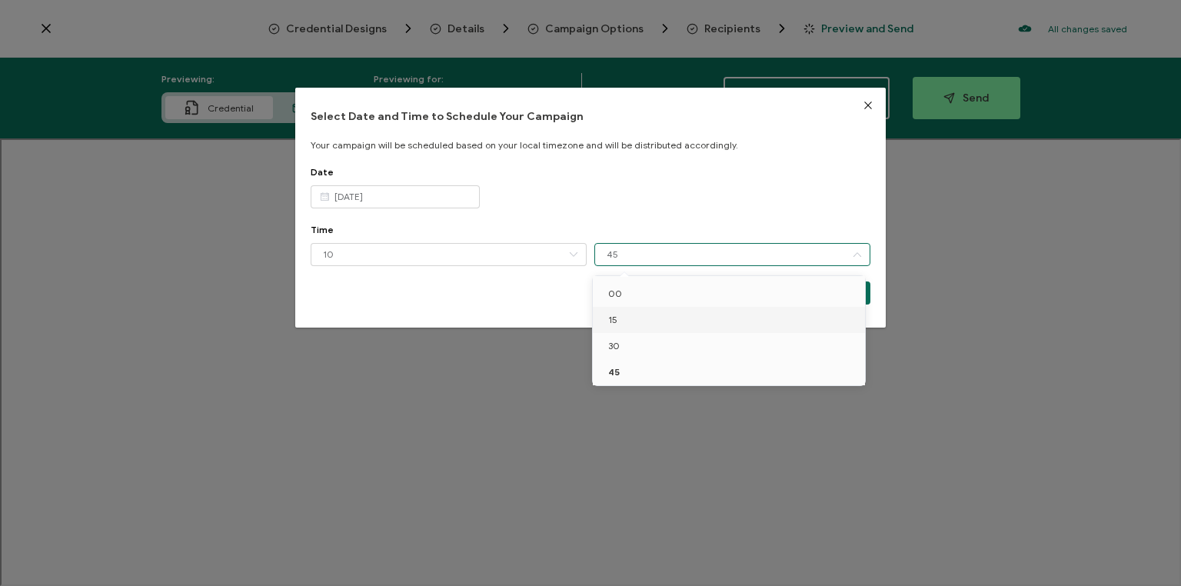
click at [651, 323] on li "15" at bounding box center [731, 320] width 277 height 26
type input "15"
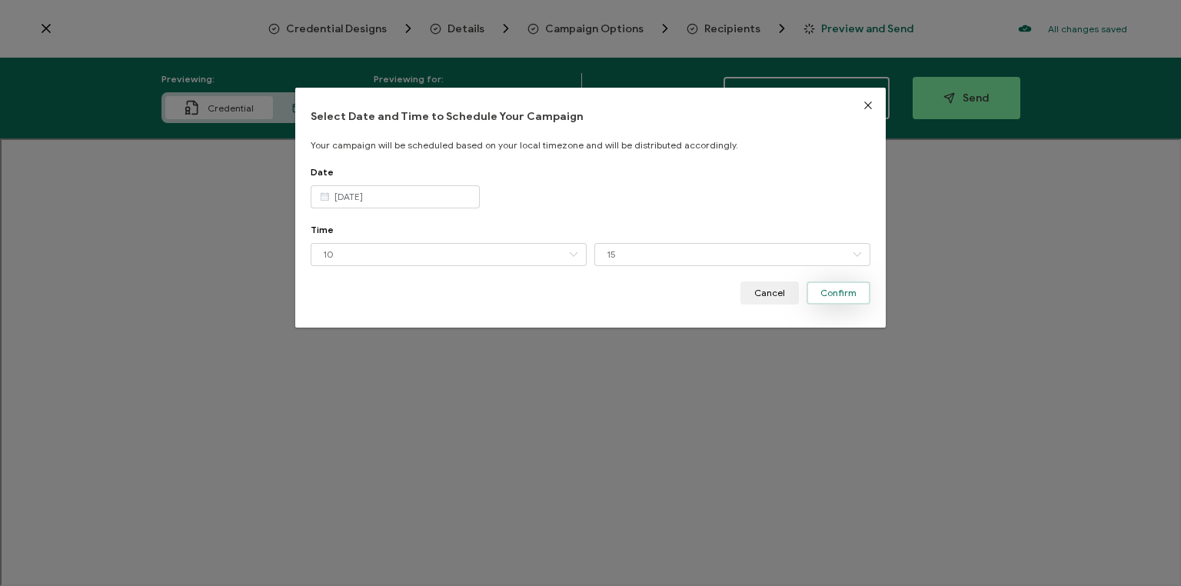
click at [830, 289] on span "Confirm" at bounding box center [838, 292] width 36 height 9
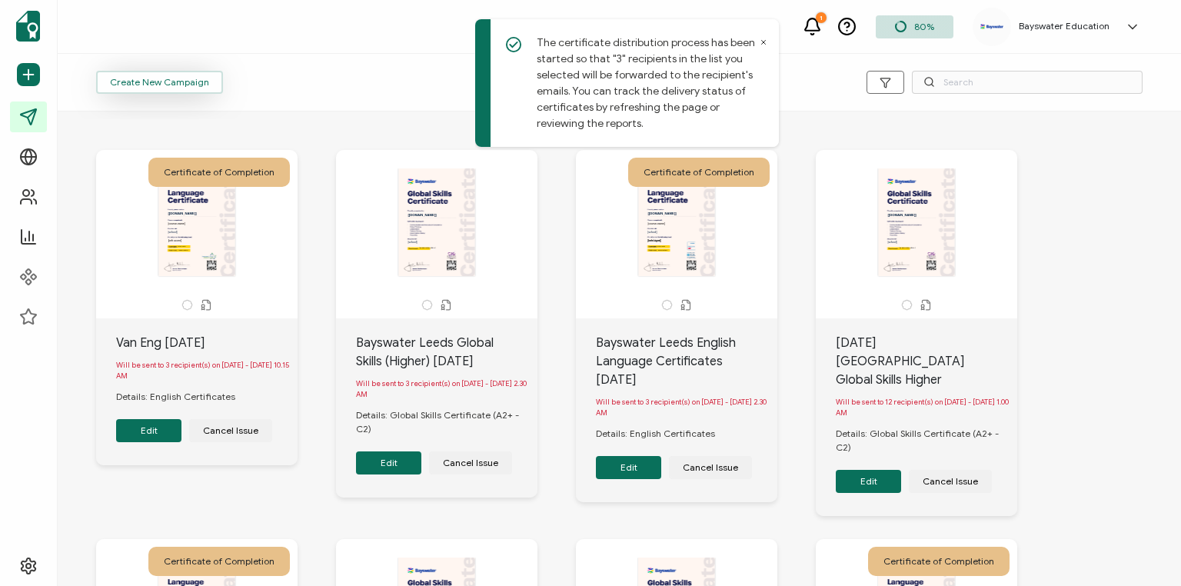
click at [178, 79] on span "Create New Campaign" at bounding box center [159, 82] width 99 height 9
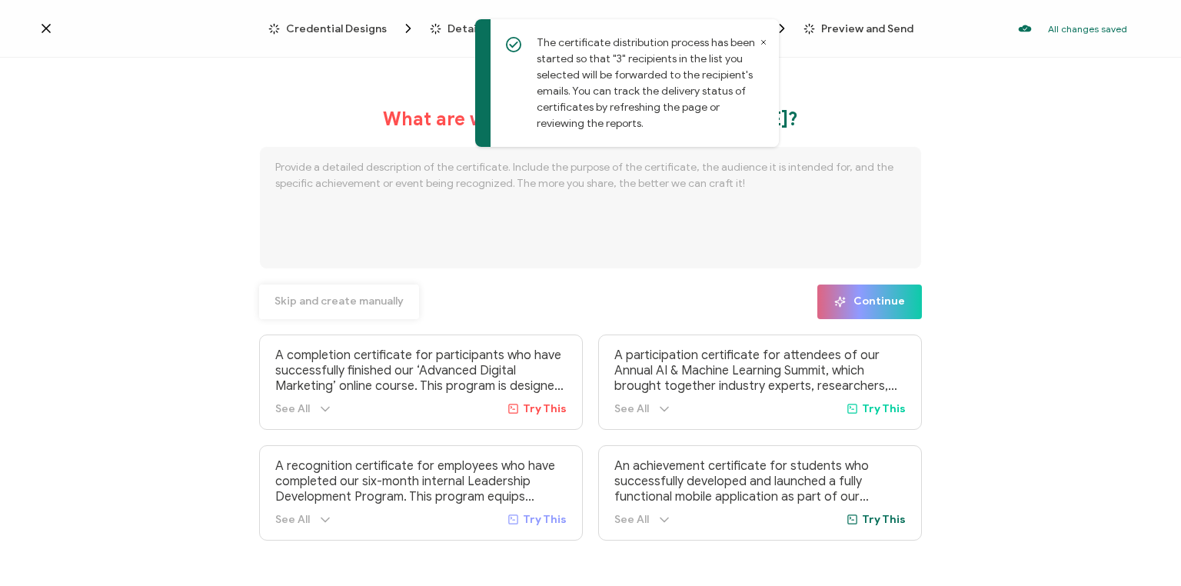
click at [356, 299] on span "Skip and create manually" at bounding box center [339, 301] width 129 height 11
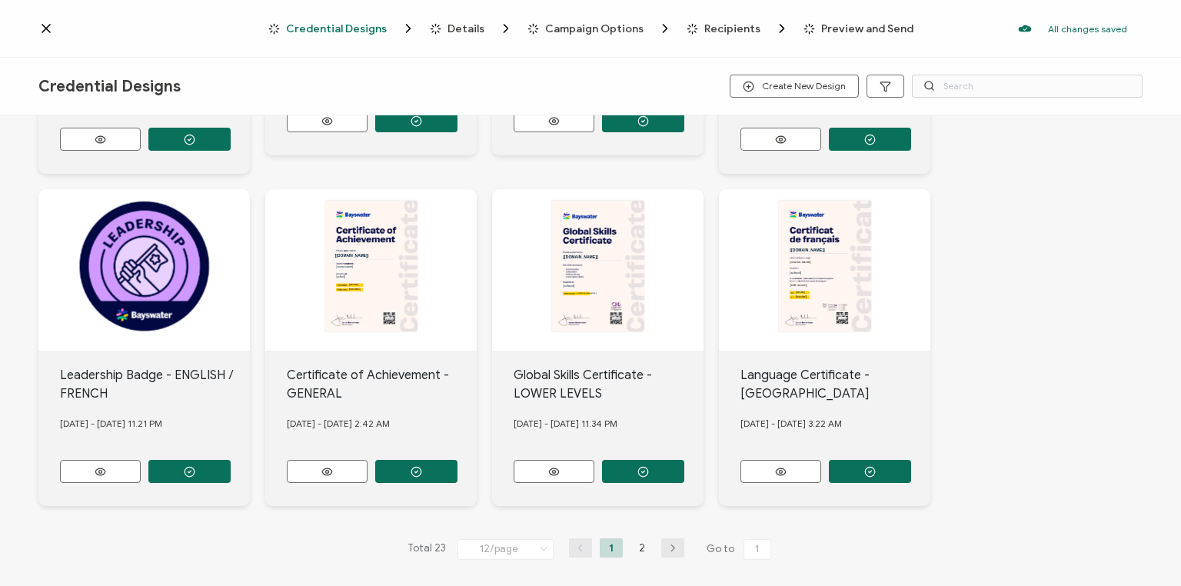
scroll to position [623, 0]
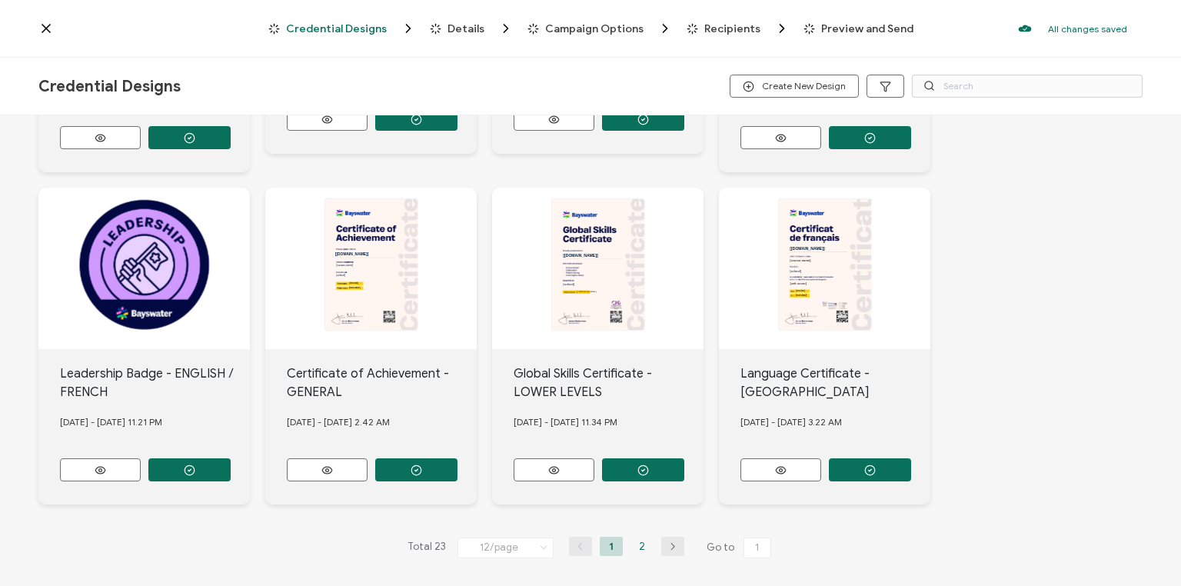
click at [637, 538] on li "2" at bounding box center [642, 546] width 23 height 19
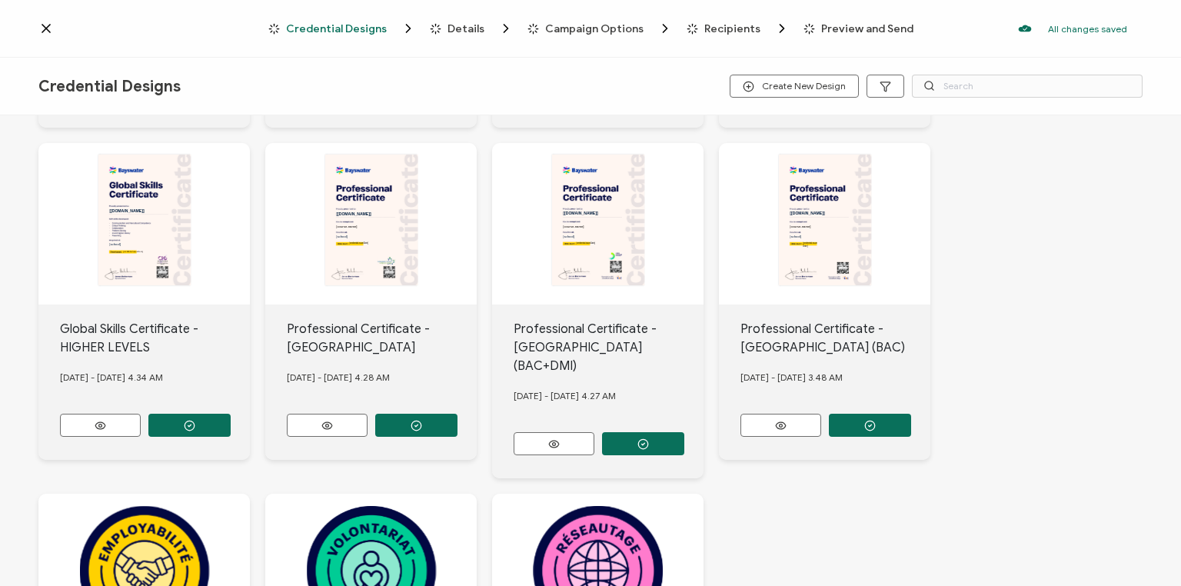
scroll to position [297, 0]
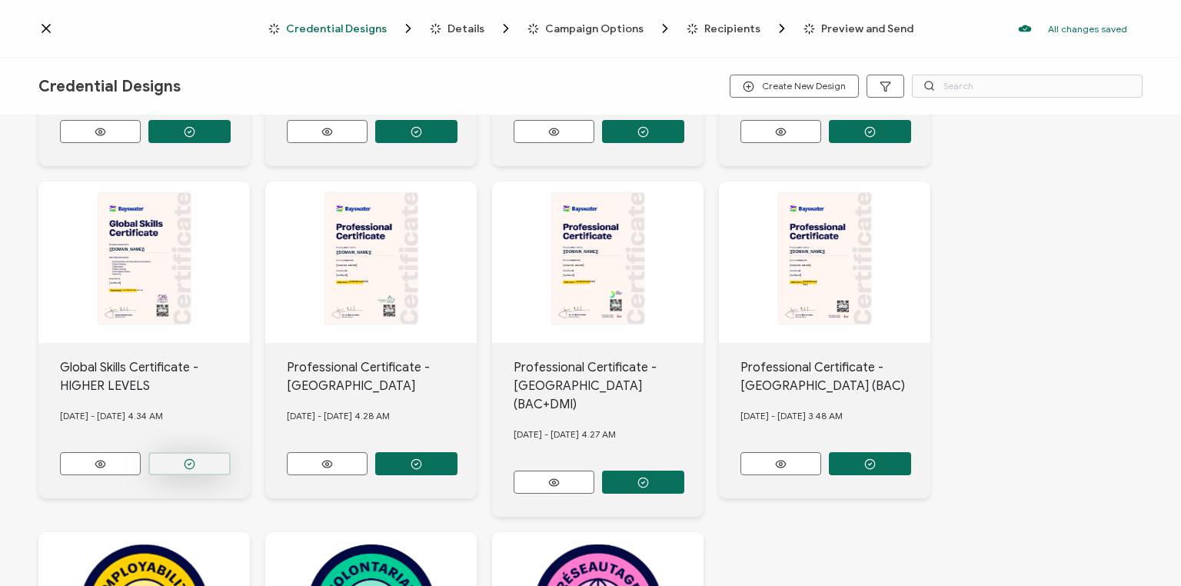
click at [176, 454] on button "button" at bounding box center [189, 463] width 82 height 23
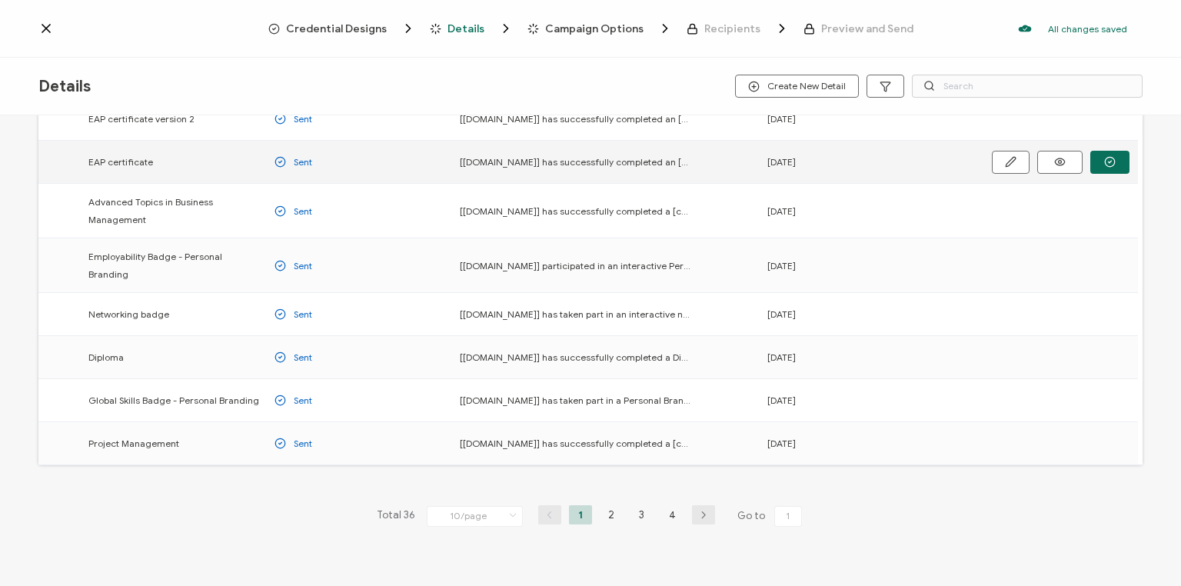
scroll to position [195, 0]
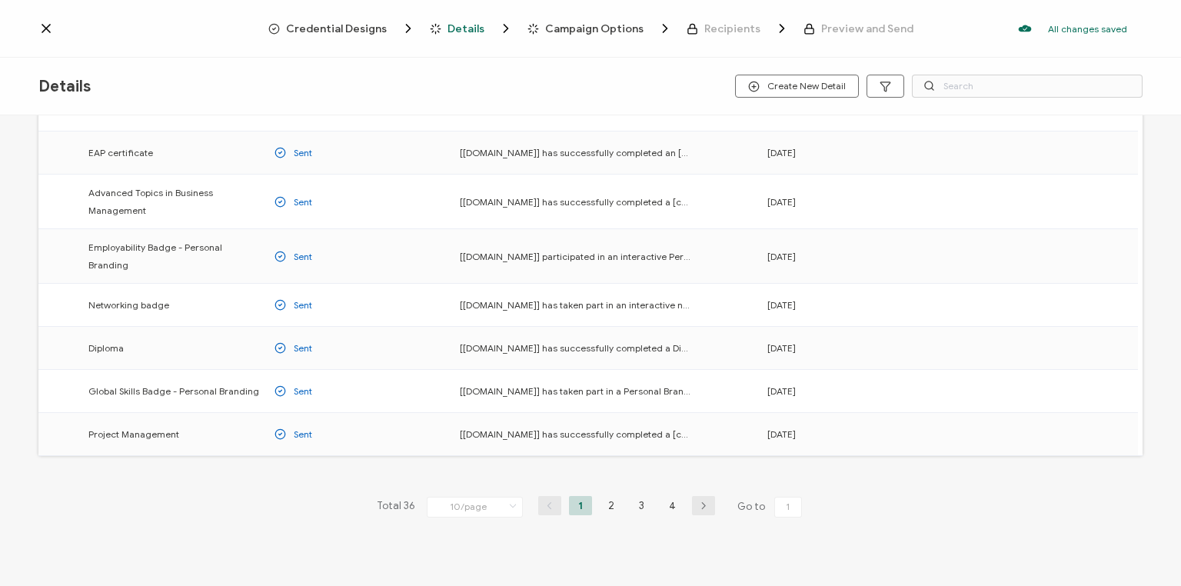
click at [637, 496] on li "3" at bounding box center [642, 505] width 23 height 19
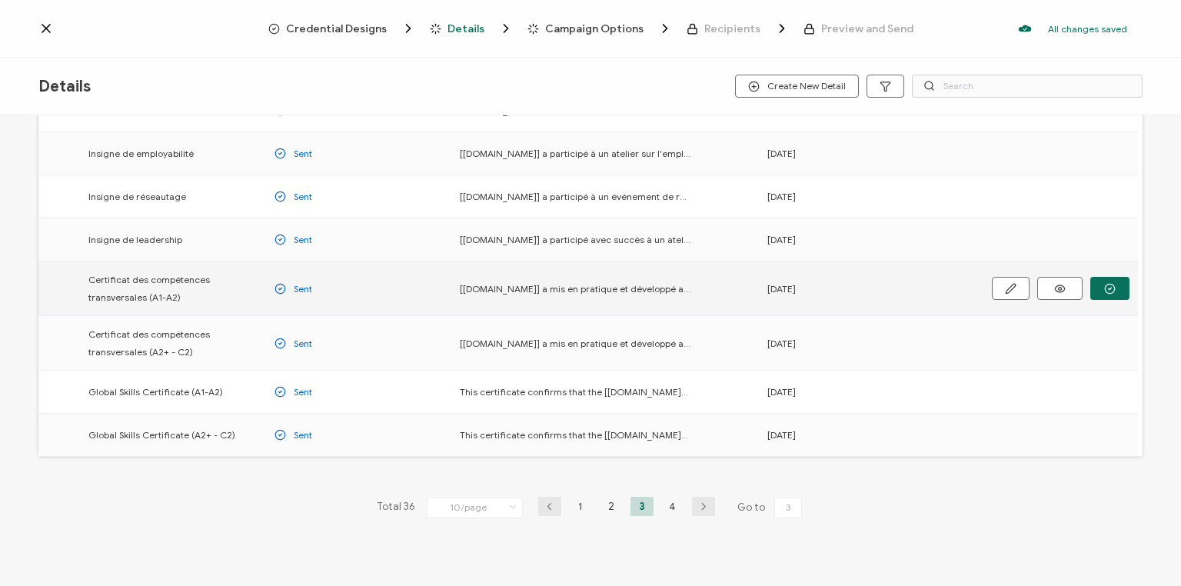
scroll to position [206, 0]
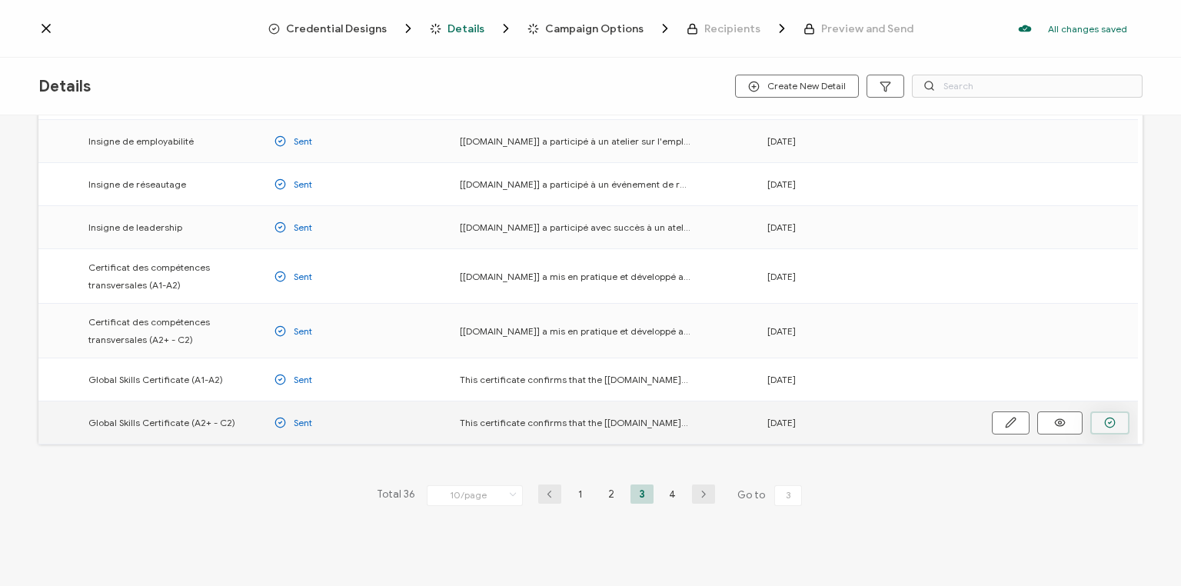
click at [1107, 419] on icon "button" at bounding box center [1110, 423] width 12 height 12
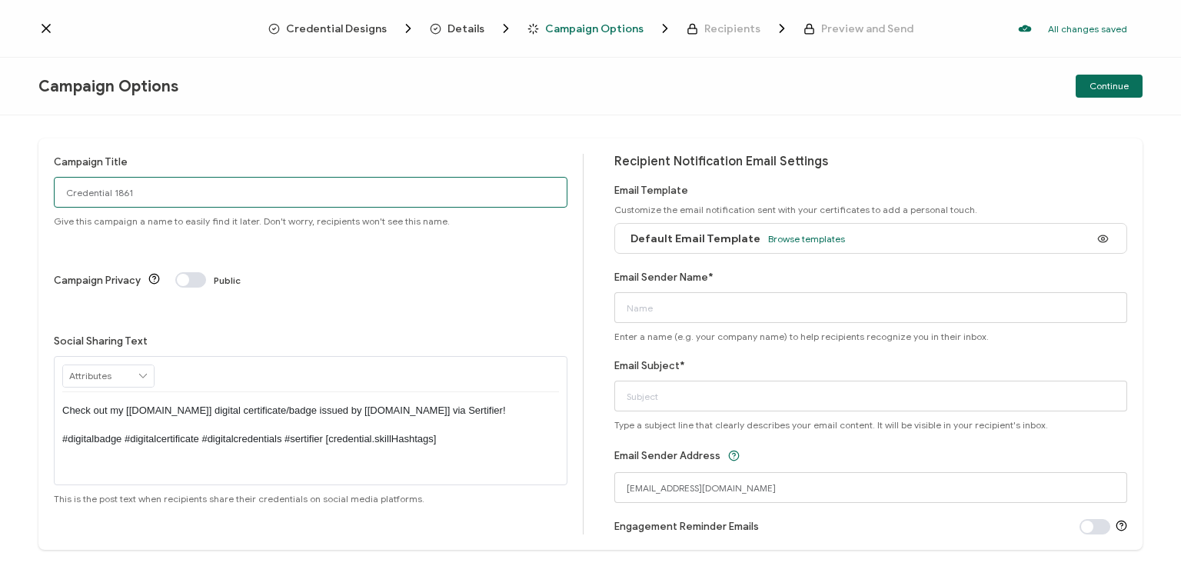
drag, startPoint x: 145, startPoint y: 194, endPoint x: 34, endPoint y: 195, distance: 110.7
click at [34, 195] on div "Campaign Title Credential 1861 Give this campaign a name to easily find it late…" at bounding box center [590, 350] width 1181 height 471
type input "Van GS high [DATE]"
click at [776, 237] on span "Browse templates" at bounding box center [806, 239] width 77 height 12
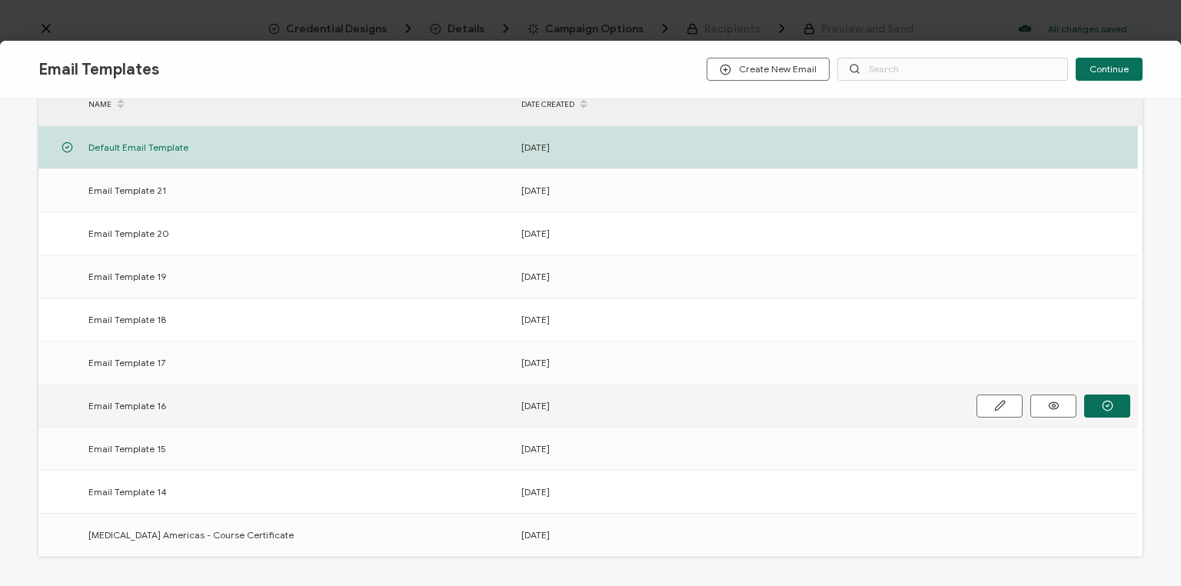
scroll to position [221, 0]
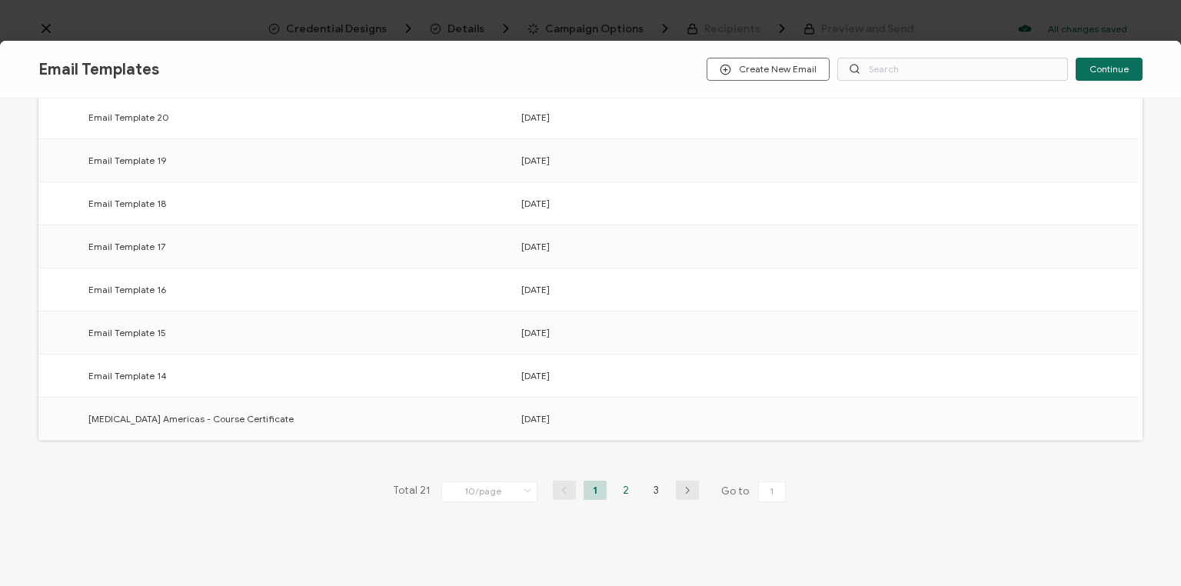
click at [624, 488] on li "2" at bounding box center [625, 490] width 23 height 19
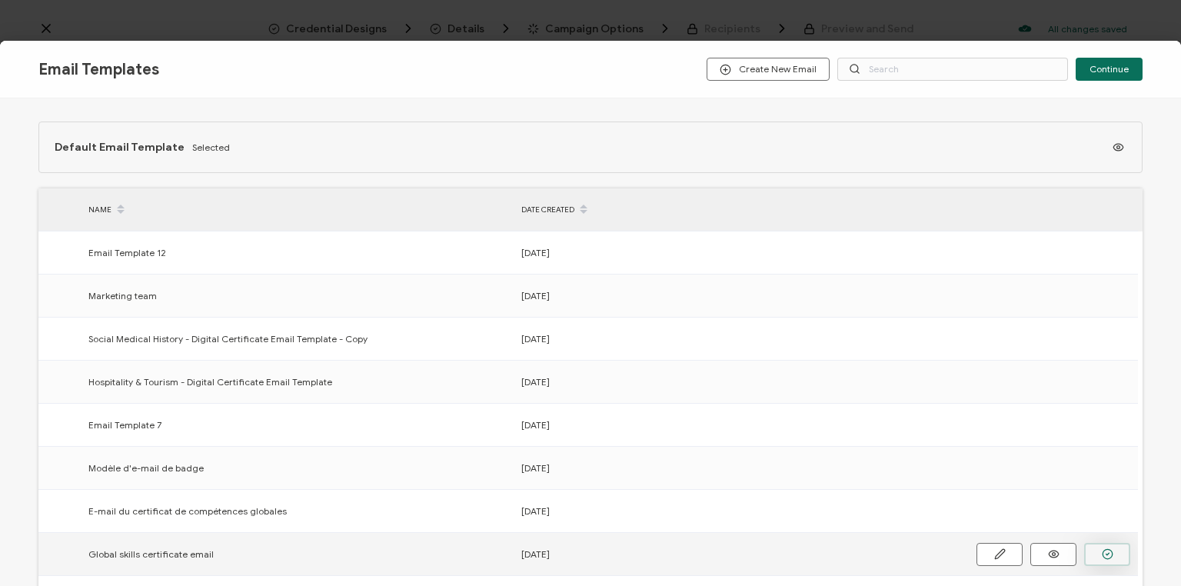
click at [1102, 546] on button "button" at bounding box center [1107, 554] width 46 height 23
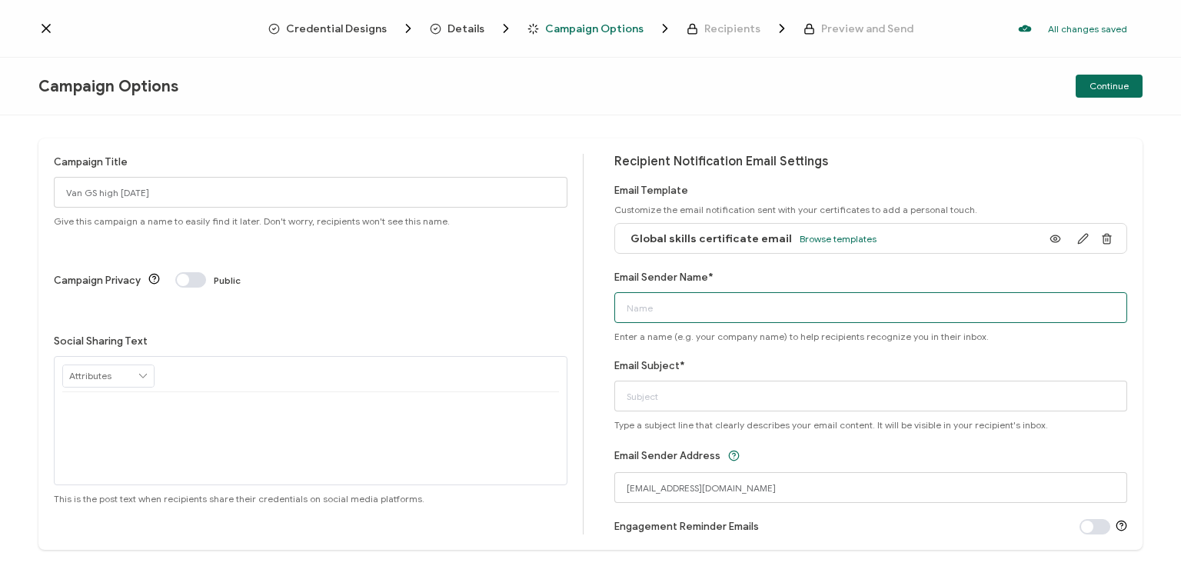
click at [705, 302] on input "Email Sender Name*" at bounding box center [871, 307] width 514 height 31
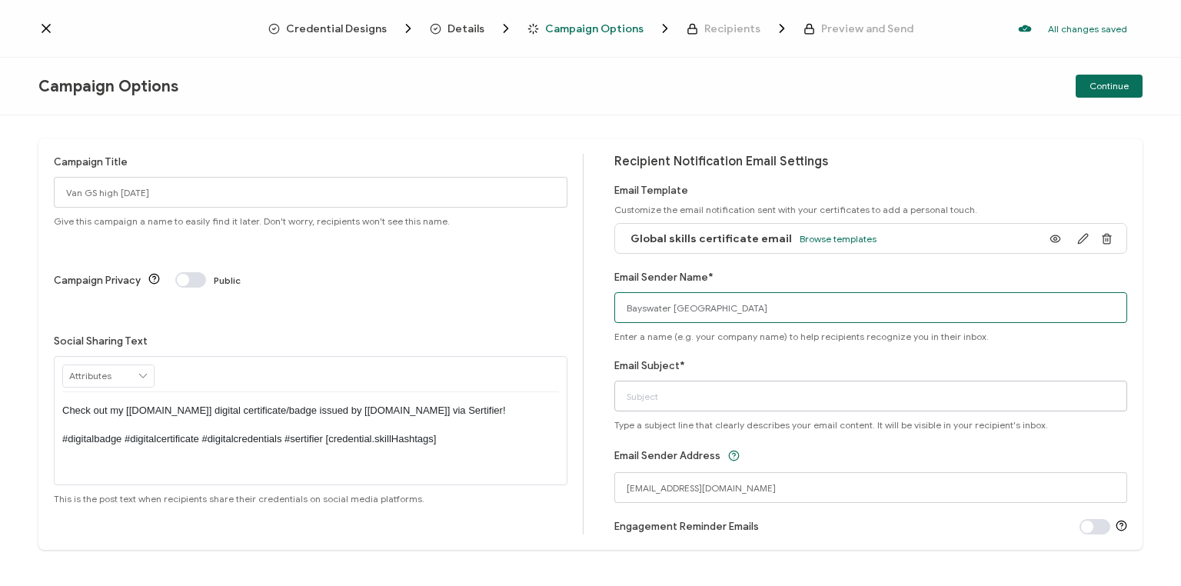
type input "Bayswater [GEOGRAPHIC_DATA]"
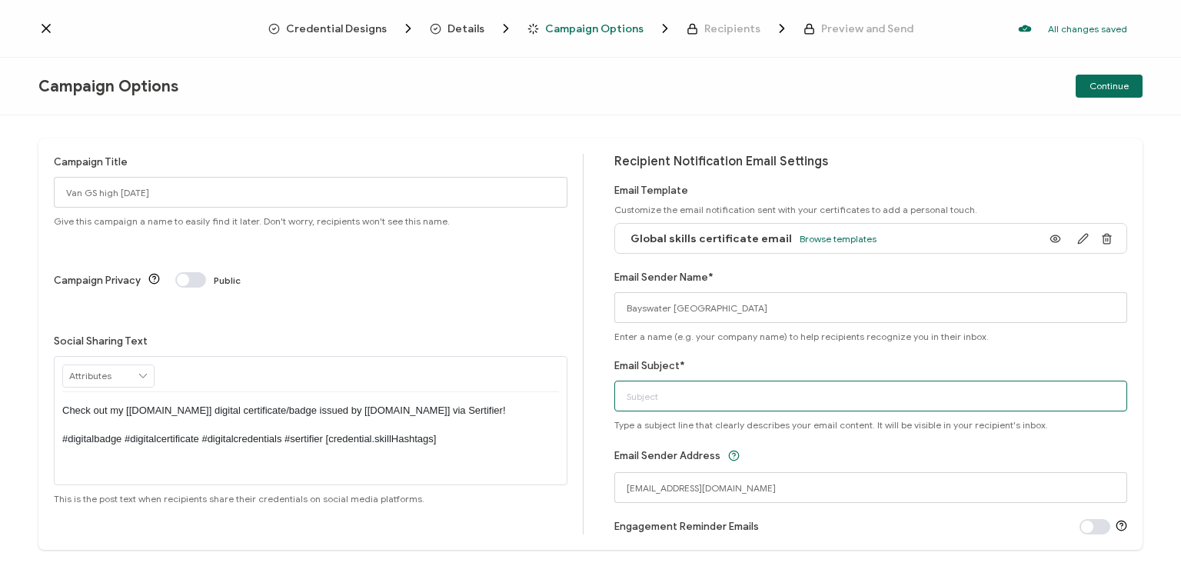
click at [666, 395] on input "Email Subject*" at bounding box center [871, 396] width 514 height 31
type input "Your Global Skills Certificate"
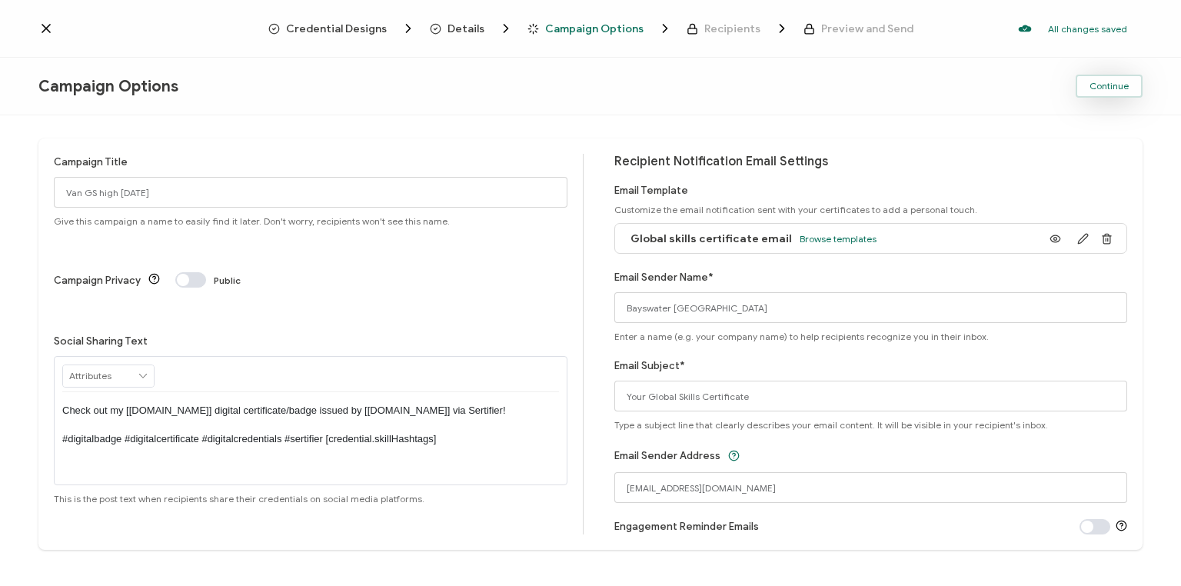
click at [1107, 83] on span "Continue" at bounding box center [1109, 86] width 39 height 9
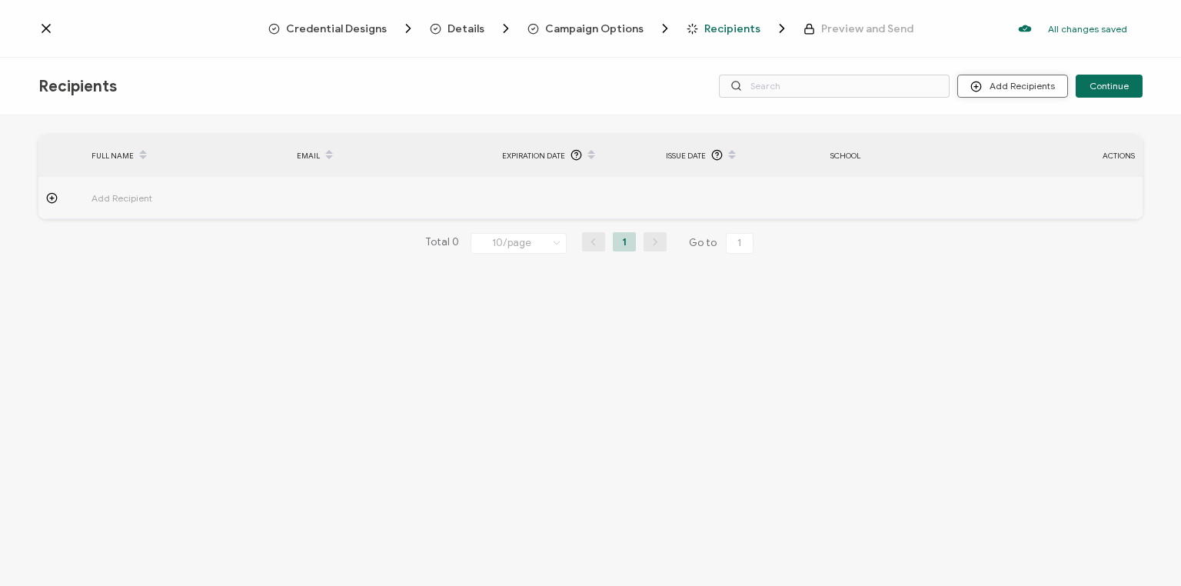
click at [1023, 86] on button "Add Recipients" at bounding box center [1012, 86] width 111 height 23
click at [1027, 125] on span "Upload Recipients" at bounding box center [1034, 127] width 78 height 12
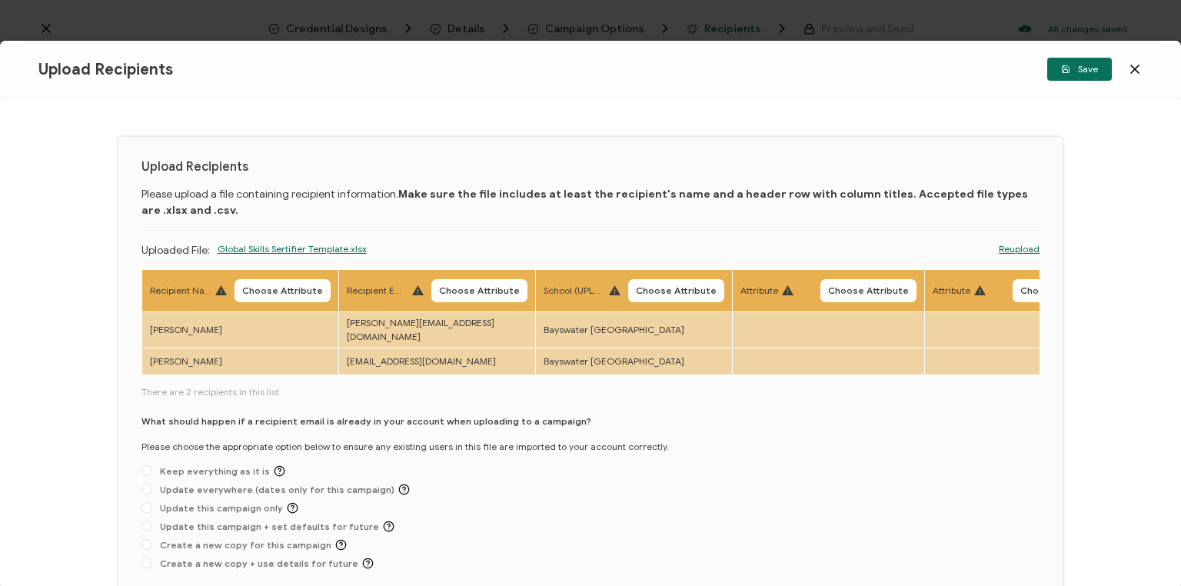
click at [288, 291] on span "Choose Attribute" at bounding box center [282, 290] width 81 height 9
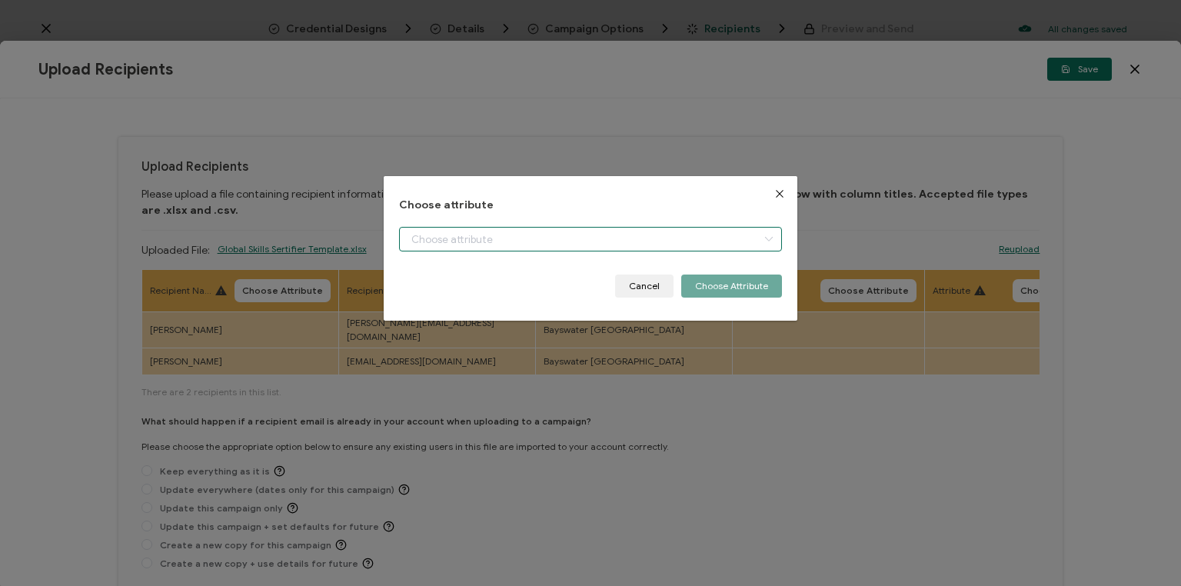
click at [486, 237] on input "dialog" at bounding box center [590, 239] width 383 height 25
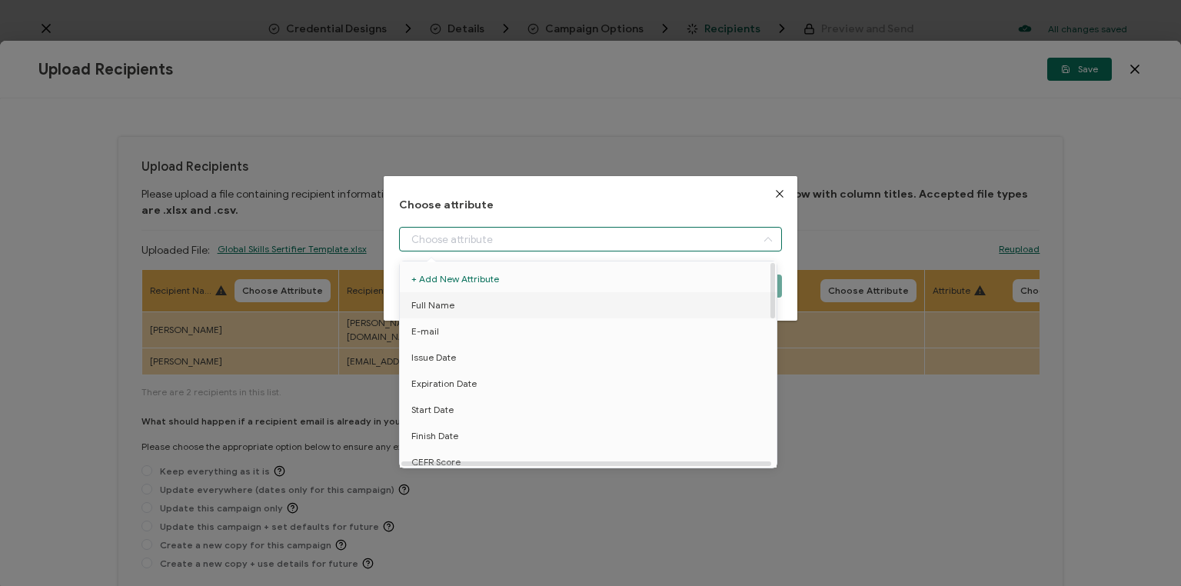
drag, startPoint x: 451, startPoint y: 300, endPoint x: 495, endPoint y: 288, distance: 45.3
click at [451, 299] on li "Full Name" at bounding box center [590, 305] width 389 height 26
type input "Full Name"
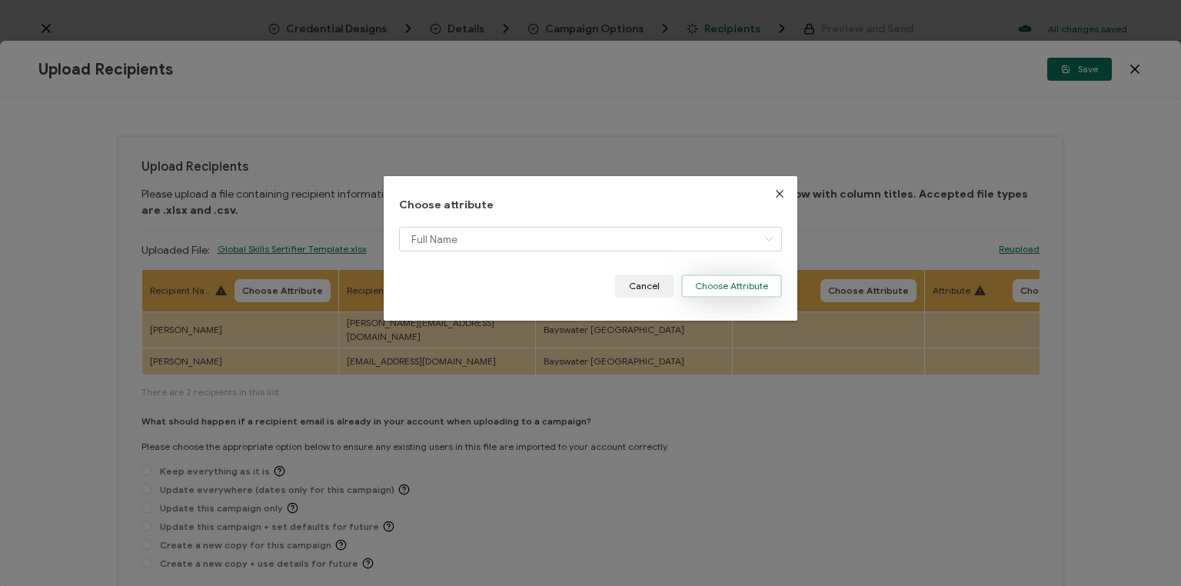
drag, startPoint x: 741, startPoint y: 285, endPoint x: 726, endPoint y: 287, distance: 15.5
click at [738, 285] on button "Choose Attribute" at bounding box center [731, 286] width 101 height 23
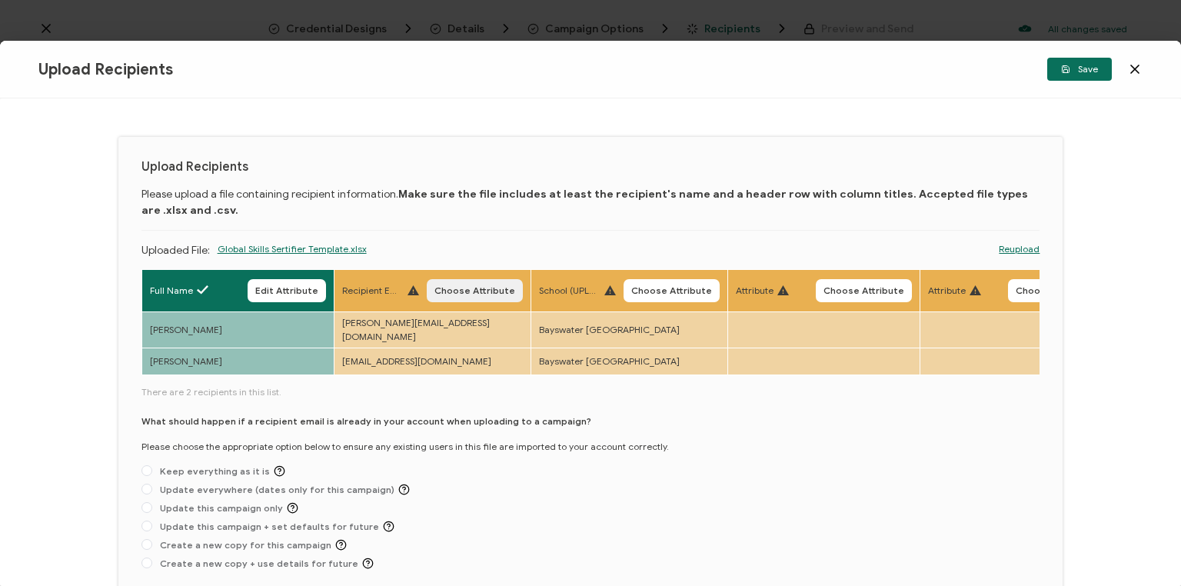
click at [456, 288] on span "Choose Attribute" at bounding box center [474, 290] width 81 height 9
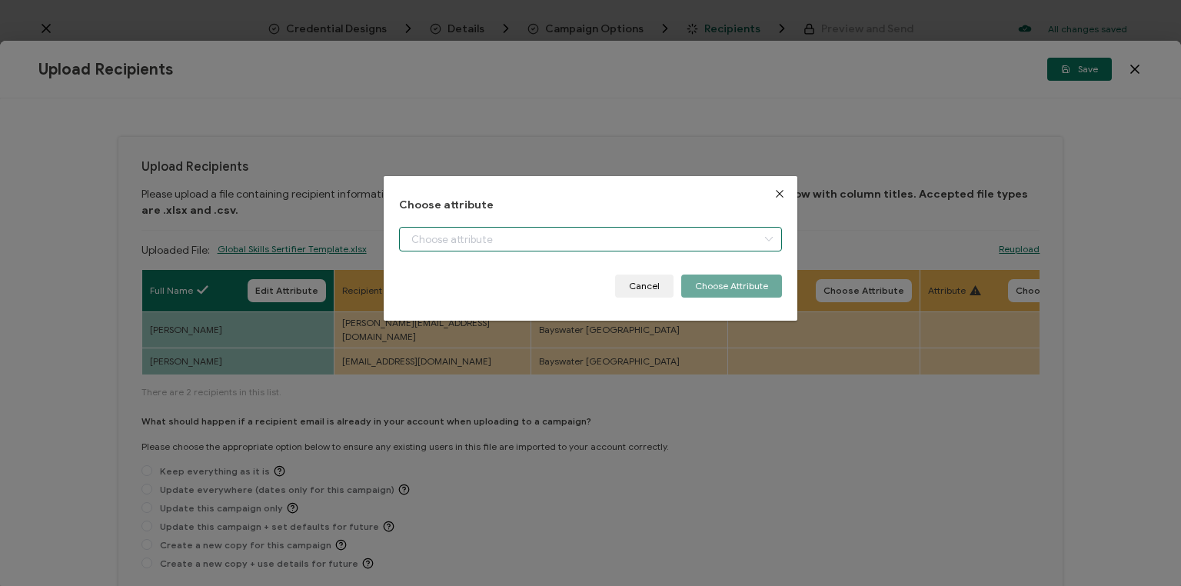
click at [458, 240] on input "dialog" at bounding box center [590, 239] width 383 height 25
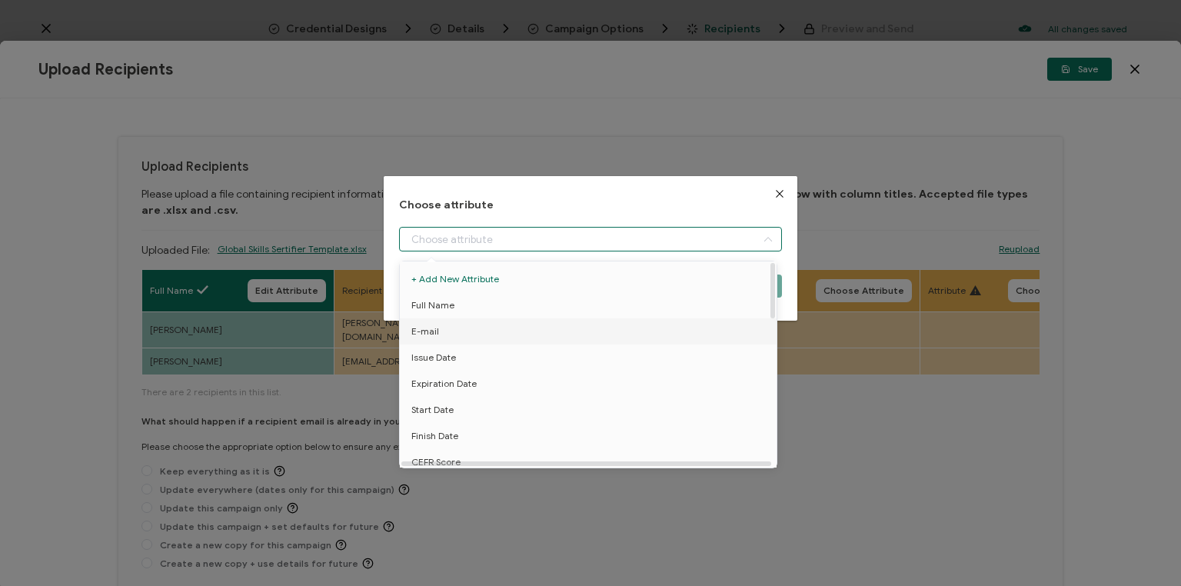
click at [428, 329] on span "E-mail" at bounding box center [425, 331] width 28 height 26
type input "E-mail"
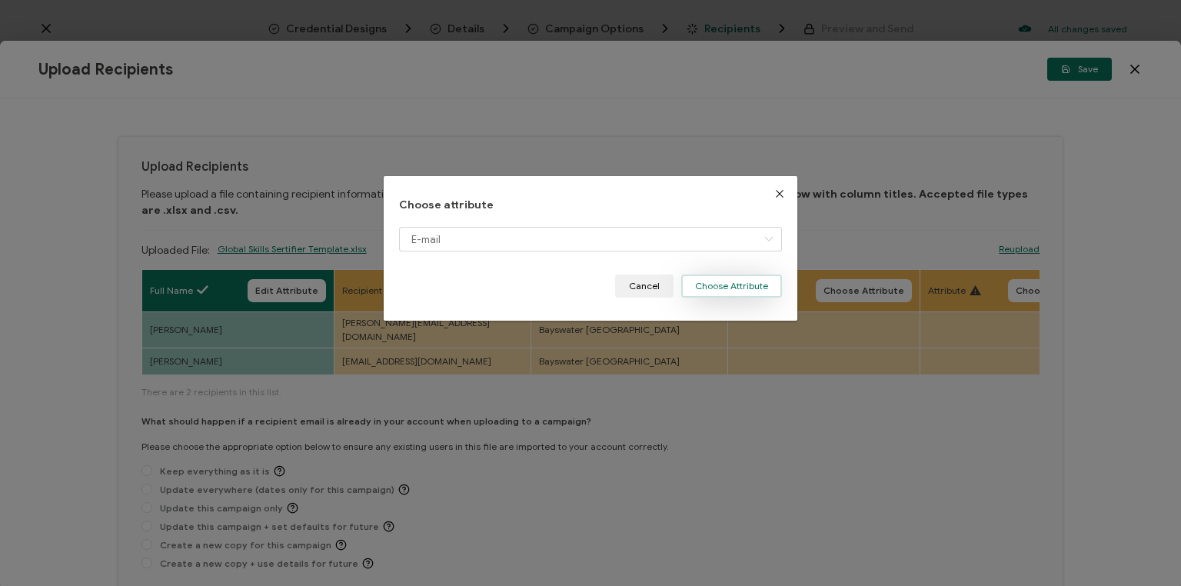
click at [718, 280] on button "Choose Attribute" at bounding box center [731, 286] width 101 height 23
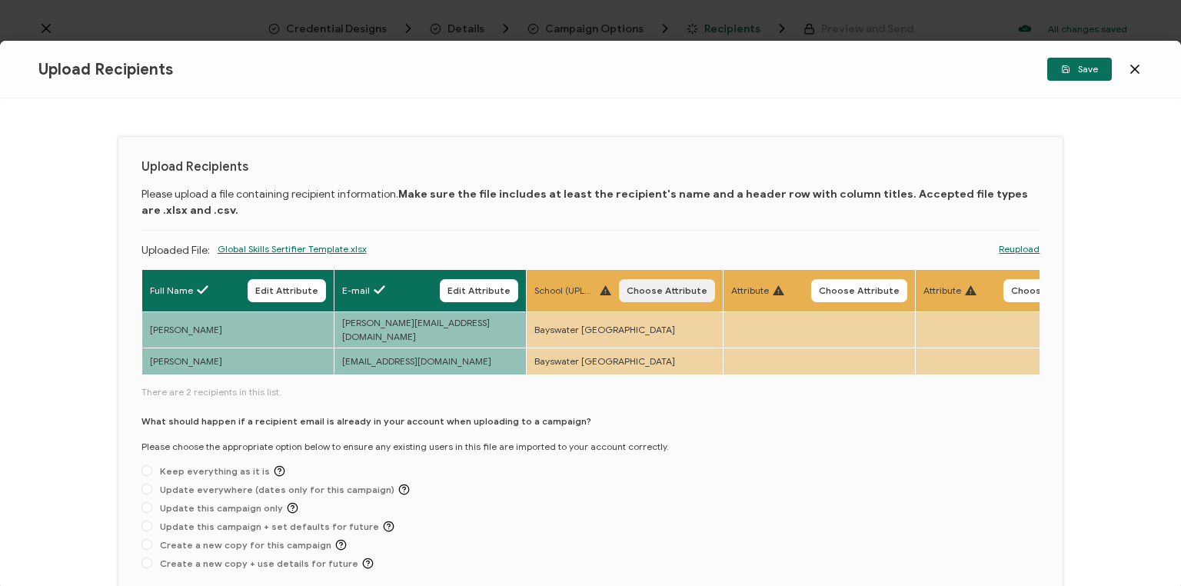
click at [640, 286] on span "Choose Attribute" at bounding box center [667, 290] width 81 height 9
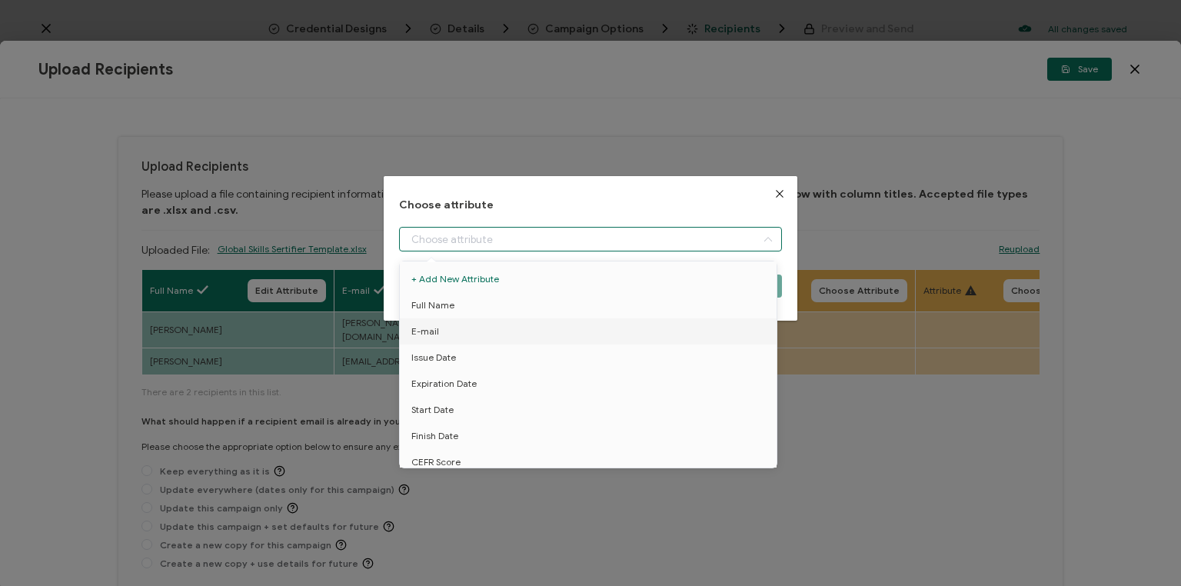
click at [468, 240] on input "dialog" at bounding box center [590, 239] width 383 height 25
click at [433, 386] on span "School" at bounding box center [425, 391] width 28 height 26
type input "School"
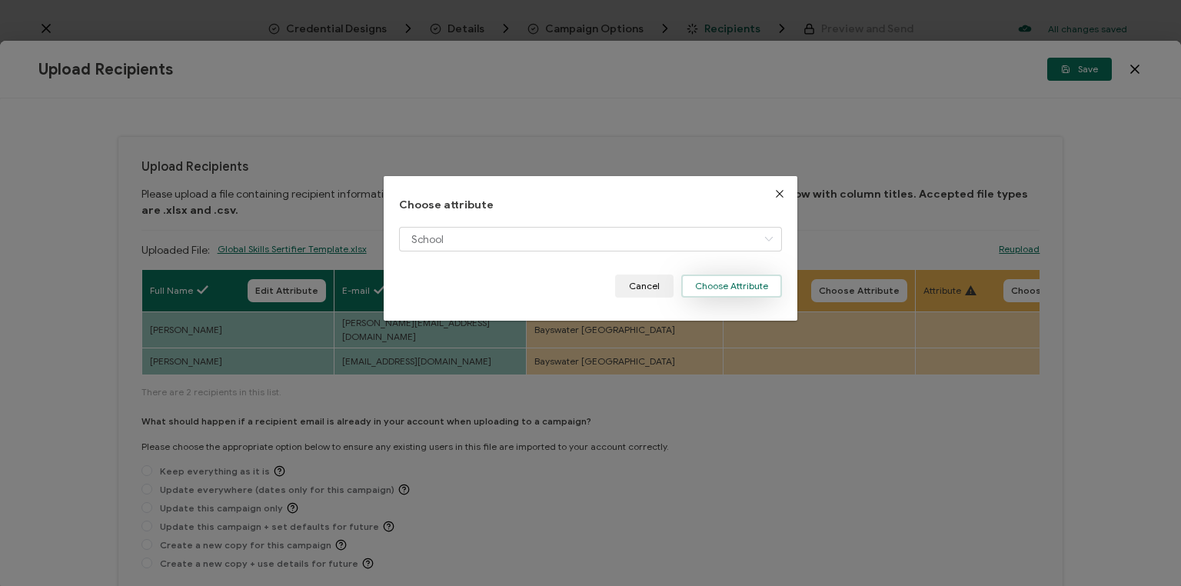
click at [725, 279] on button "Choose Attribute" at bounding box center [731, 286] width 101 height 23
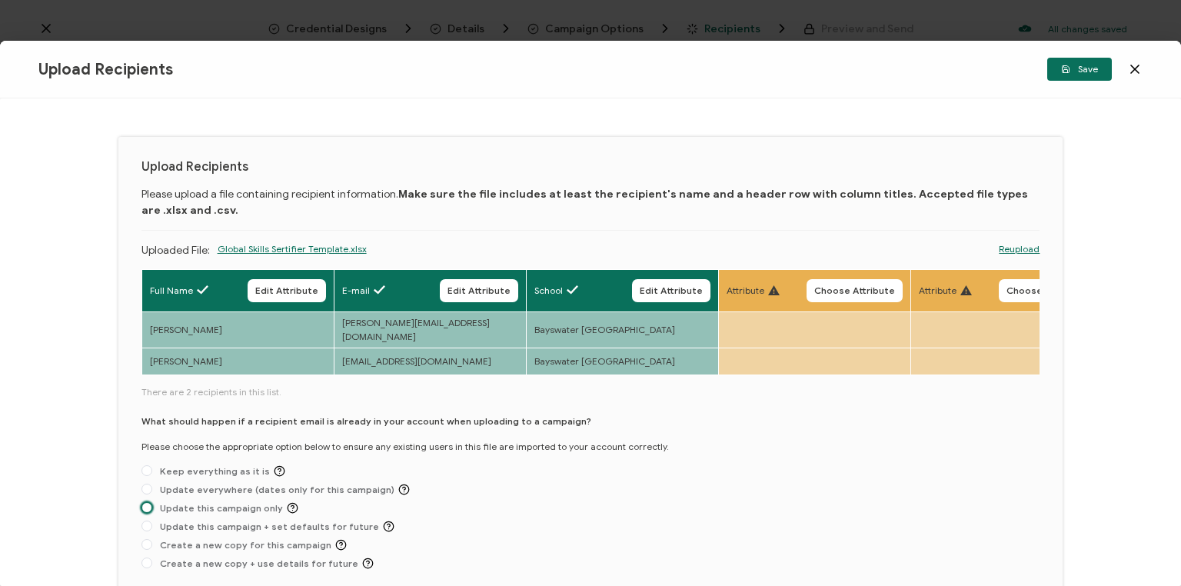
click at [145, 502] on span at bounding box center [146, 507] width 11 height 11
click at [145, 502] on input "Update this campaign only" at bounding box center [146, 508] width 11 height 12
radio input "true"
click at [1083, 69] on span "Save" at bounding box center [1079, 69] width 37 height 9
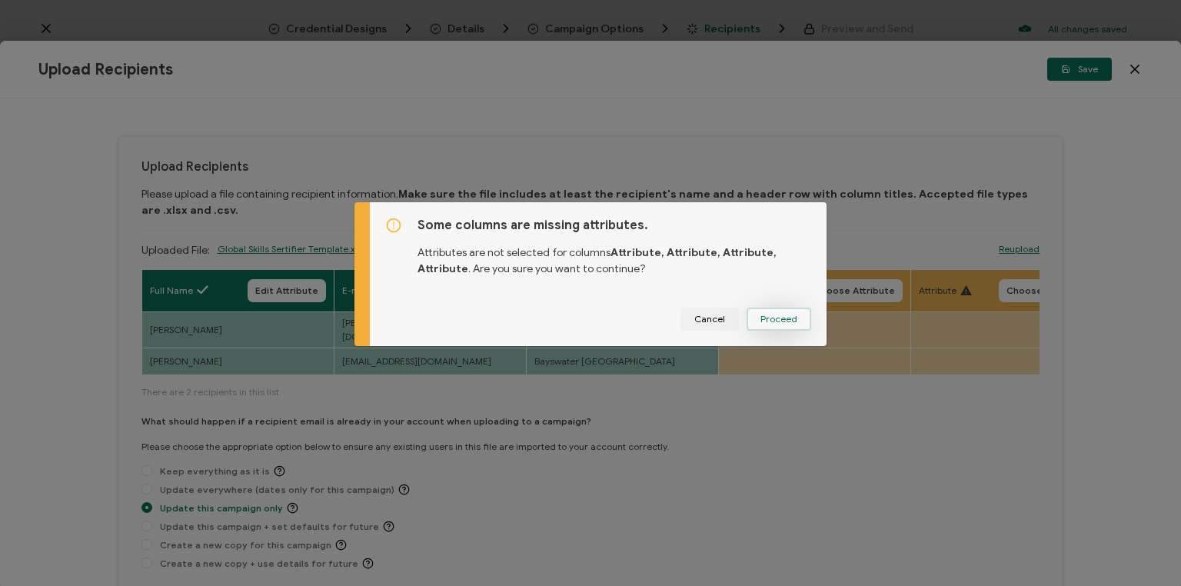
click at [767, 318] on span "Proceed" at bounding box center [778, 318] width 37 height 9
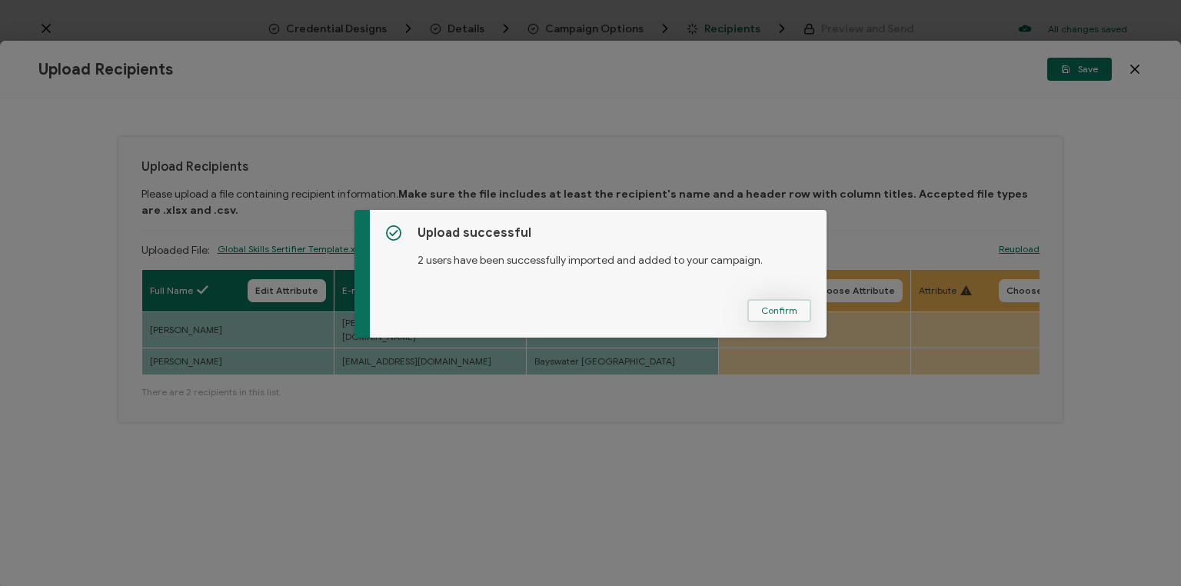
click at [776, 310] on span "Confirm" at bounding box center [779, 310] width 36 height 9
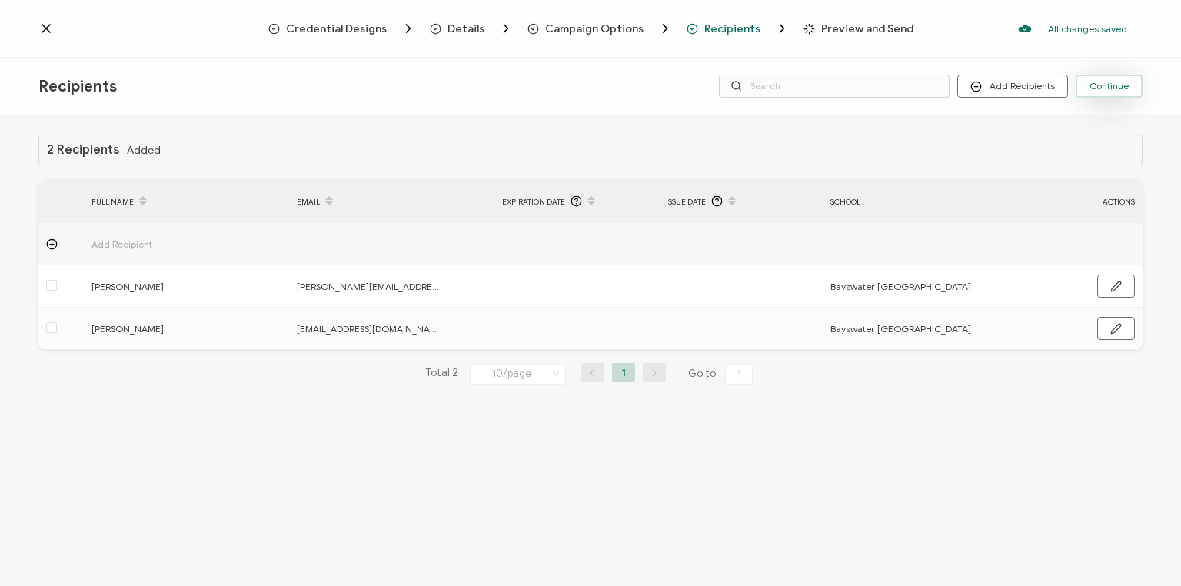
click at [1110, 83] on span "Continue" at bounding box center [1109, 86] width 39 height 9
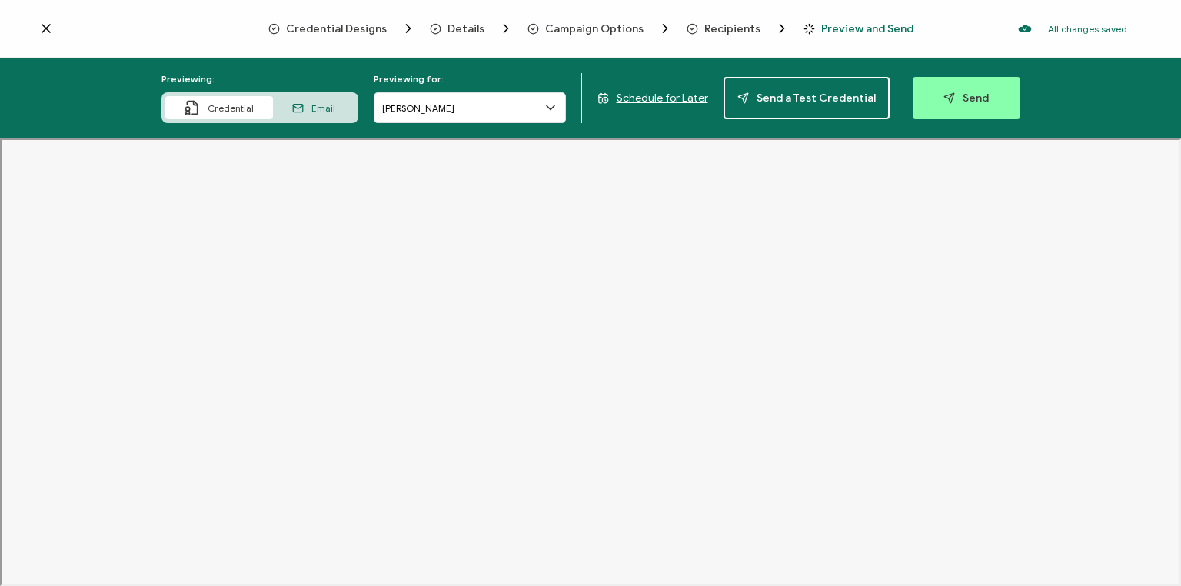
click at [651, 96] on span "Schedule for Later" at bounding box center [663, 98] width 92 height 13
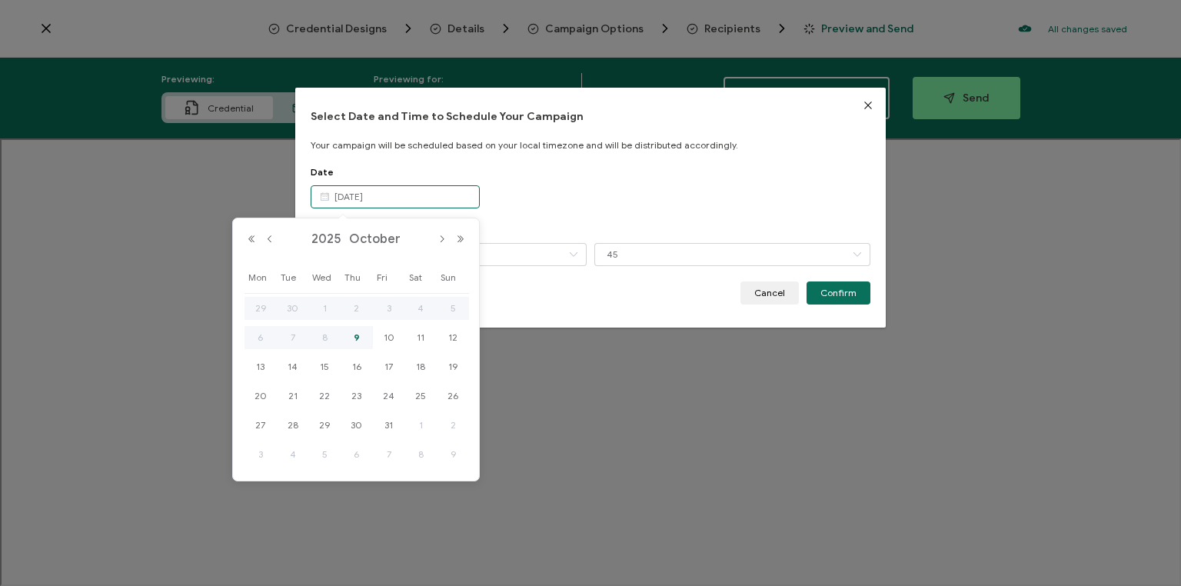
click at [393, 198] on input "[DATE]" at bounding box center [395, 196] width 169 height 23
click at [391, 332] on span "10" at bounding box center [389, 337] width 18 height 18
type input "[DATE]"
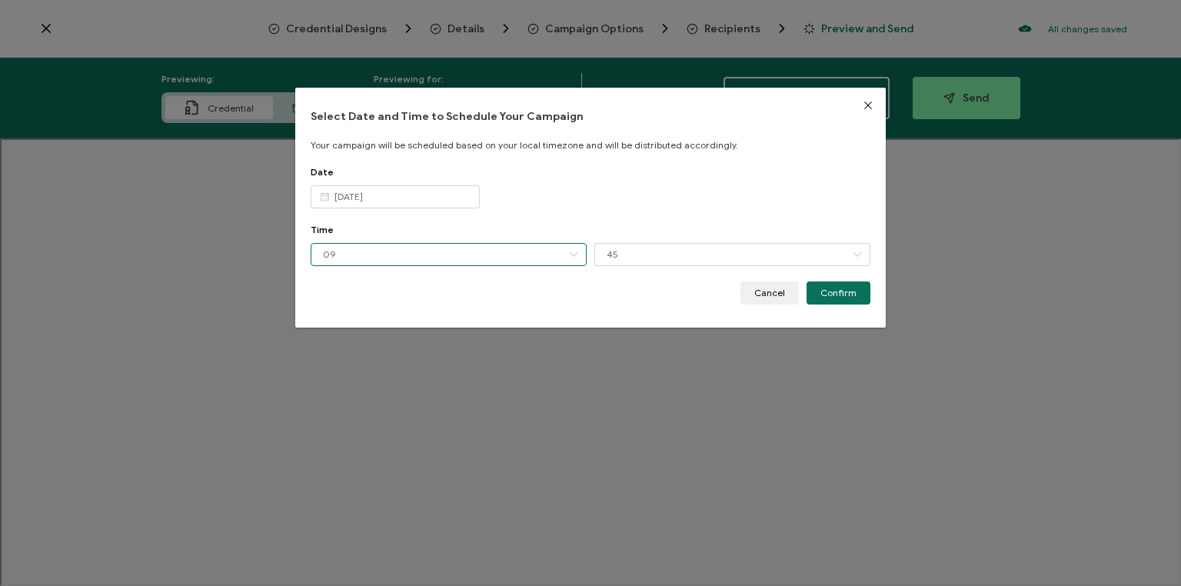
click at [368, 256] on input "09" at bounding box center [449, 254] width 276 height 23
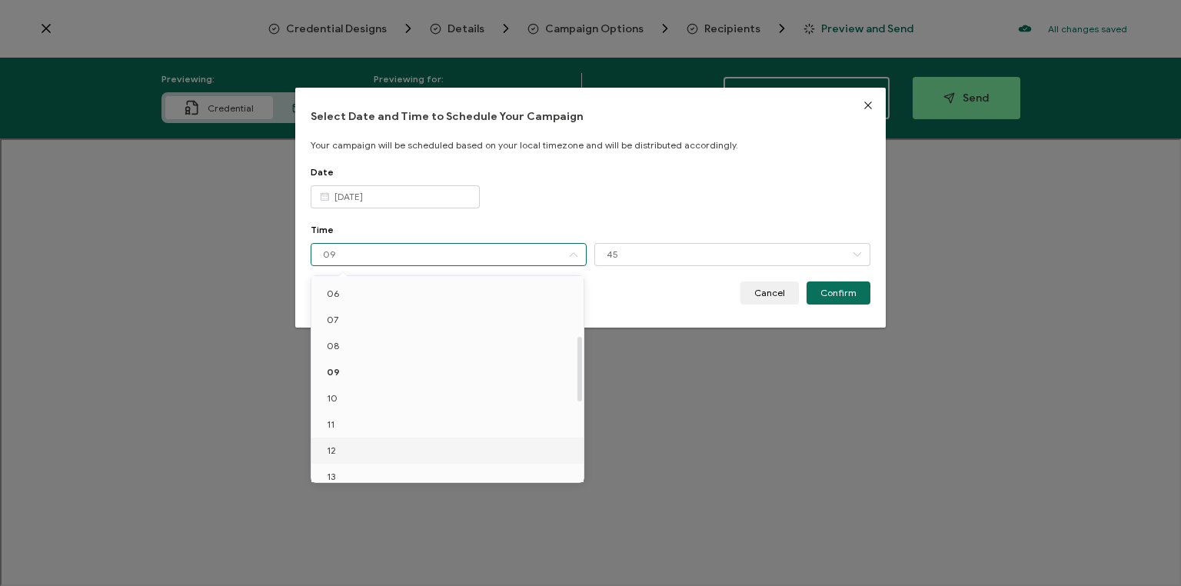
scroll to position [185, 0]
drag, startPoint x: 345, startPoint y: 364, endPoint x: 412, endPoint y: 332, distance: 74.0
click at [345, 363] on li "10" at bounding box center [449, 370] width 277 height 26
type input "10"
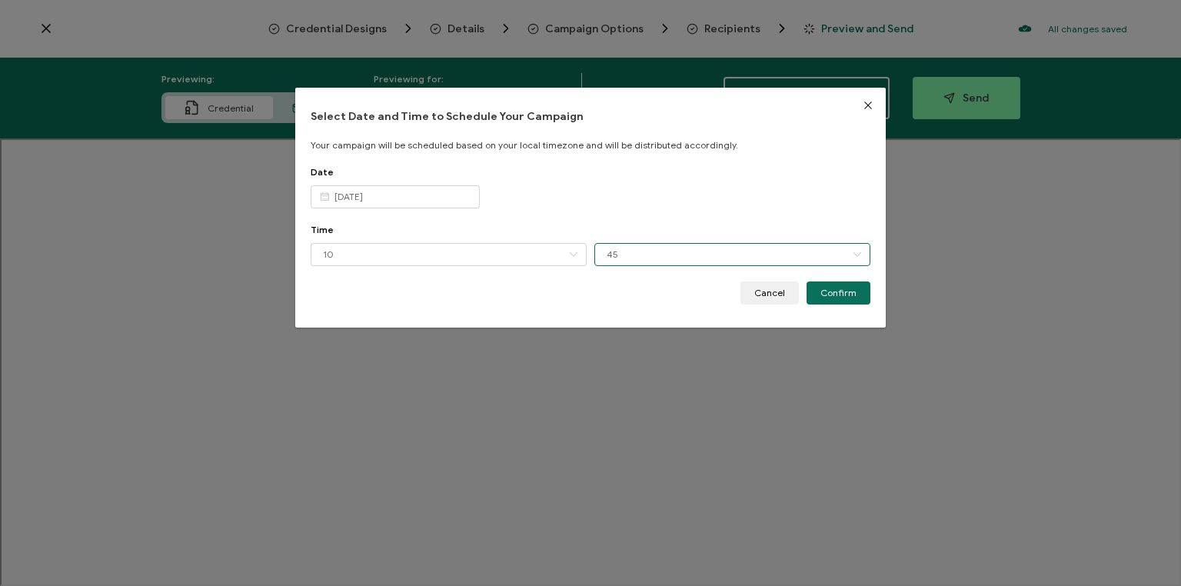
click at [648, 248] on input "45" at bounding box center [732, 254] width 276 height 23
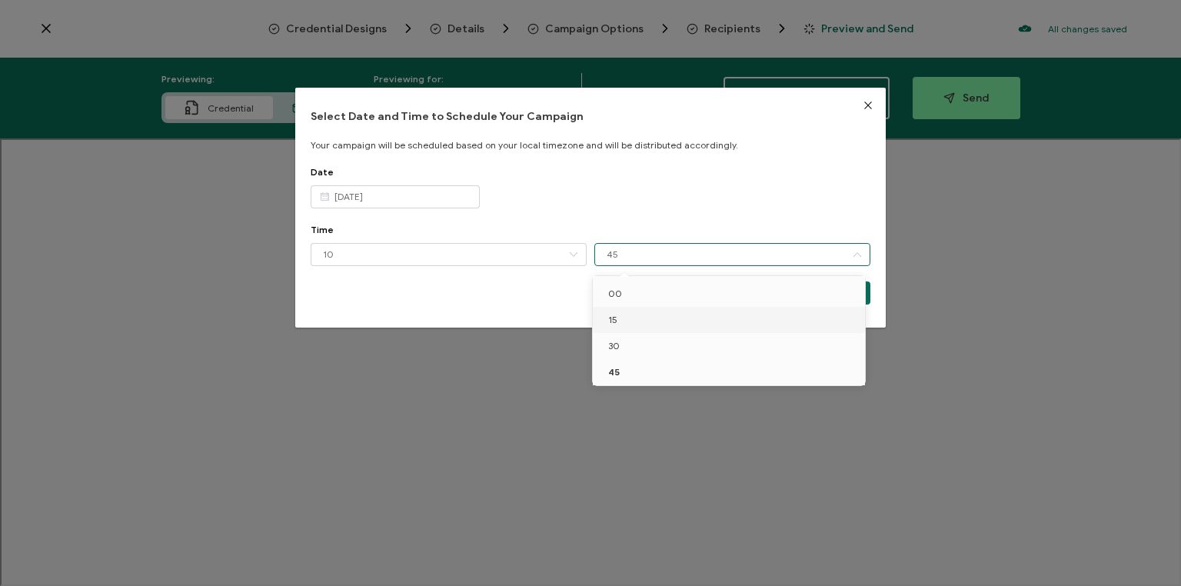
click at [624, 318] on li "15" at bounding box center [731, 320] width 277 height 26
type input "15"
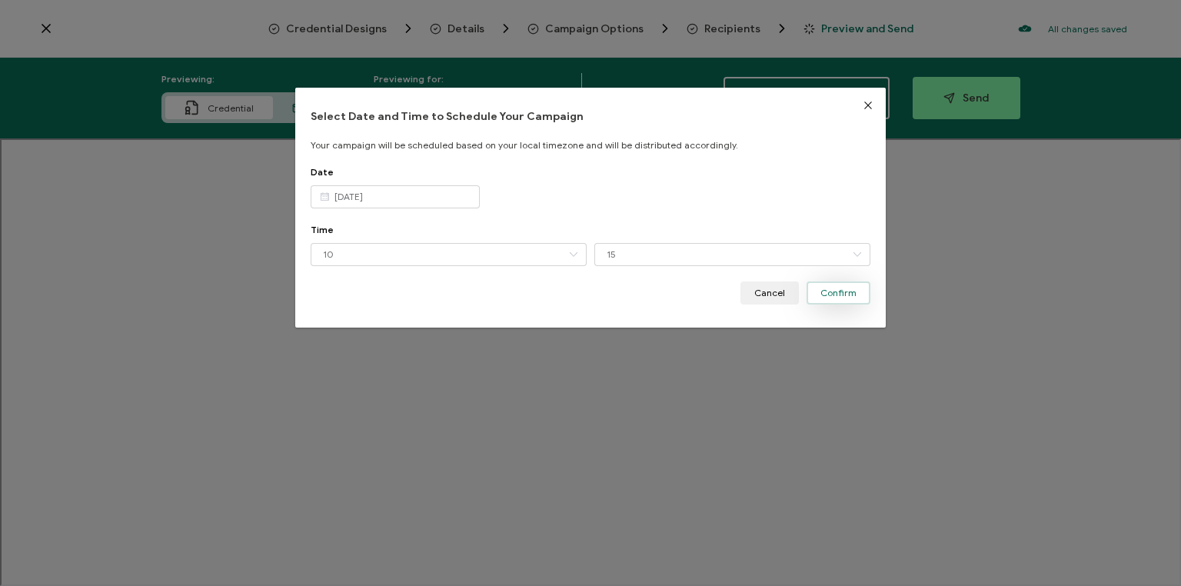
click at [832, 286] on button "Confirm" at bounding box center [839, 292] width 64 height 23
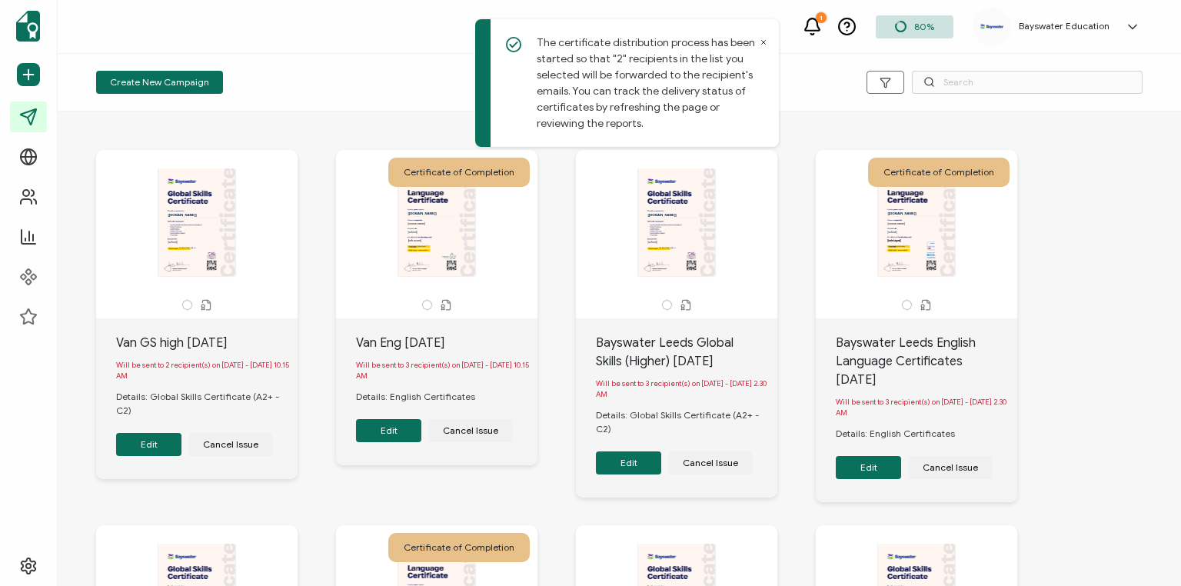
click at [384, 429] on button "Edit" at bounding box center [388, 430] width 65 height 23
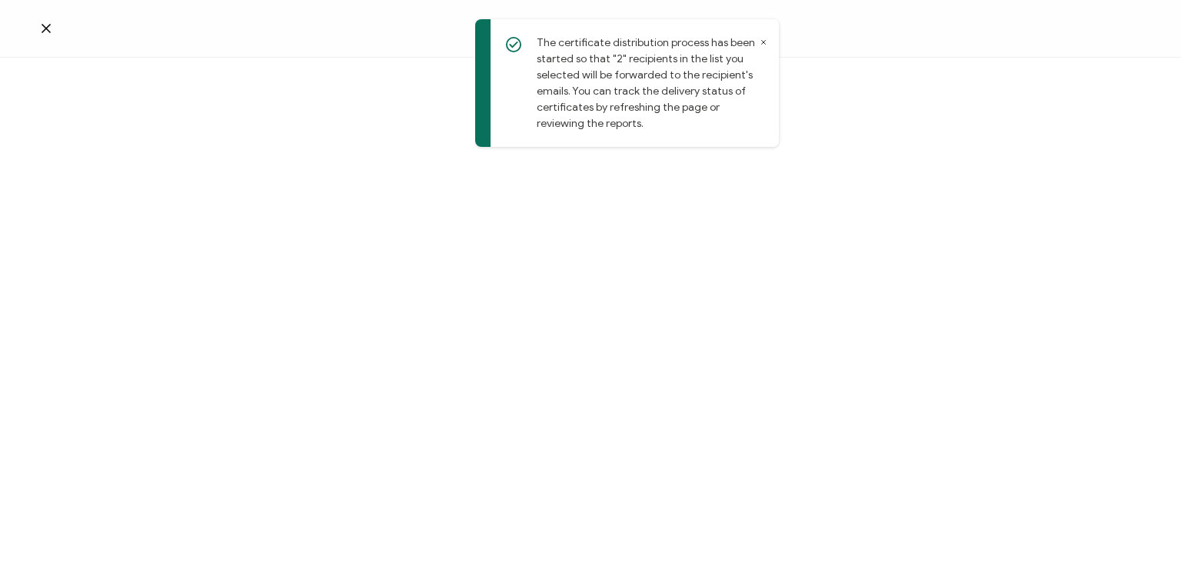
click at [766, 41] on icon at bounding box center [764, 42] width 8 height 8
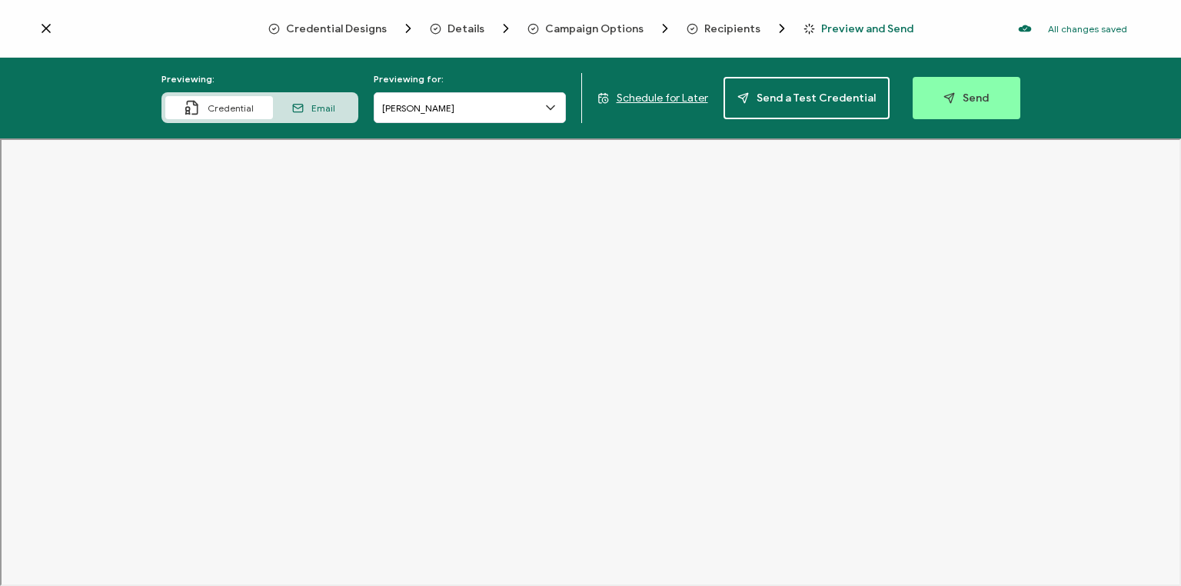
click at [583, 27] on span "Campaign Options" at bounding box center [594, 29] width 98 height 12
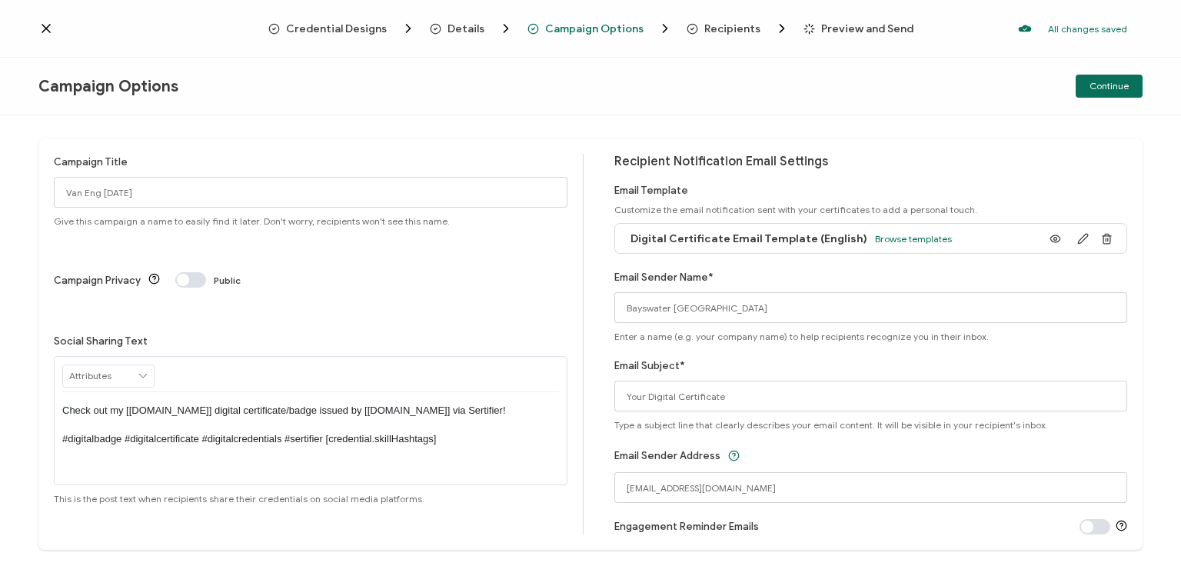
click at [48, 25] on icon at bounding box center [45, 28] width 15 height 15
